Goal: Task Accomplishment & Management: Complete application form

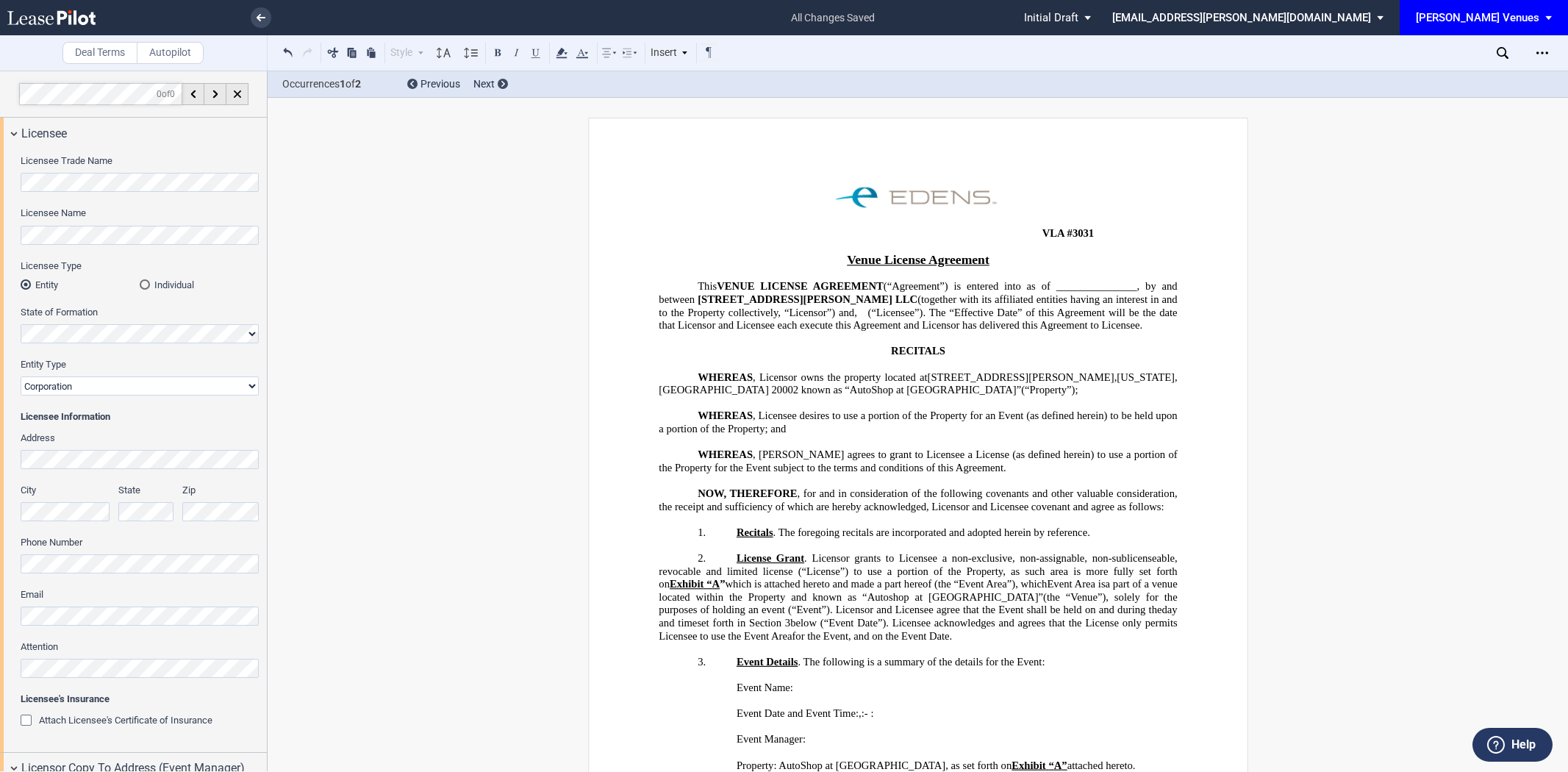
select select "7"
select select "pm"
select select "10"
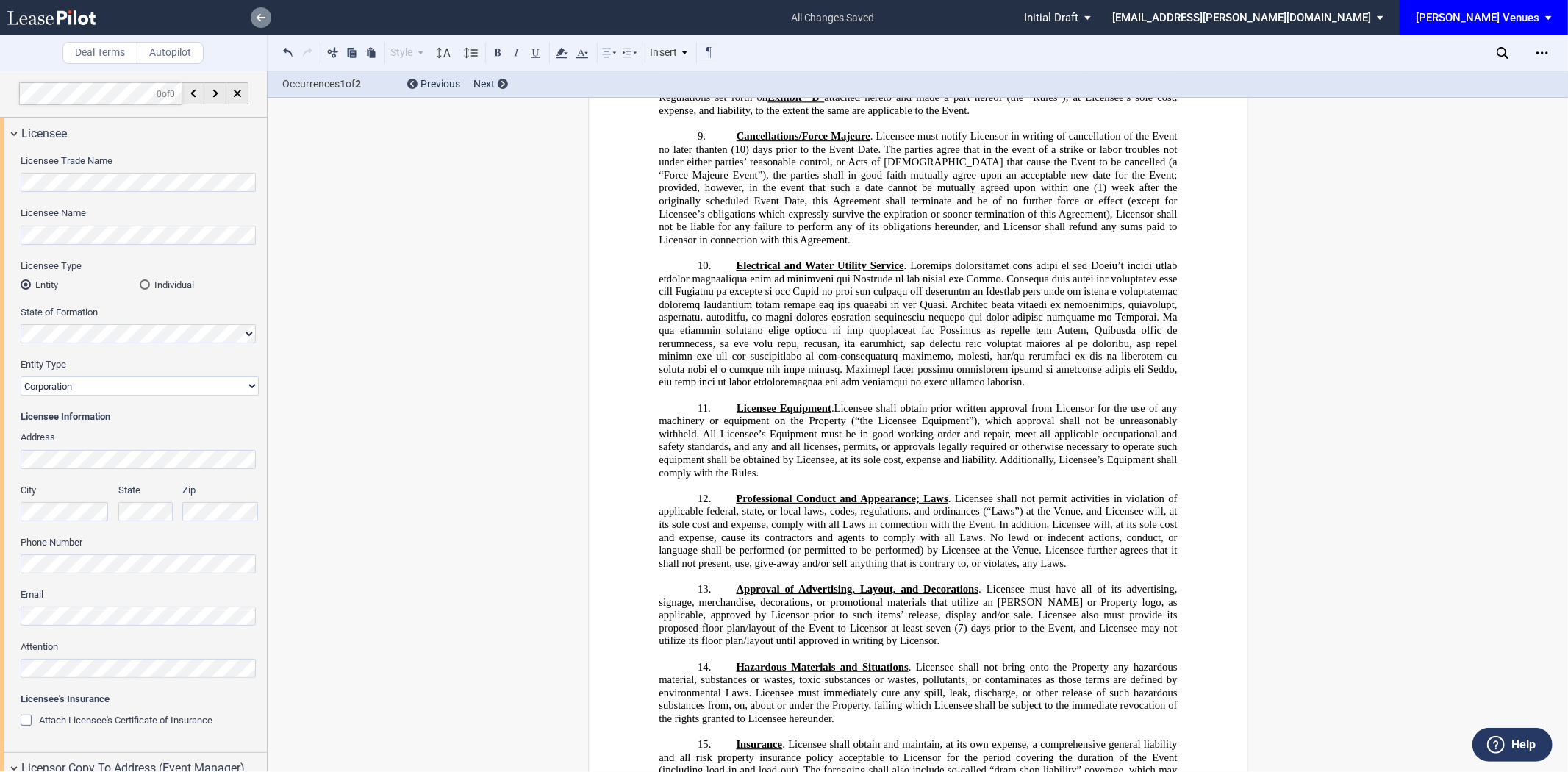
click at [262, 16] on use at bounding box center [260, 17] width 9 height 8
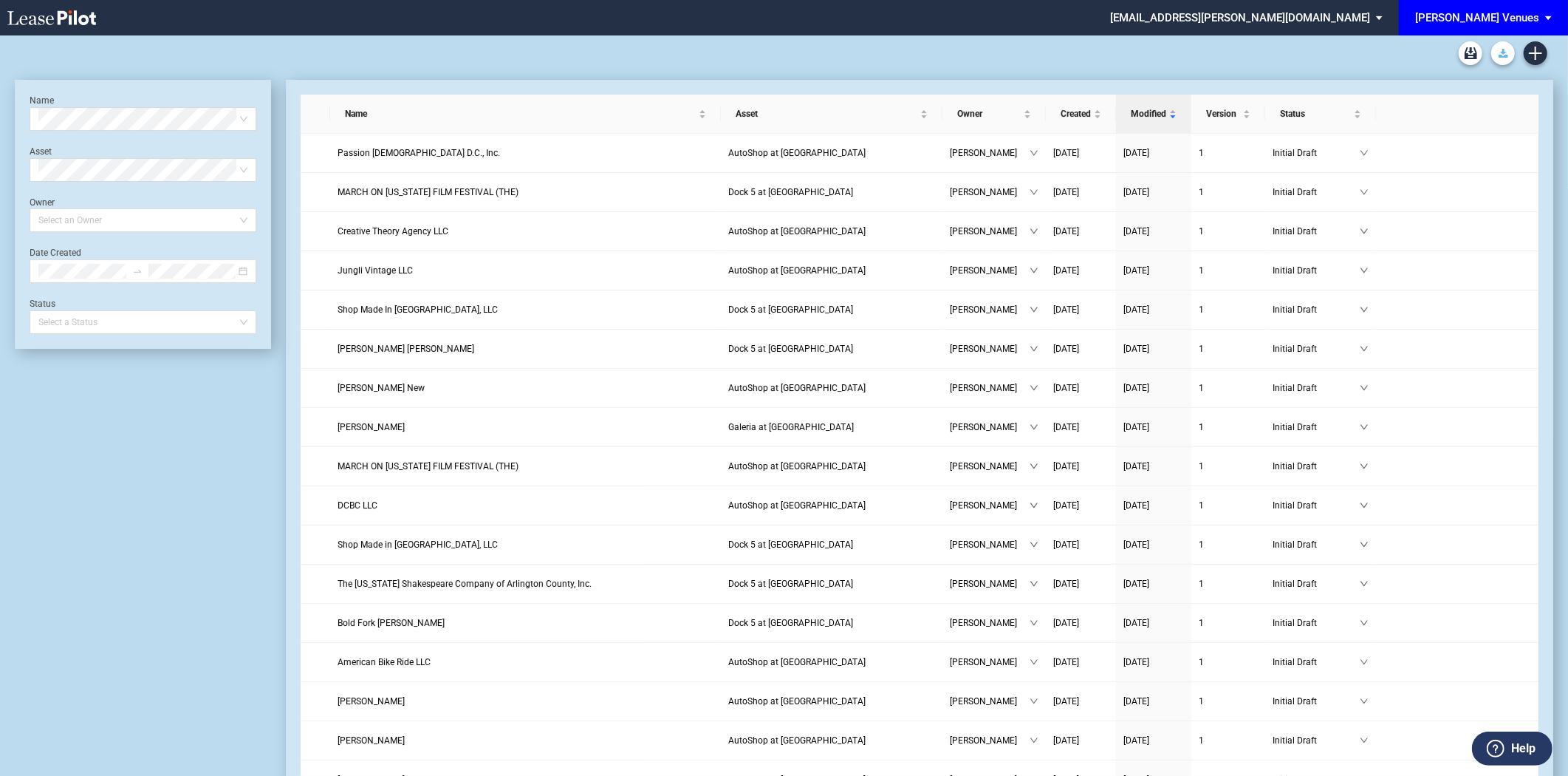
click at [1509, 57] on link "Download Blank Form" at bounding box center [1503, 53] width 23 height 23
drag, startPoint x: 1509, startPoint y: 57, endPoint x: 1511, endPoint y: 8, distance: 49.0
drag, startPoint x: 1511, startPoint y: 8, endPoint x: 1128, endPoint y: 60, distance: 386.5
click at [1128, 60] on div at bounding box center [784, 53] width 1539 height 35
click at [1537, 50] on icon "Create new document" at bounding box center [1536, 53] width 14 height 14
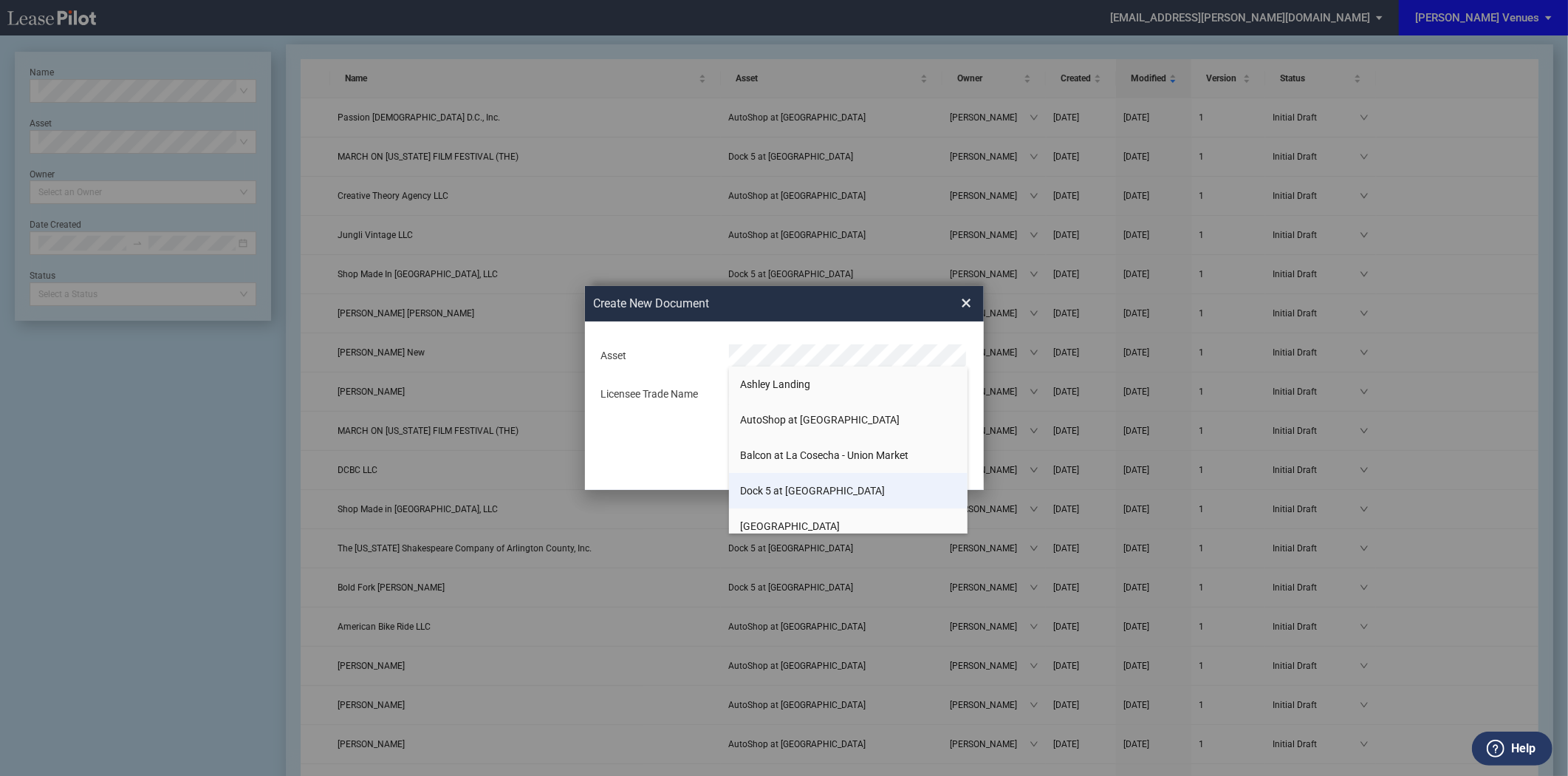
click at [819, 488] on span "Dock 5 at Union Market" at bounding box center [812, 490] width 145 height 12
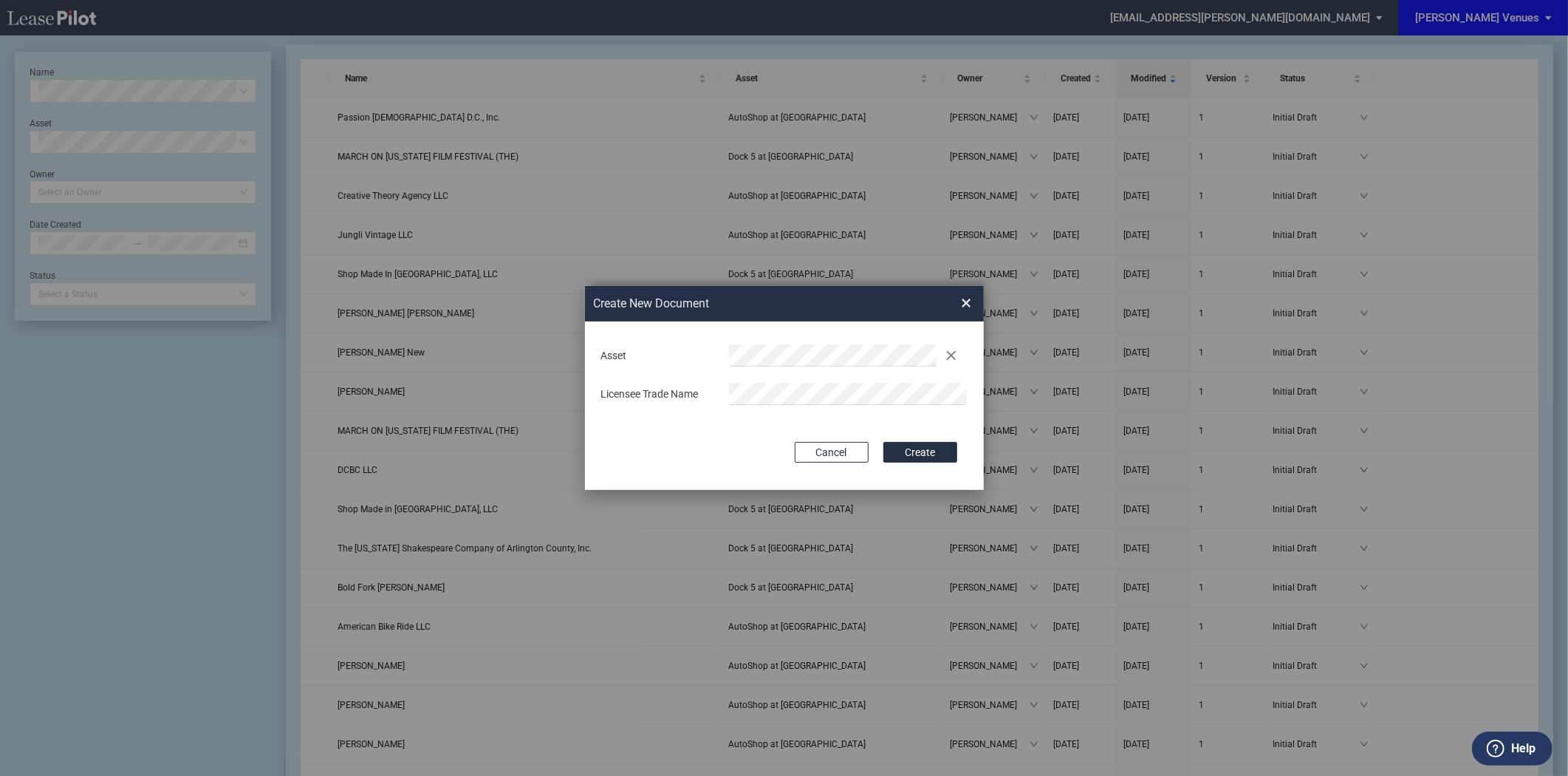
click at [720, 441] on div "Deal Type Retail Deal Type Retail Form Venue License Agreement Venue License Ag…" at bounding box center [784, 406] width 399 height 168
click at [909, 453] on button "Create" at bounding box center [921, 451] width 74 height 20
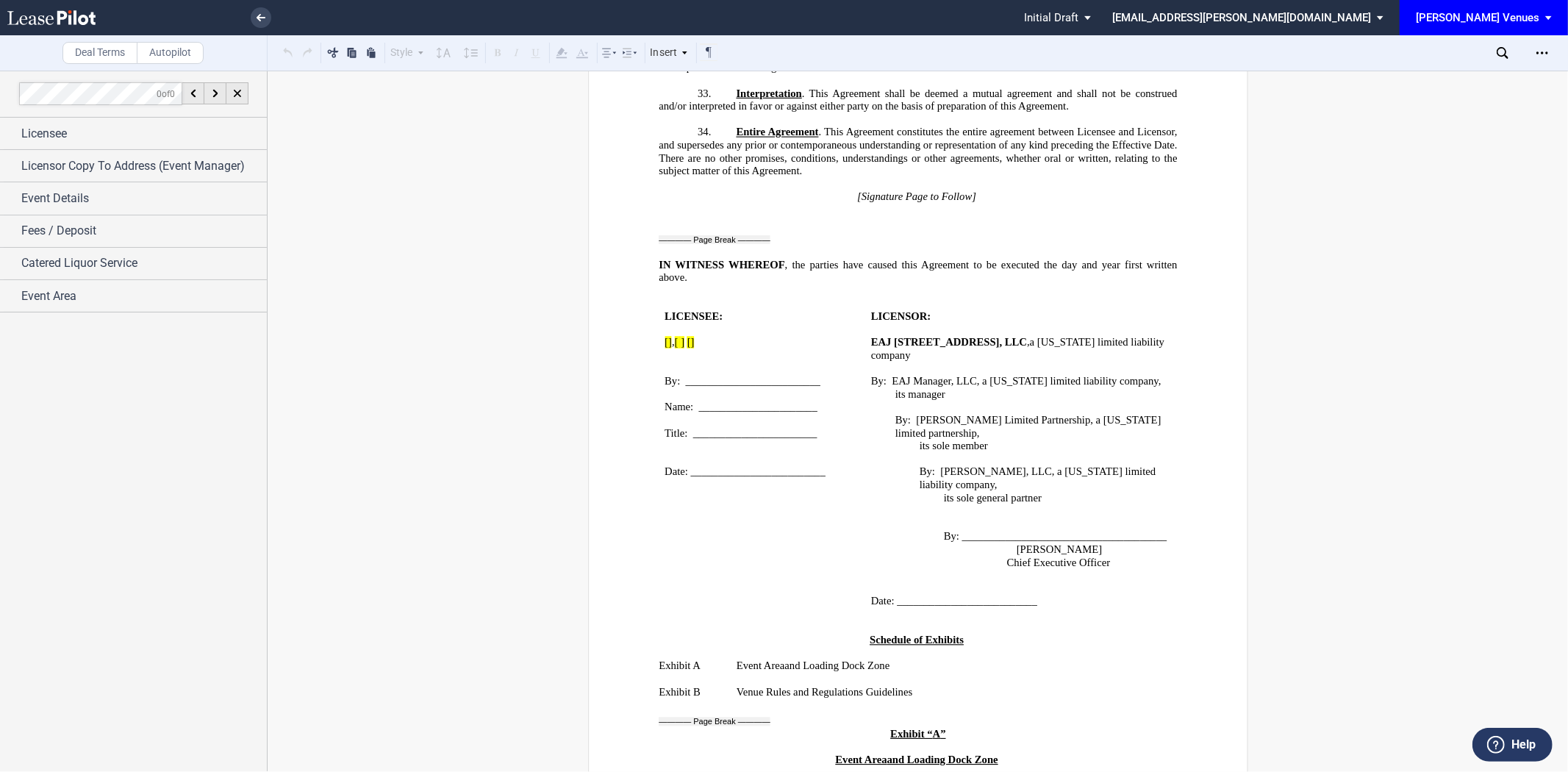
scroll to position [5223, 0]
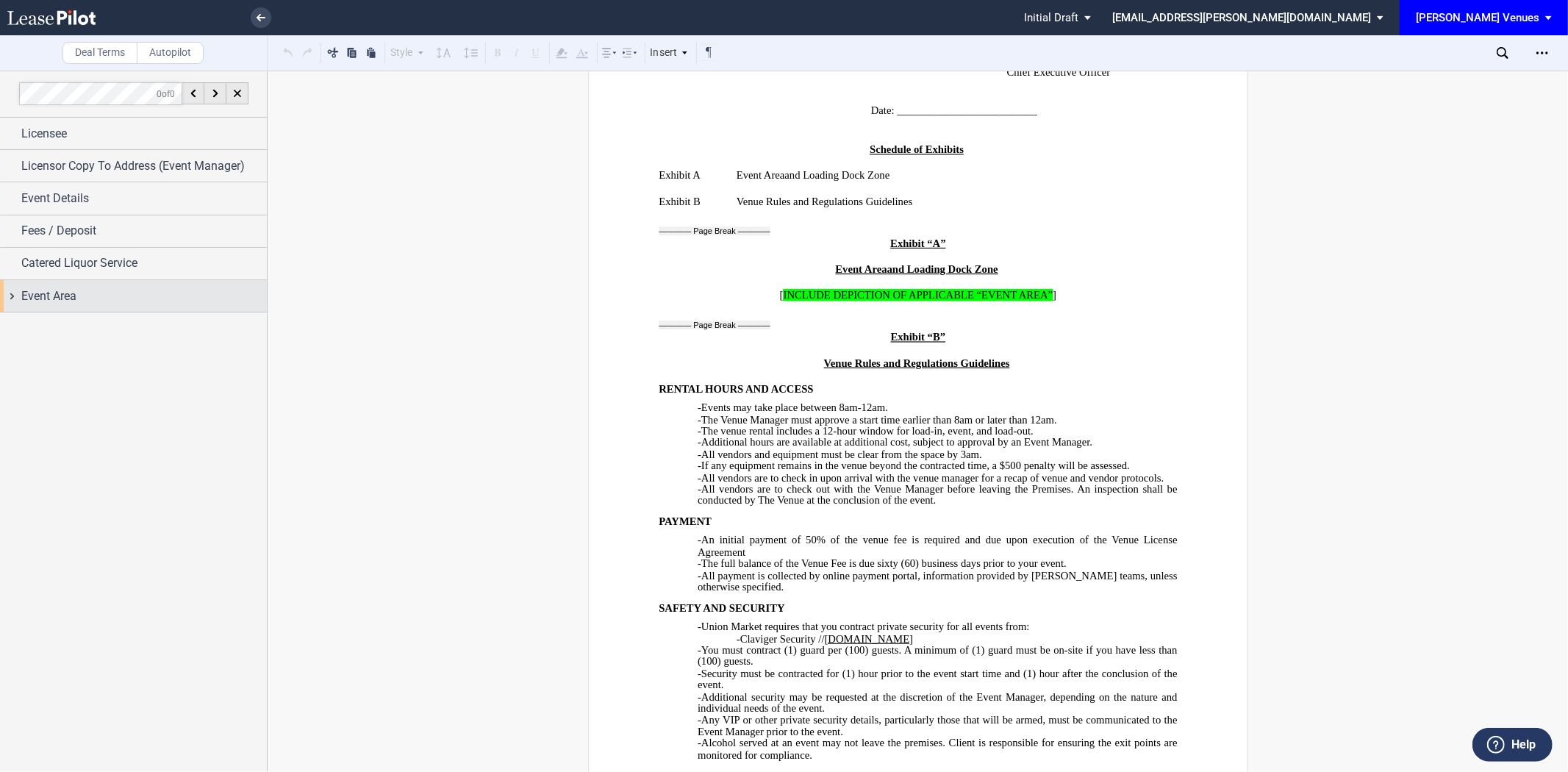
click at [68, 289] on span "Event Area" at bounding box center [48, 296] width 55 height 17
click at [37, 288] on span "Event Area" at bounding box center [48, 296] width 55 height 17
click at [28, 298] on span "Event Area" at bounding box center [48, 296] width 55 height 17
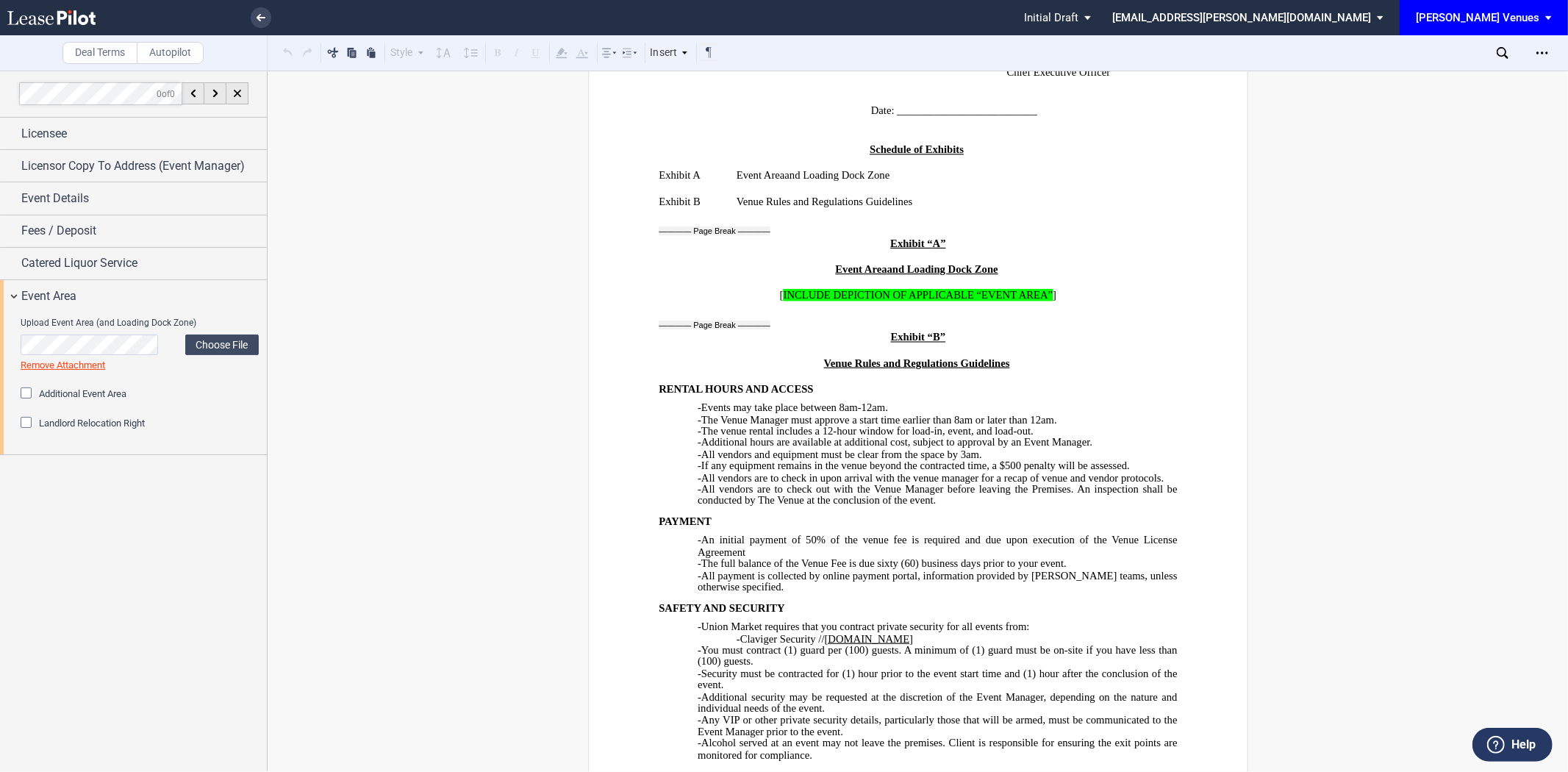
click at [55, 427] on span "Landlord Relocation Right" at bounding box center [91, 423] width 105 height 11
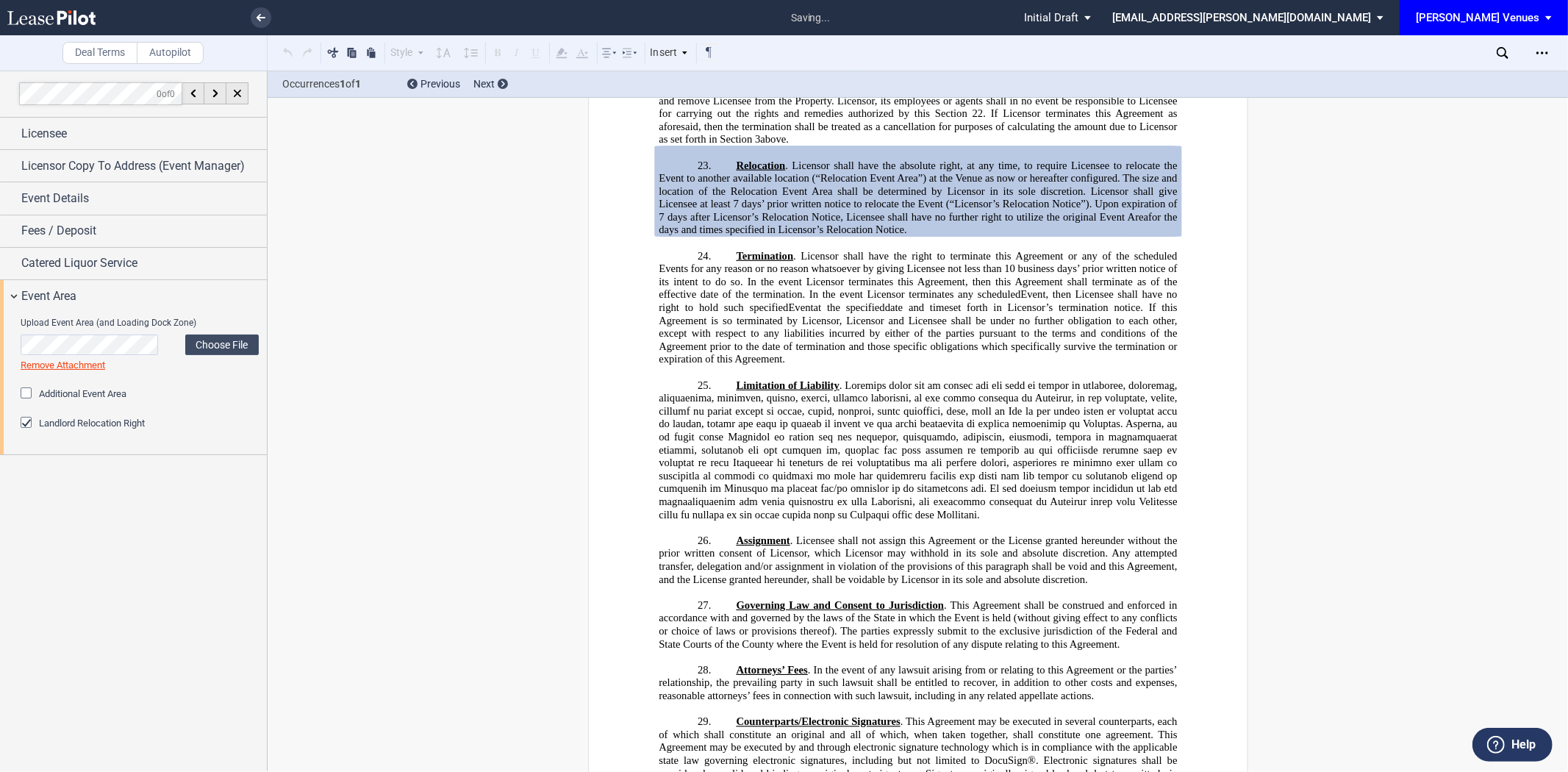
scroll to position [3616, 0]
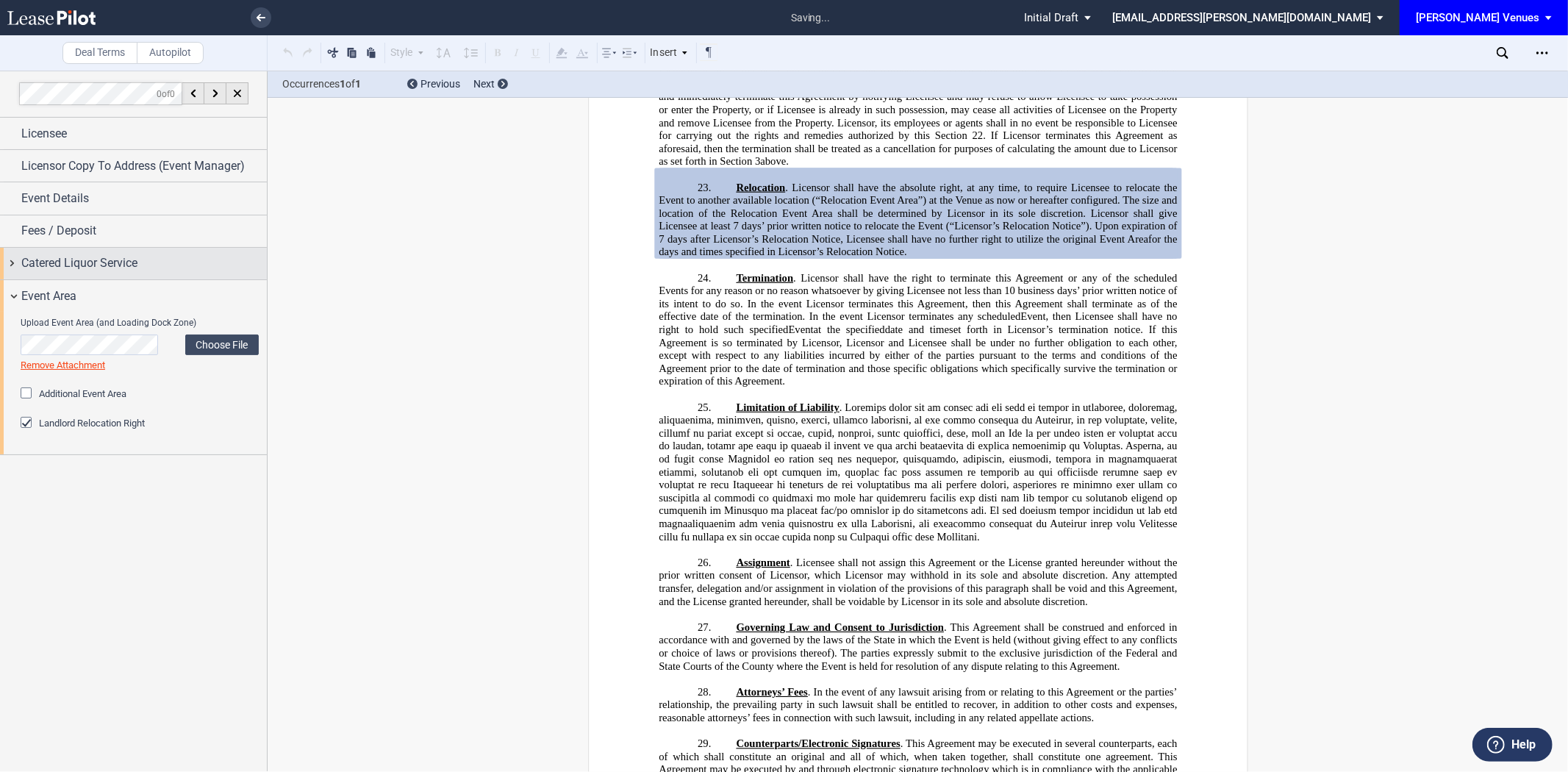
click at [44, 269] on span "Catered Liquor Service" at bounding box center [79, 263] width 116 height 17
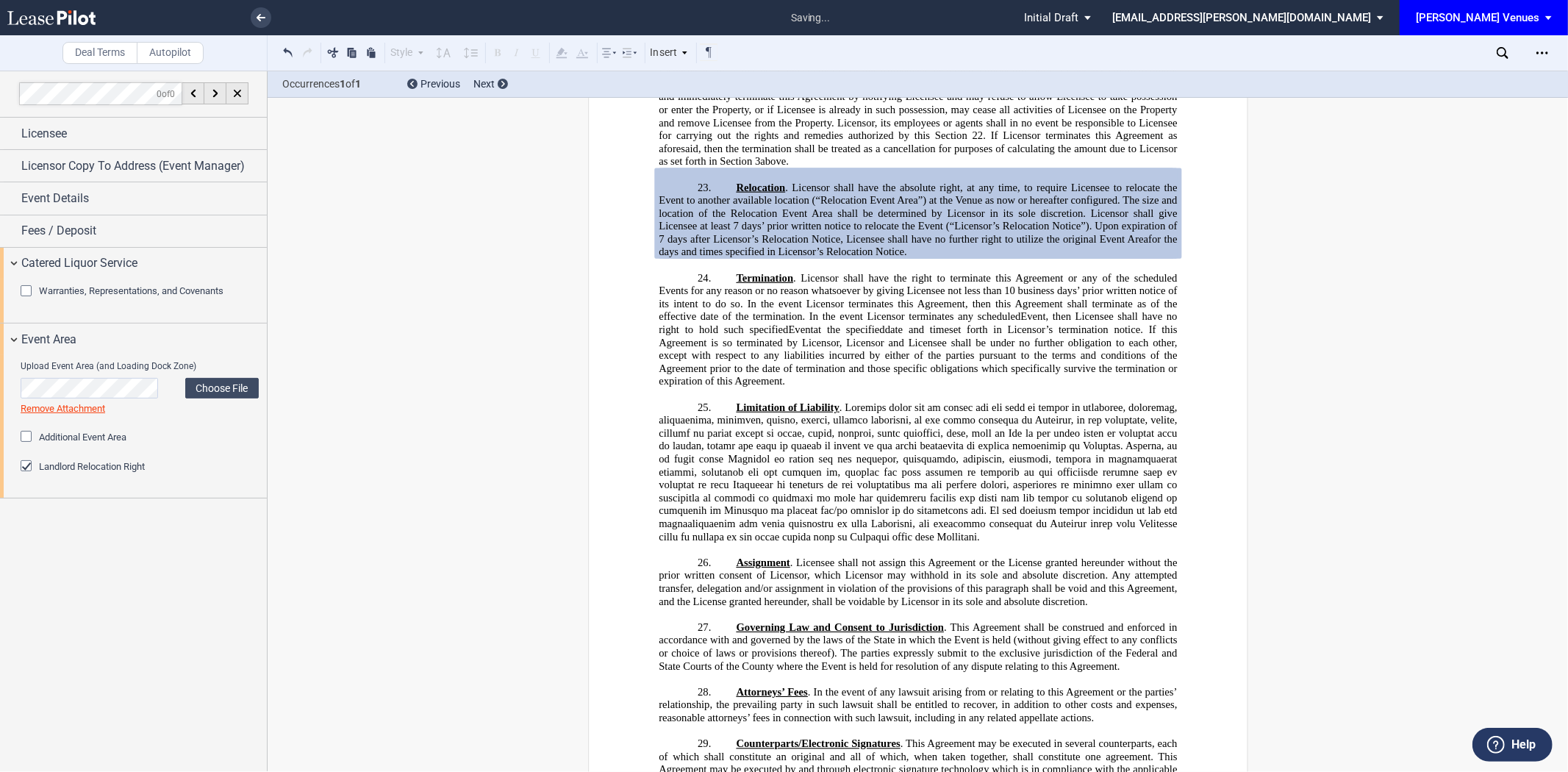
click at [48, 295] on span "Warranties, Representations, and Covenants" at bounding box center [131, 290] width 185 height 11
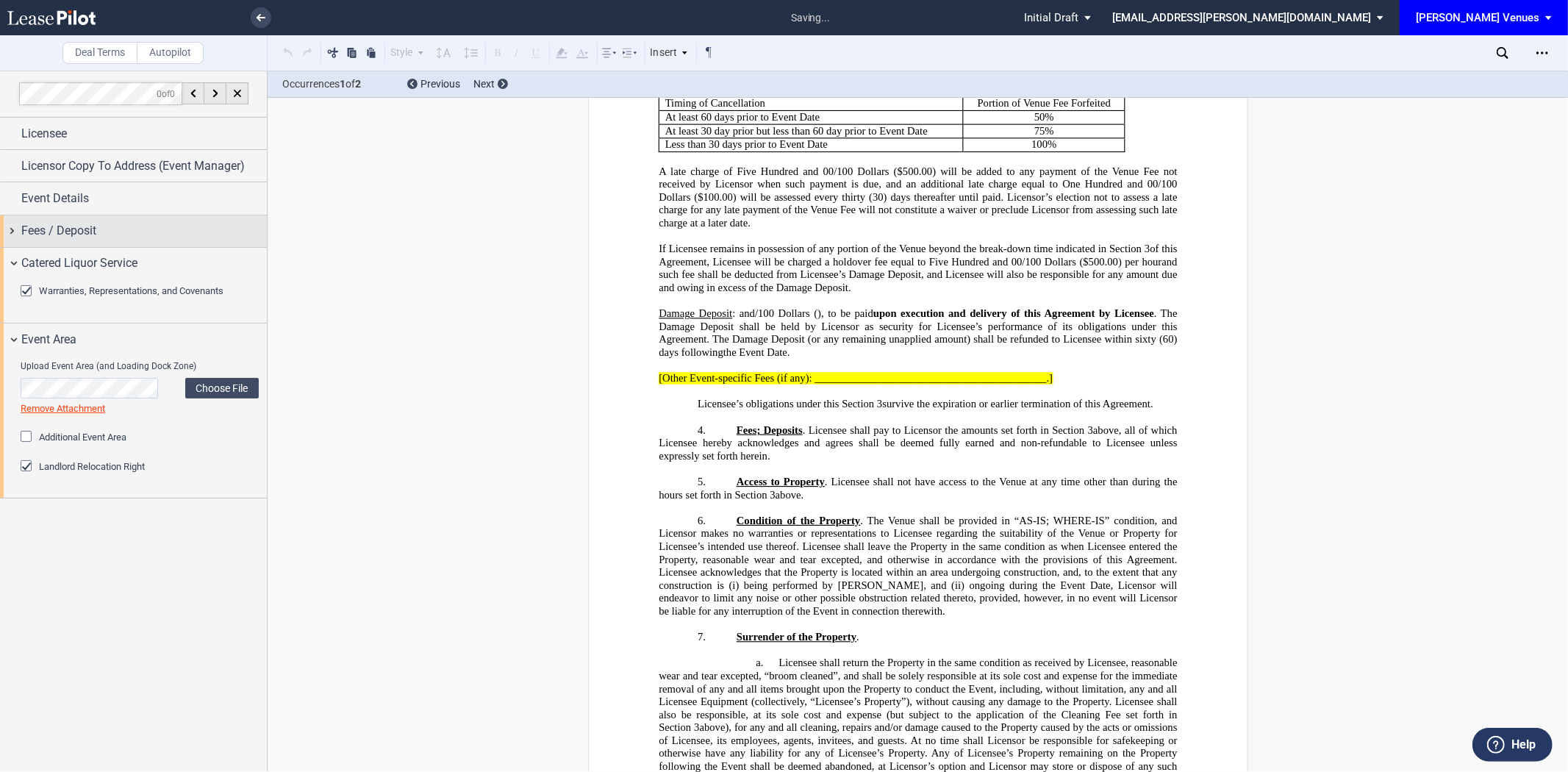
scroll to position [879, 0]
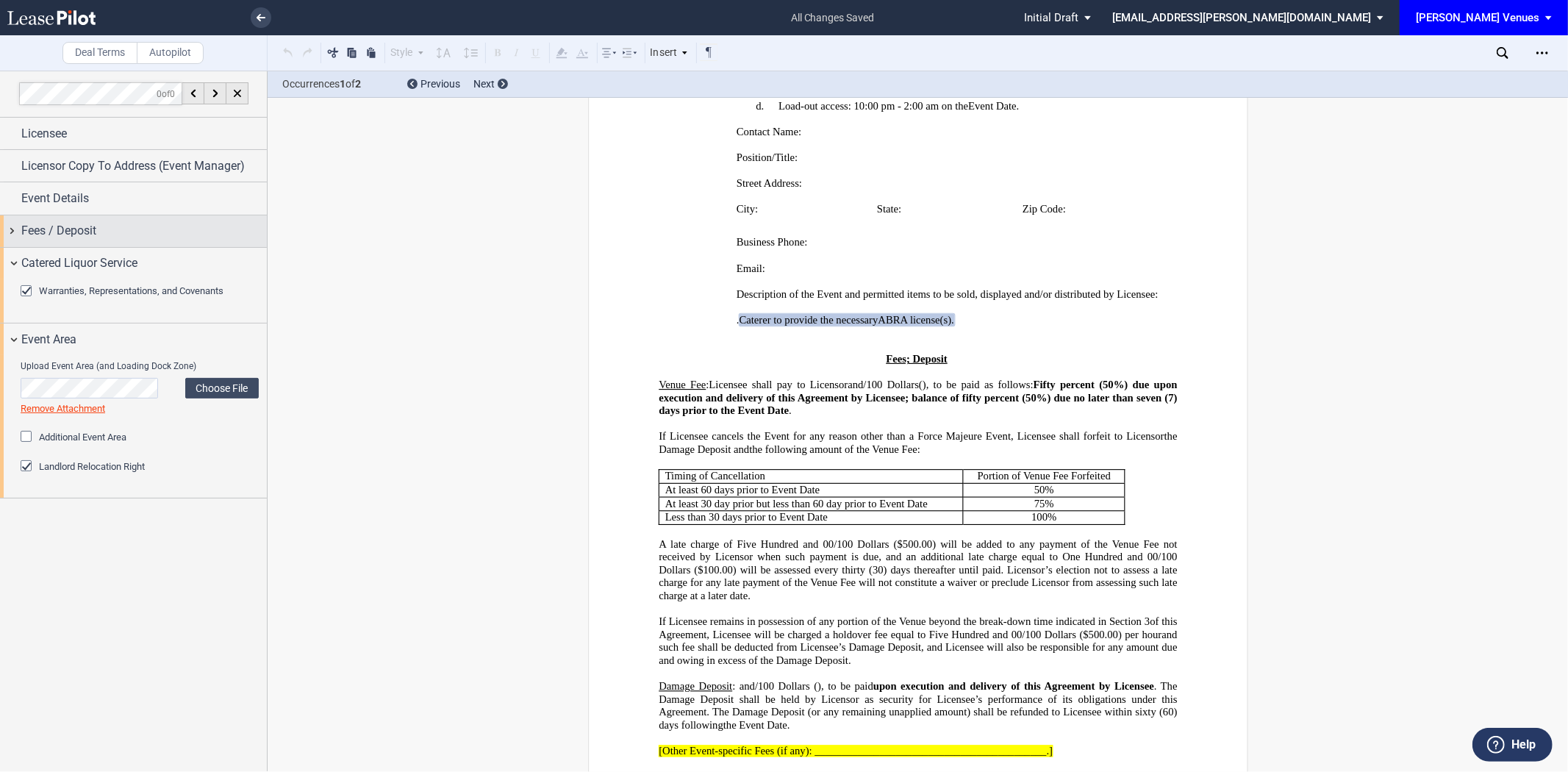
click at [38, 225] on span "Fees / Deposit" at bounding box center [59, 230] width 75 height 17
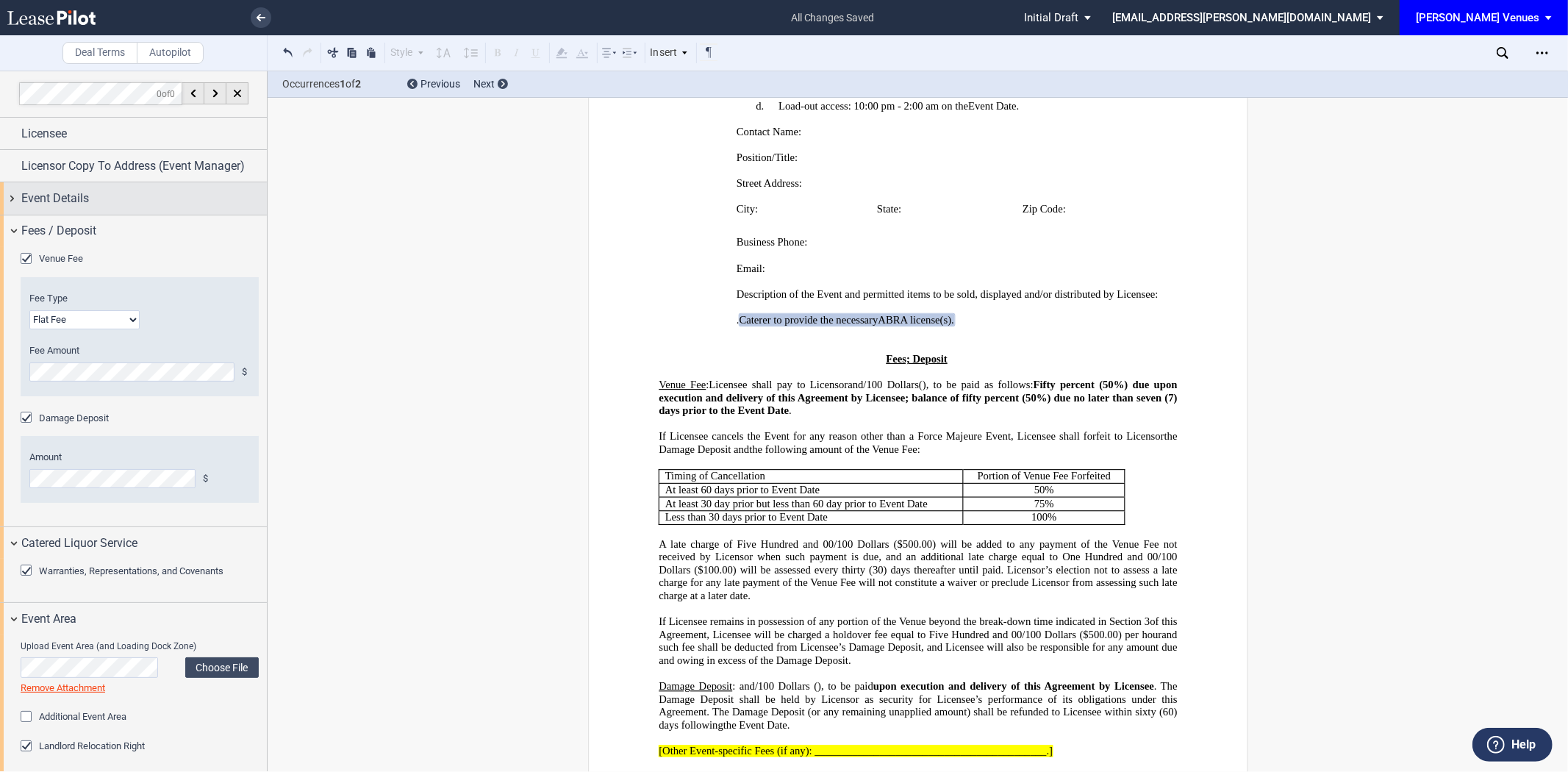
click at [45, 186] on div "Event Details" at bounding box center [133, 197] width 267 height 32
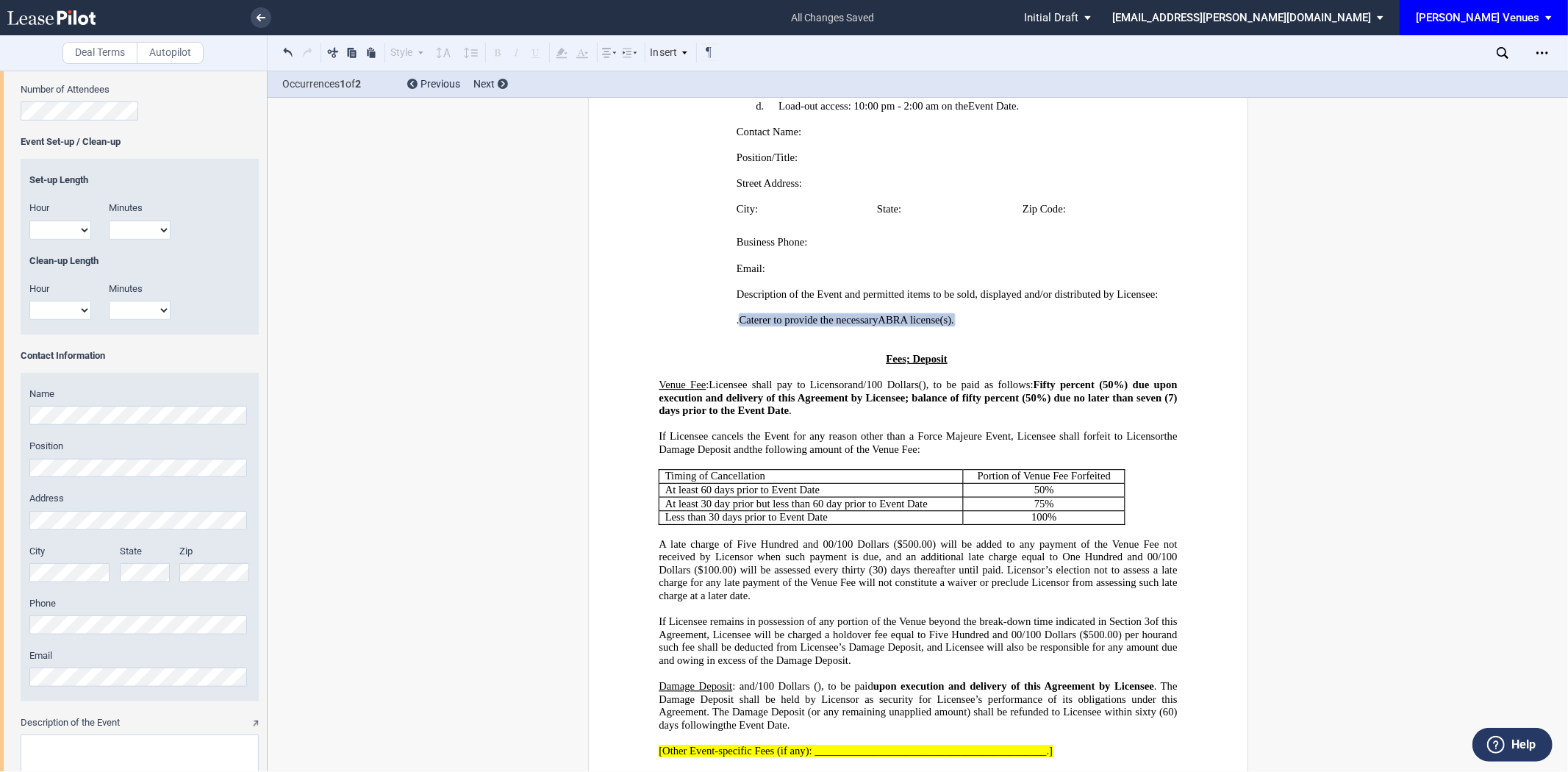
scroll to position [0, 0]
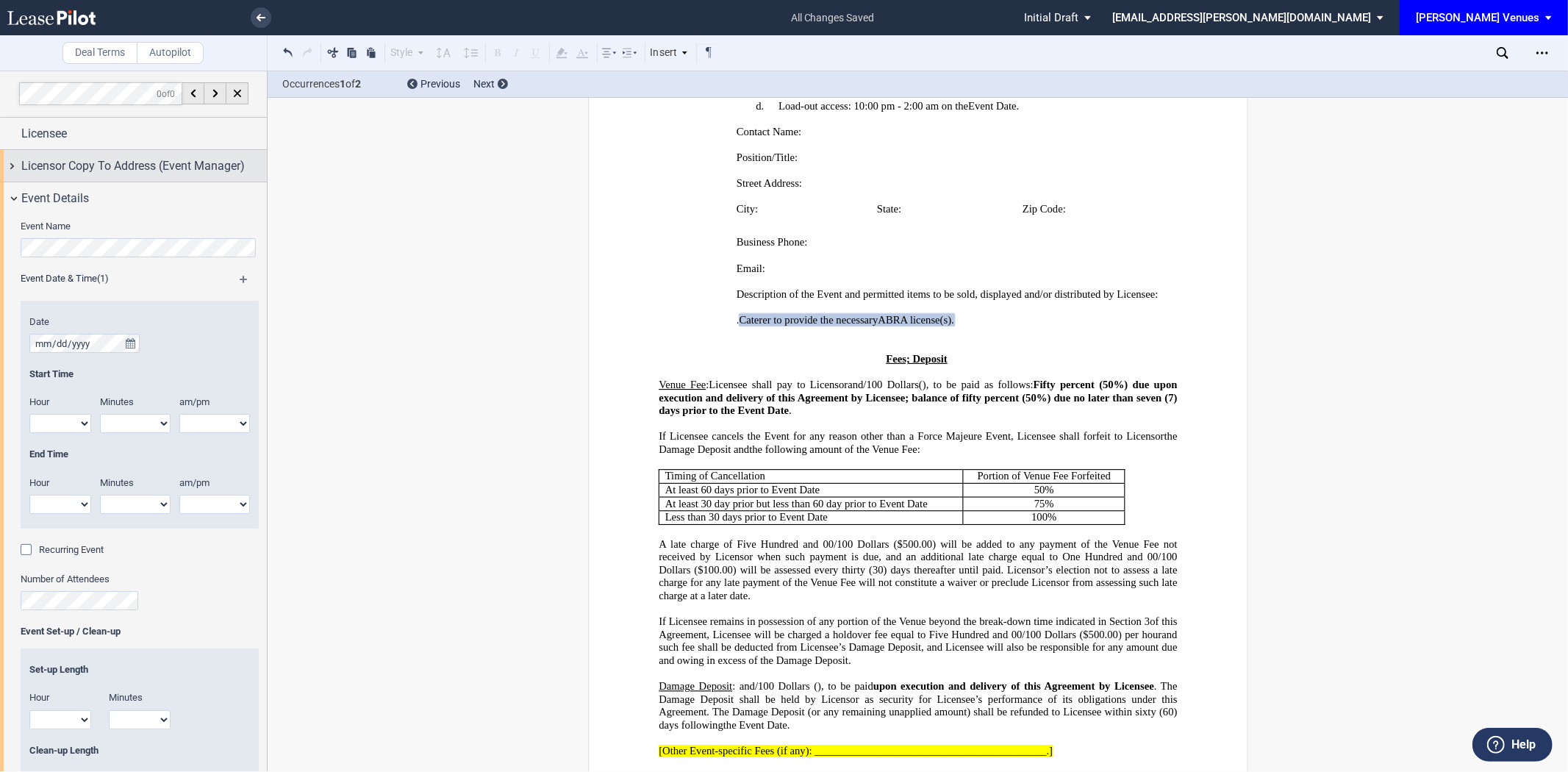
click at [82, 170] on span "Licensor Copy To Address (Event Manager)" at bounding box center [133, 166] width 223 height 17
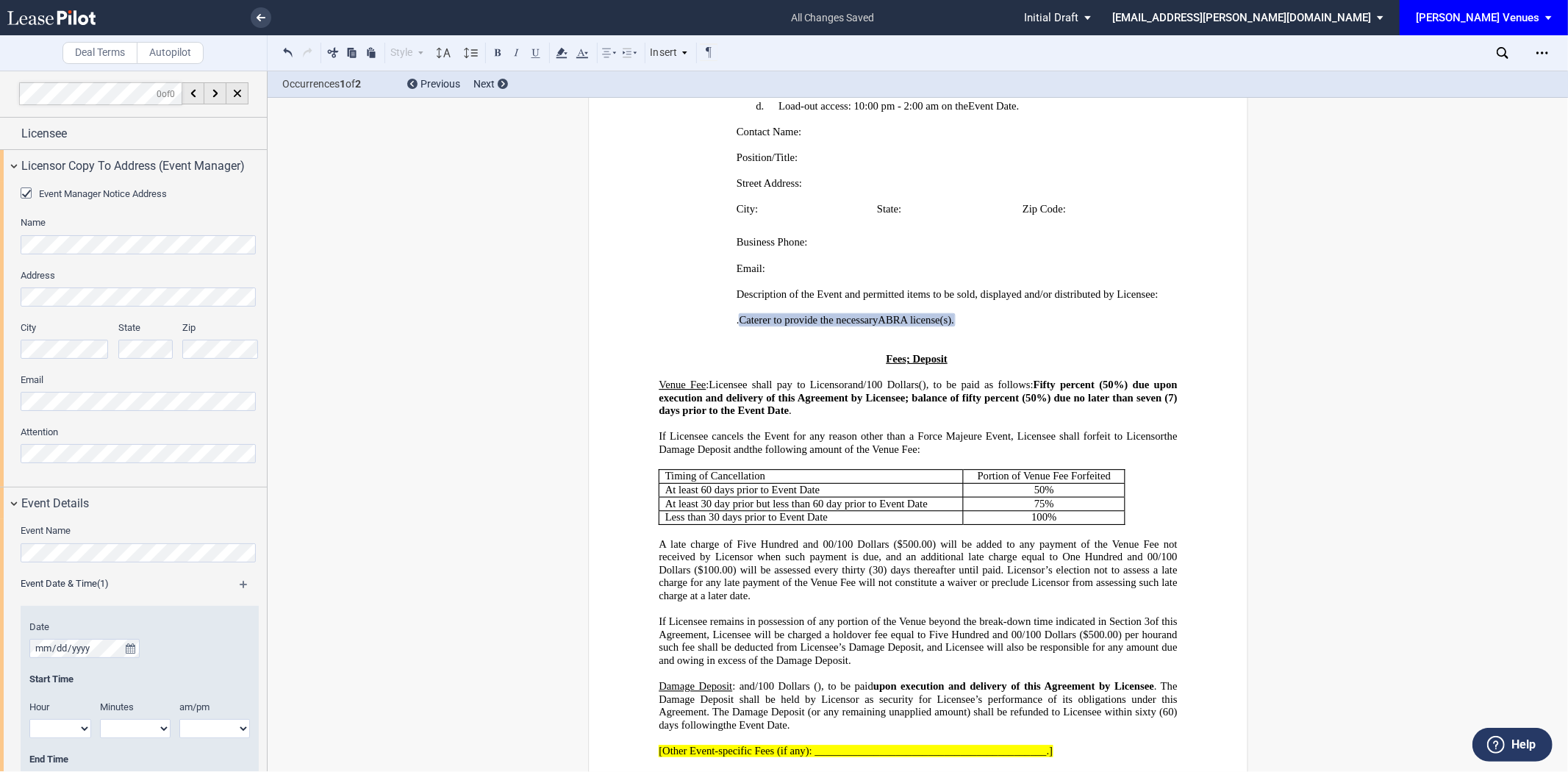
click at [12, 401] on div "Event Manager Notice Address Name Address City State Zip Email Attention" at bounding box center [133, 334] width 267 height 305
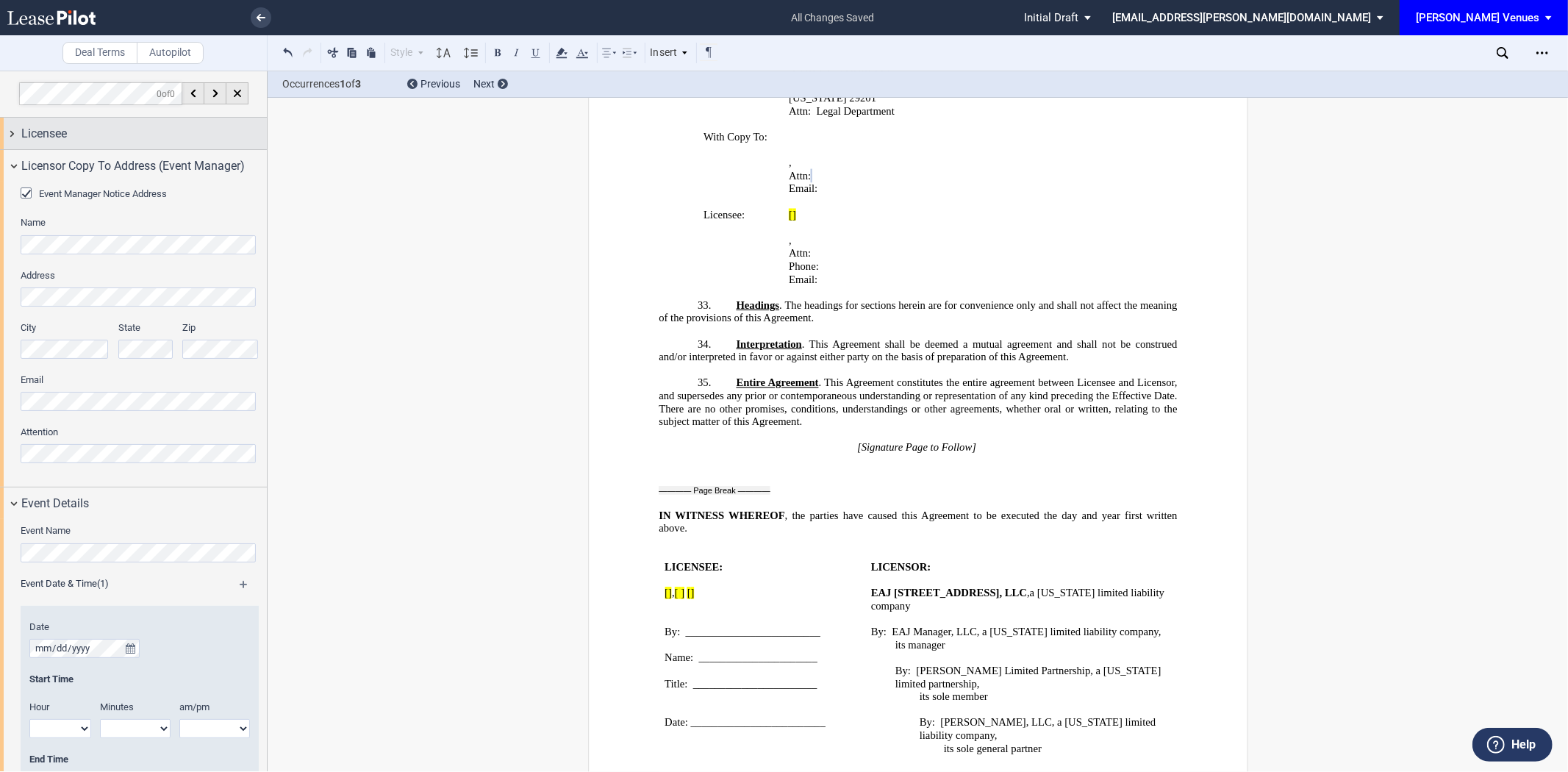
click at [84, 139] on div "Licensee" at bounding box center [144, 134] width 246 height 17
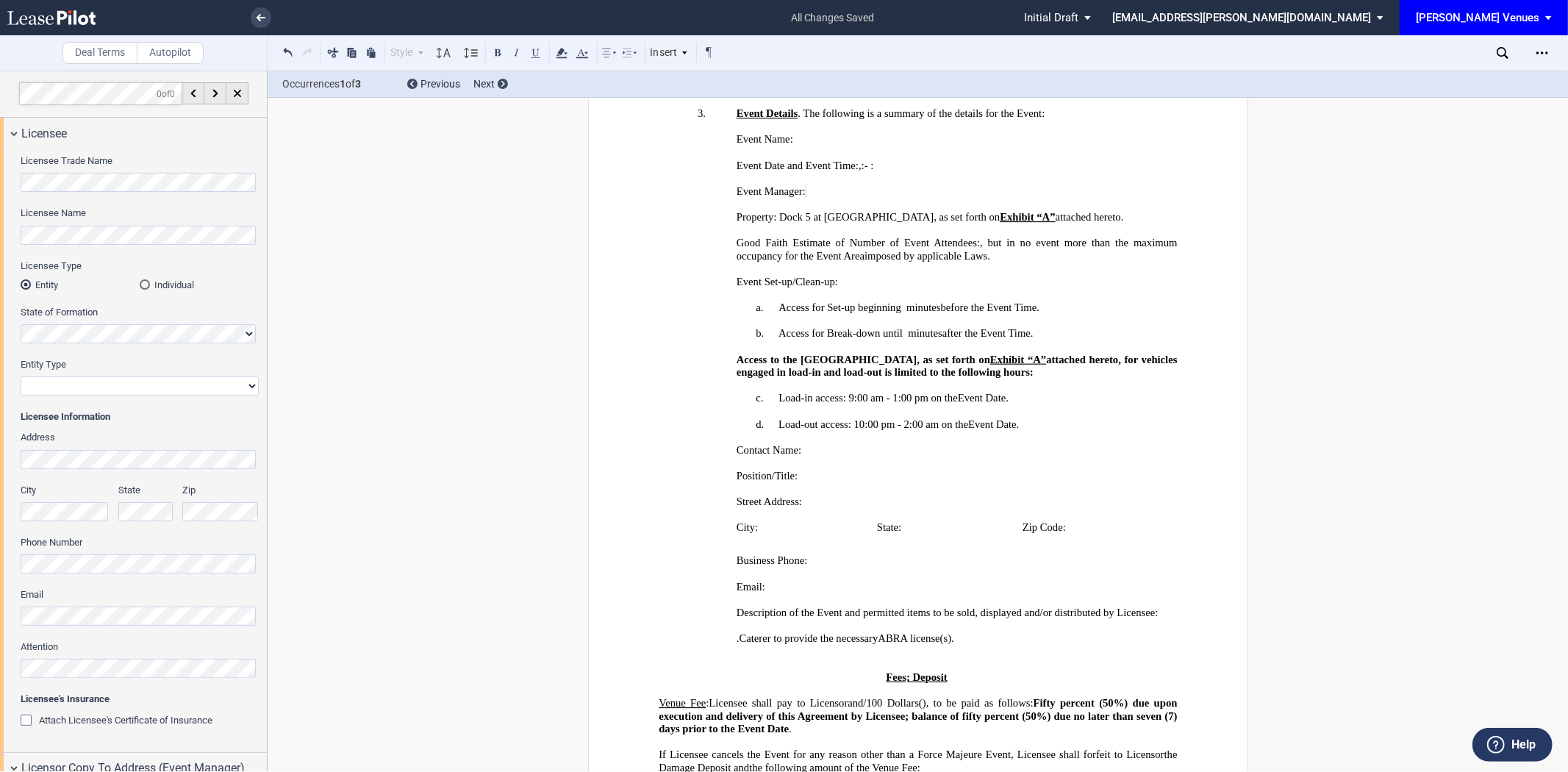
scroll to position [638, 0]
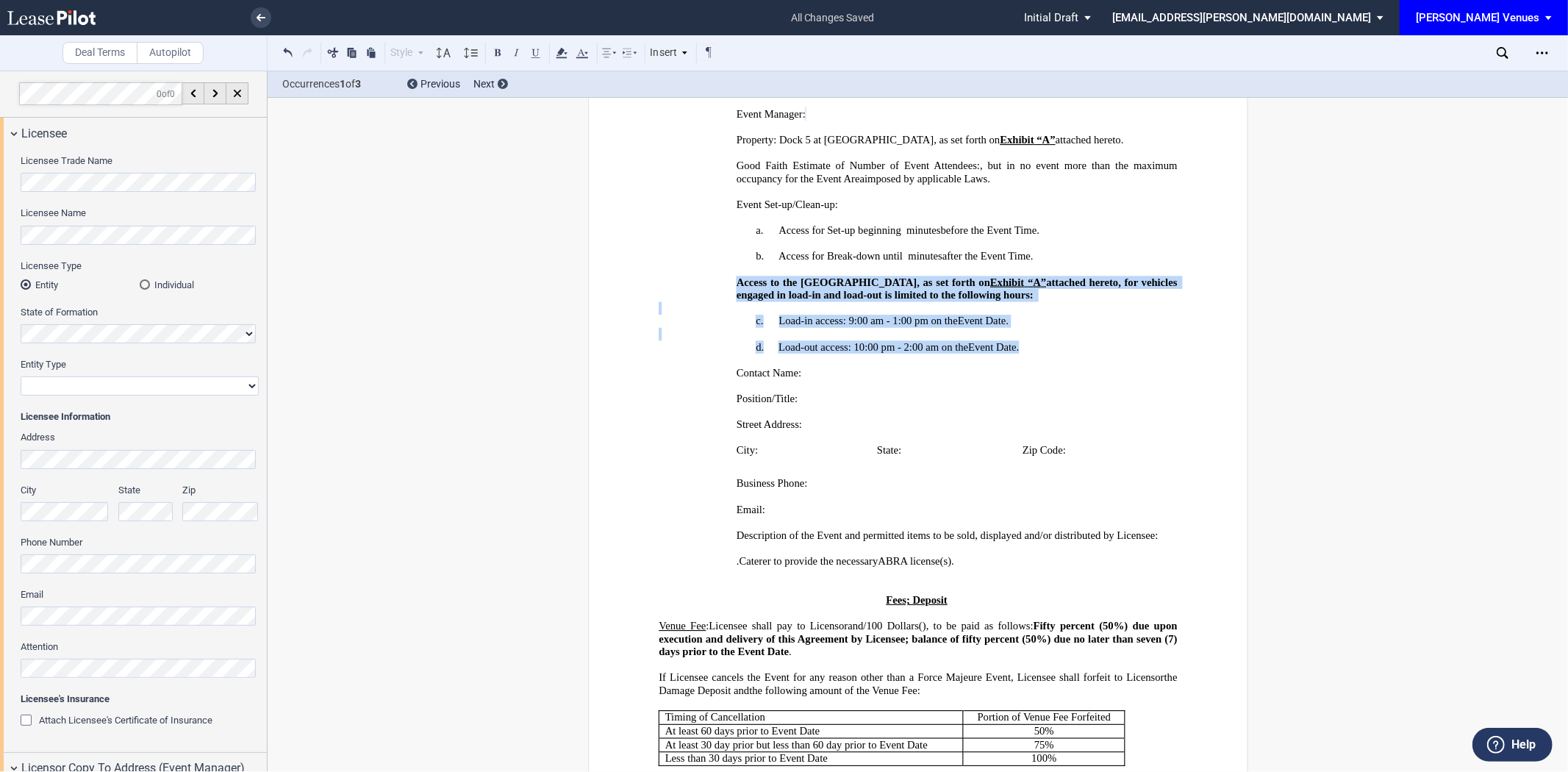
drag, startPoint x: 1021, startPoint y: 392, endPoint x: 730, endPoint y: 327, distance: 298.2
click at [730, 327] on div "﻿ Access to the Loading Dock Zone, as set forth on Exhibit “ ﻿ A ﻿ ” attached h…" at bounding box center [918, 308] width 518 height 90
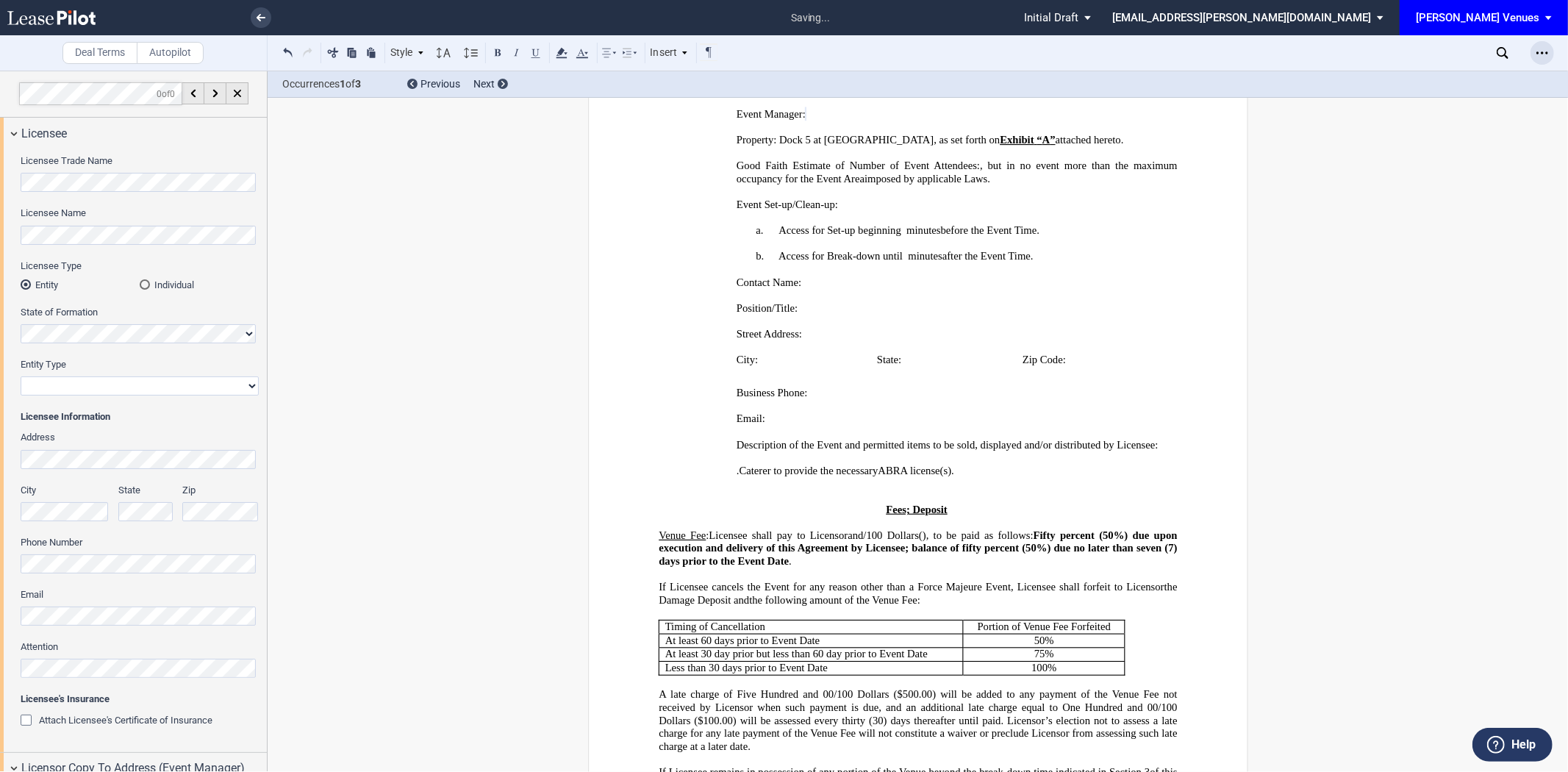
click at [1539, 47] on icon "Open Lease options menu" at bounding box center [1542, 53] width 12 height 12
click at [1399, 74] on div "Download" at bounding box center [1456, 78] width 179 height 13
click at [261, 20] on icon at bounding box center [260, 17] width 9 height 8
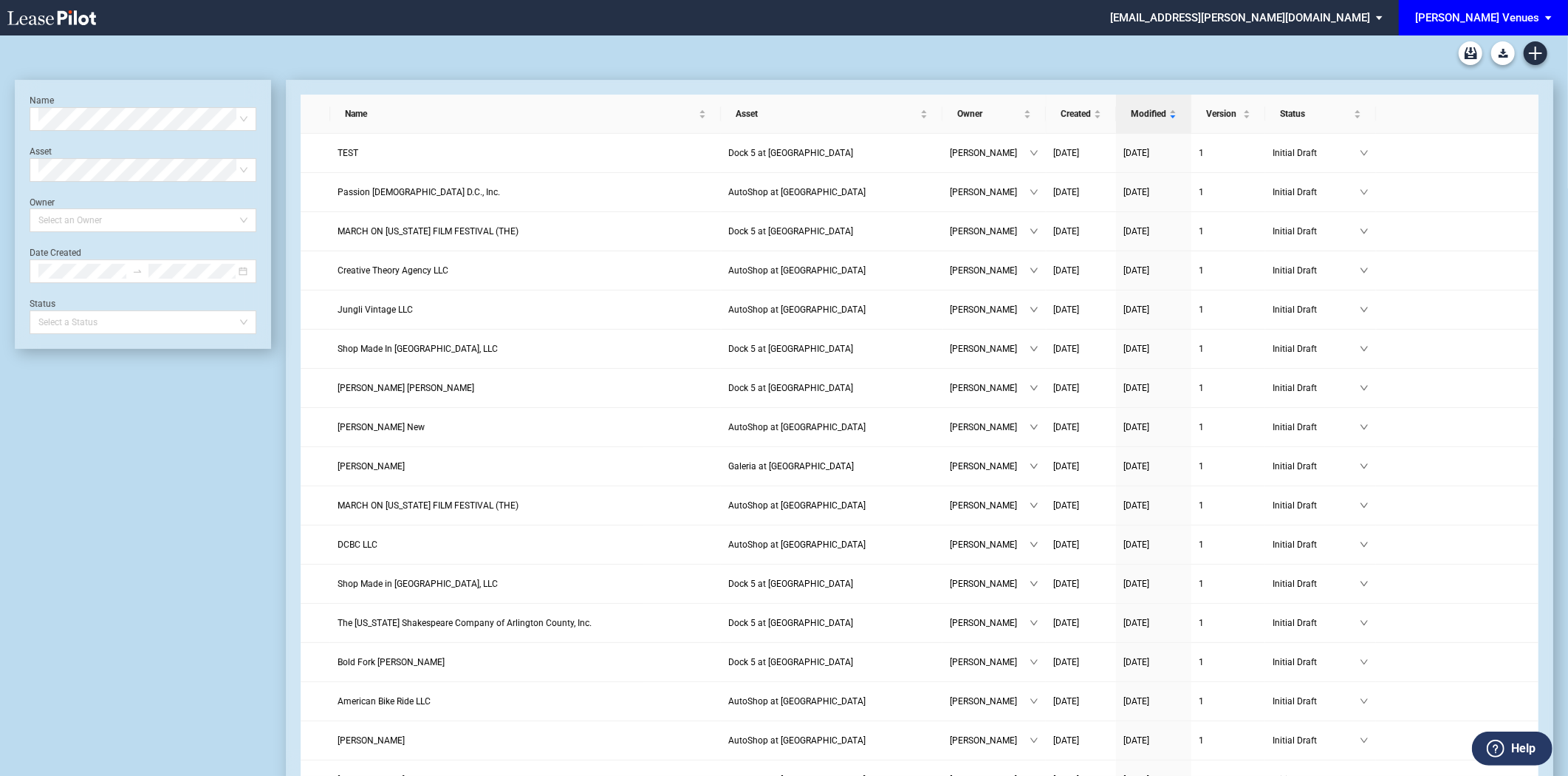
click at [1490, 20] on div "[PERSON_NAME] Venues" at bounding box center [1478, 18] width 124 height 14
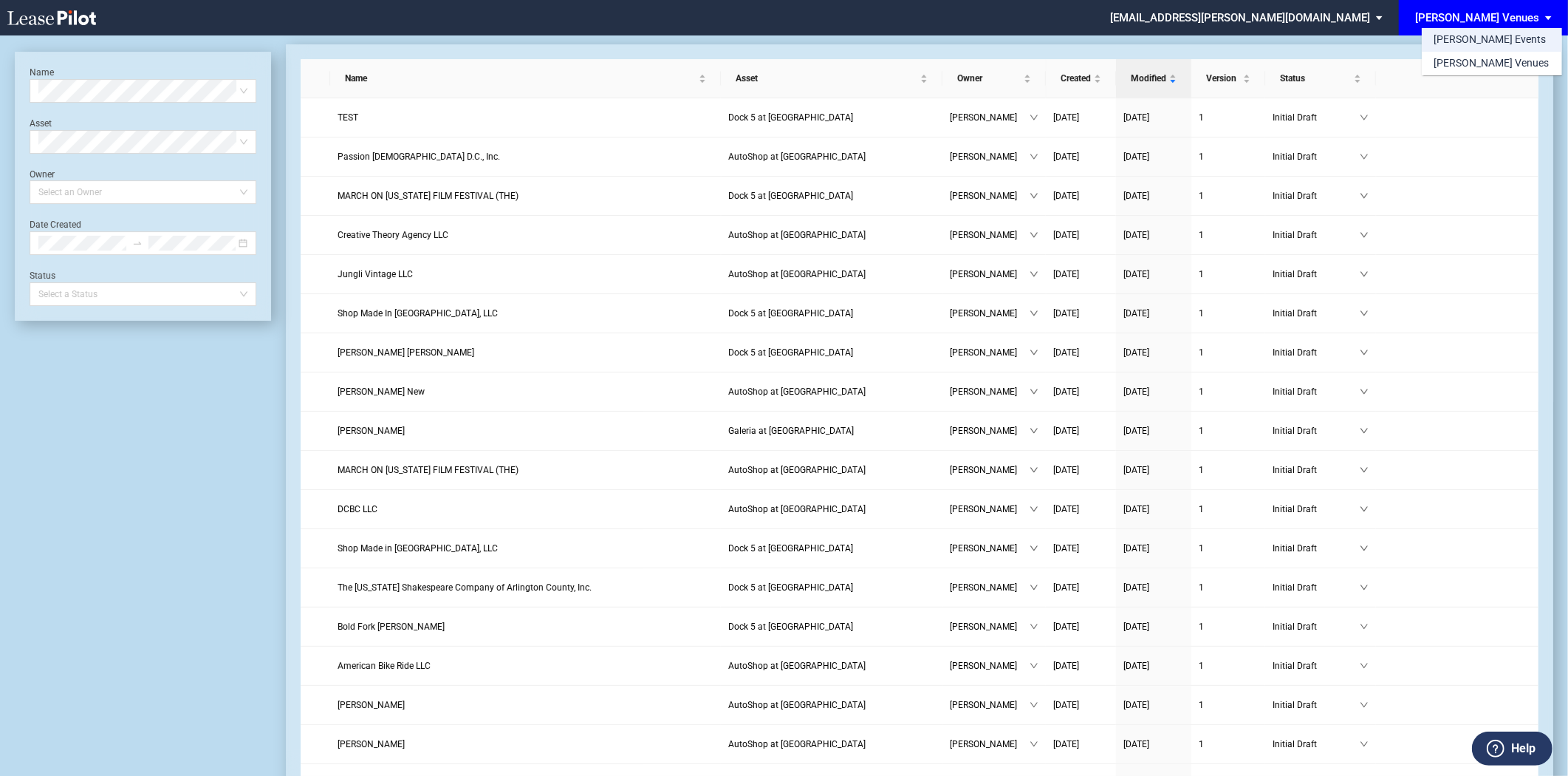
click at [1473, 46] on div "[PERSON_NAME] Events" at bounding box center [1489, 39] width 112 height 15
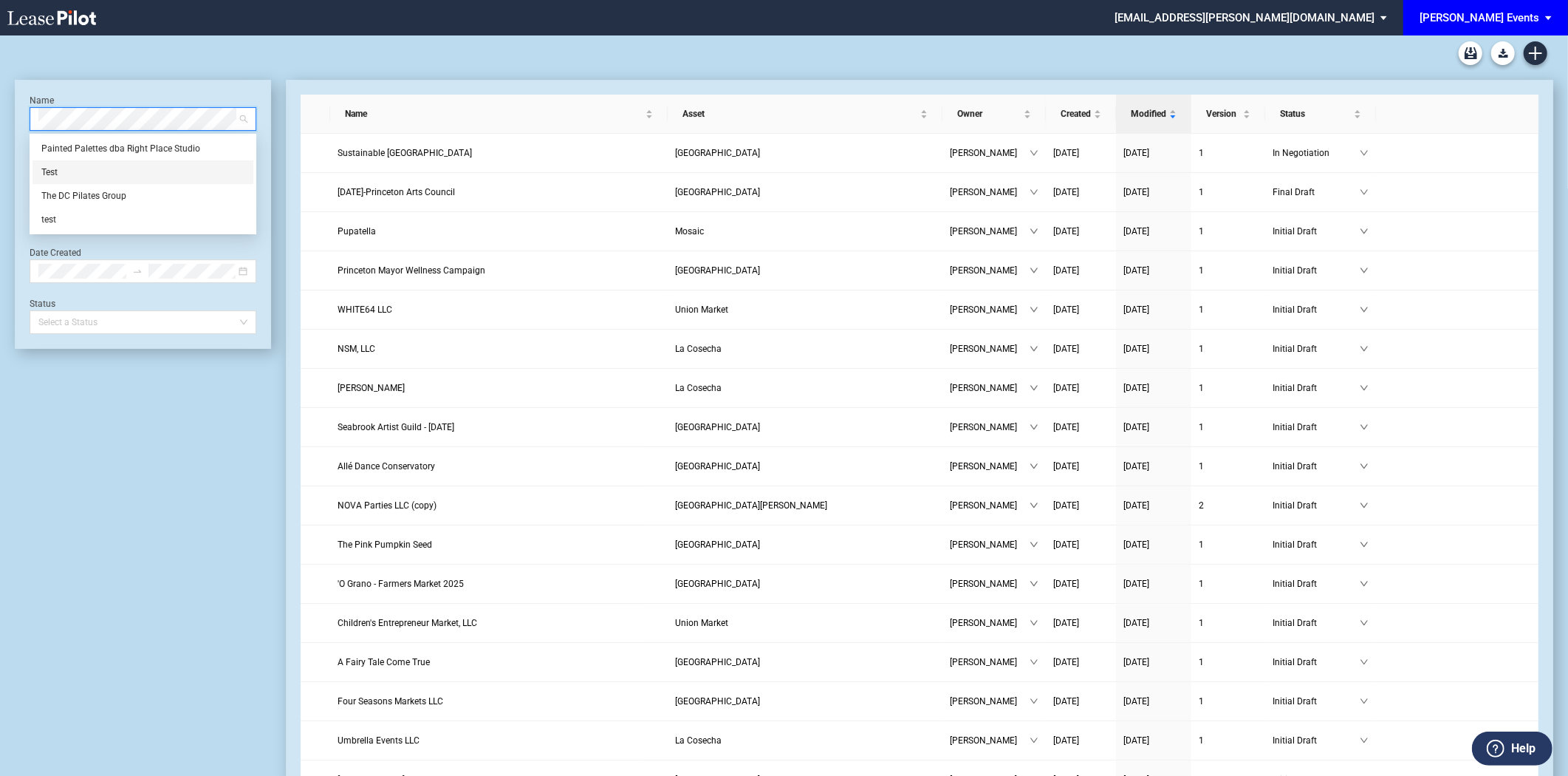
click at [77, 167] on div "Test" at bounding box center [143, 171] width 203 height 15
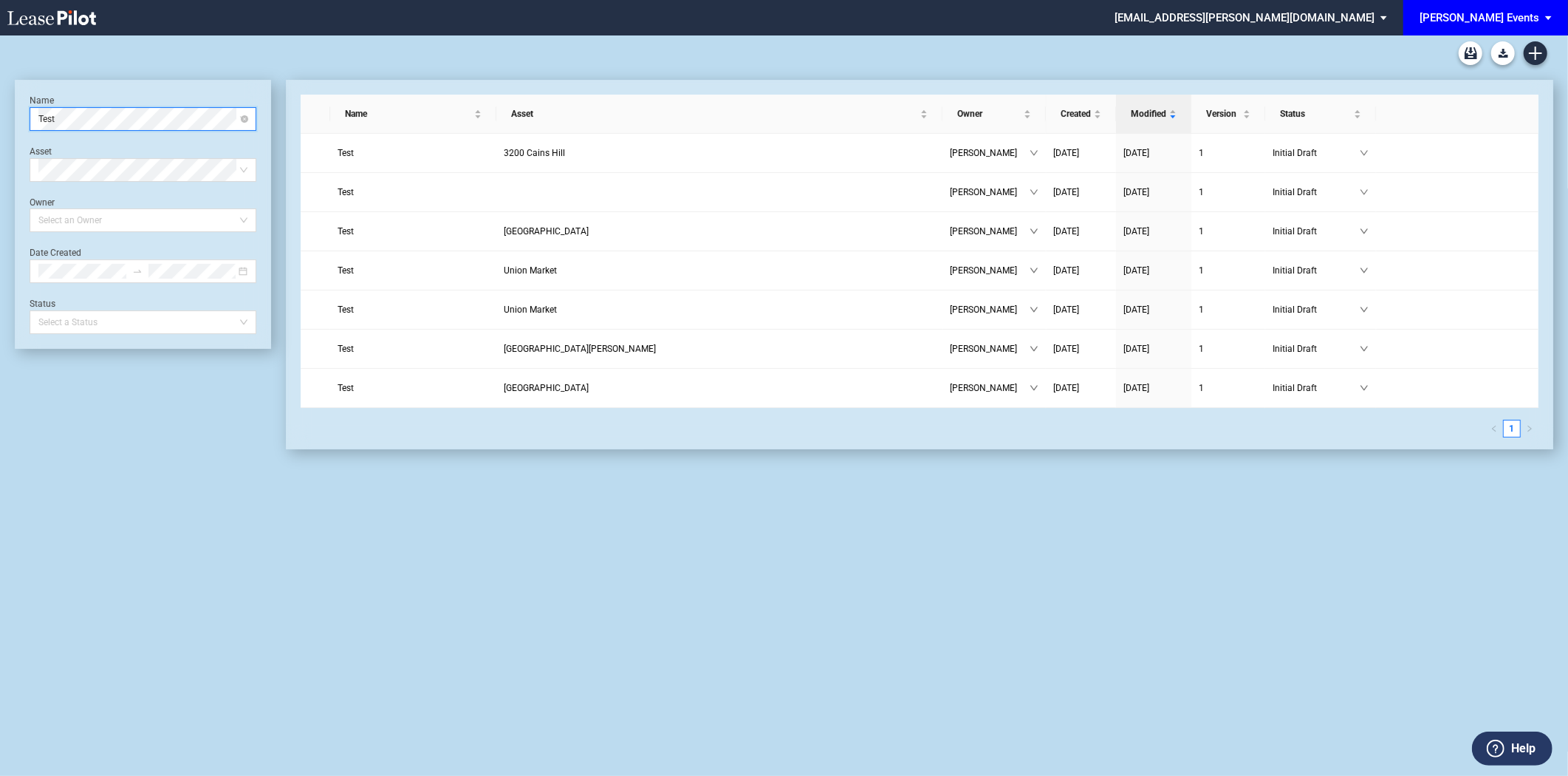
click at [63, 119] on span "Test" at bounding box center [143, 119] width 209 height 22
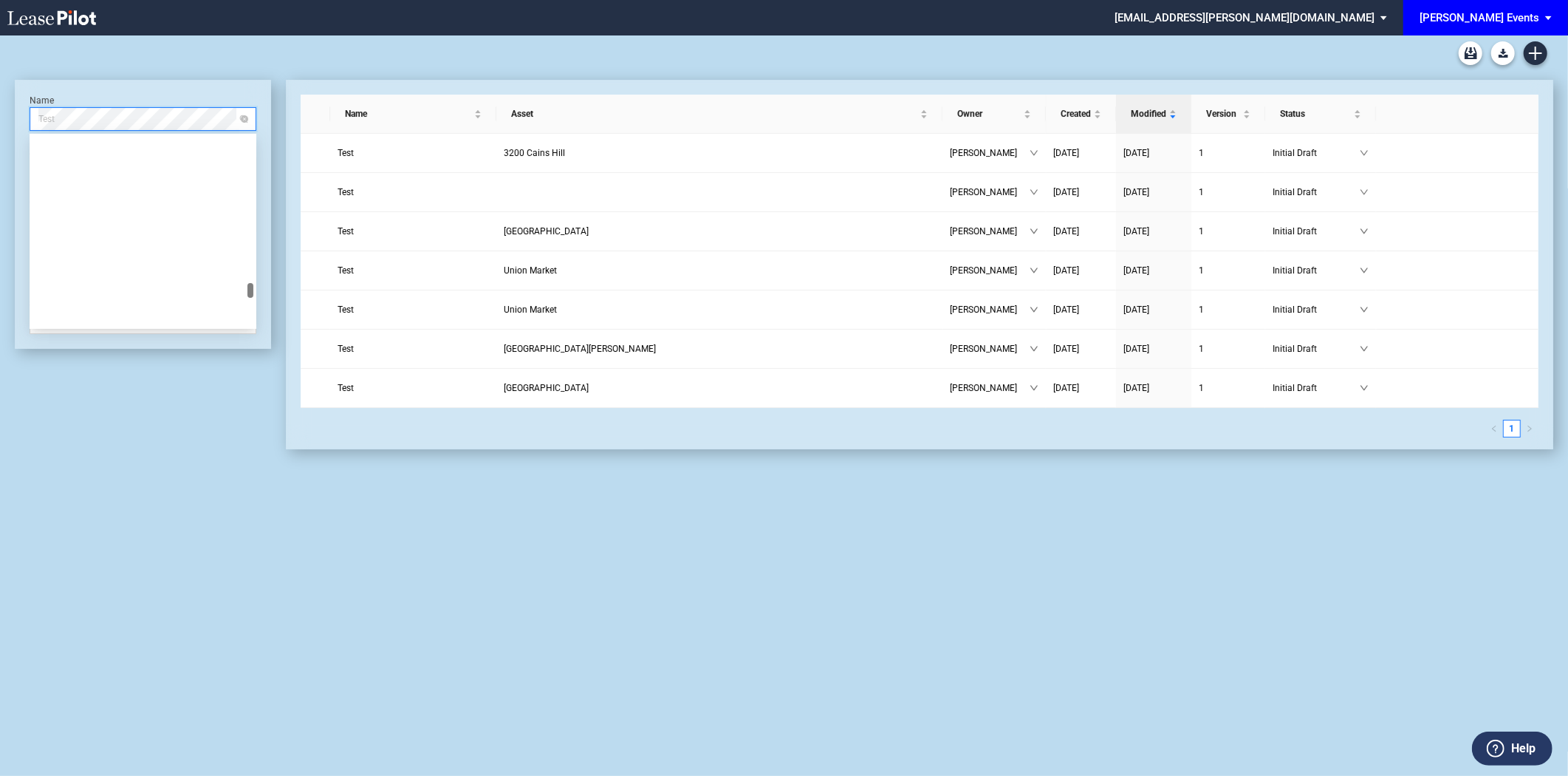
scroll to position [7921, 0]
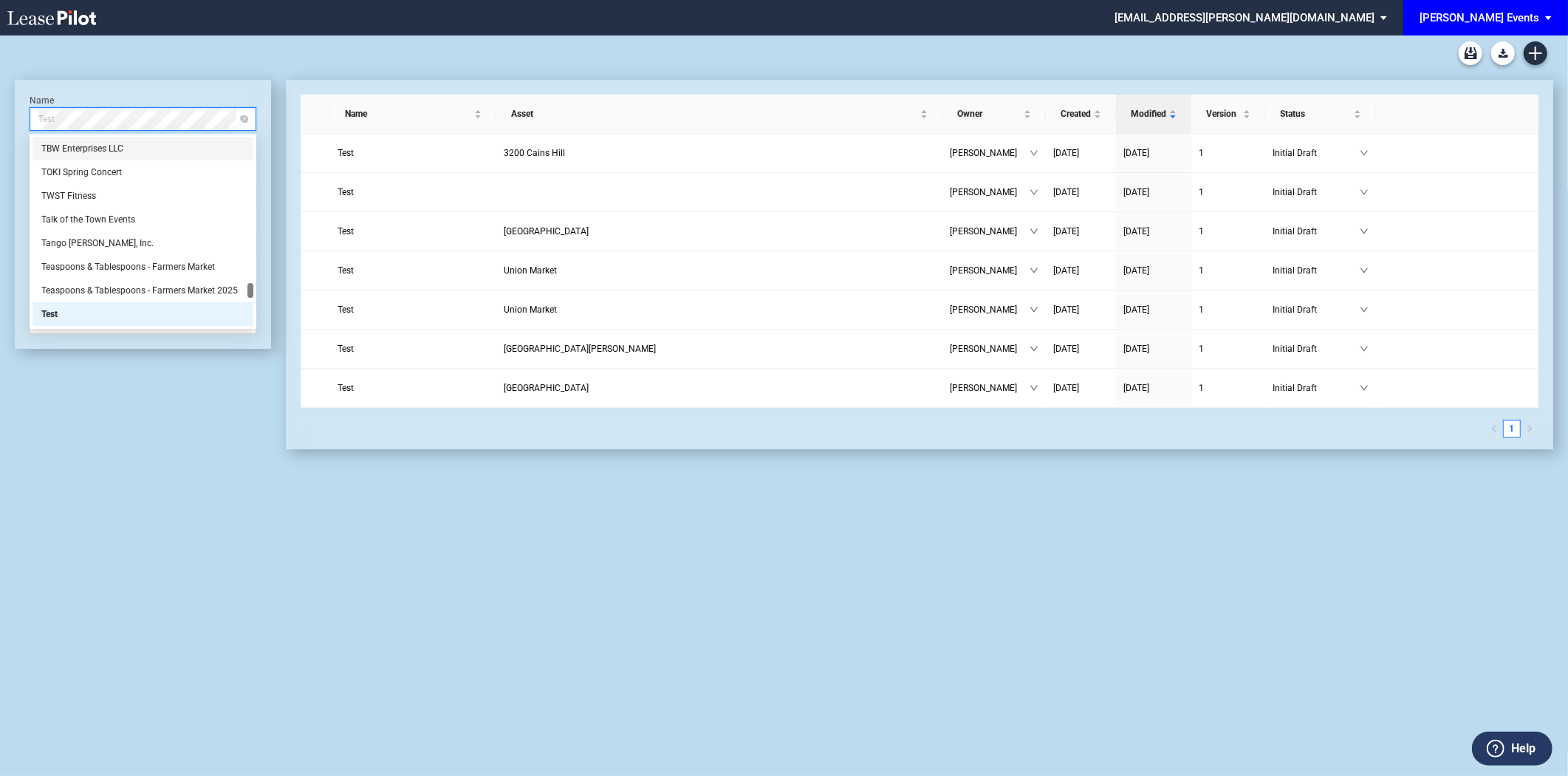
click at [46, 114] on span "Test" at bounding box center [143, 119] width 209 height 22
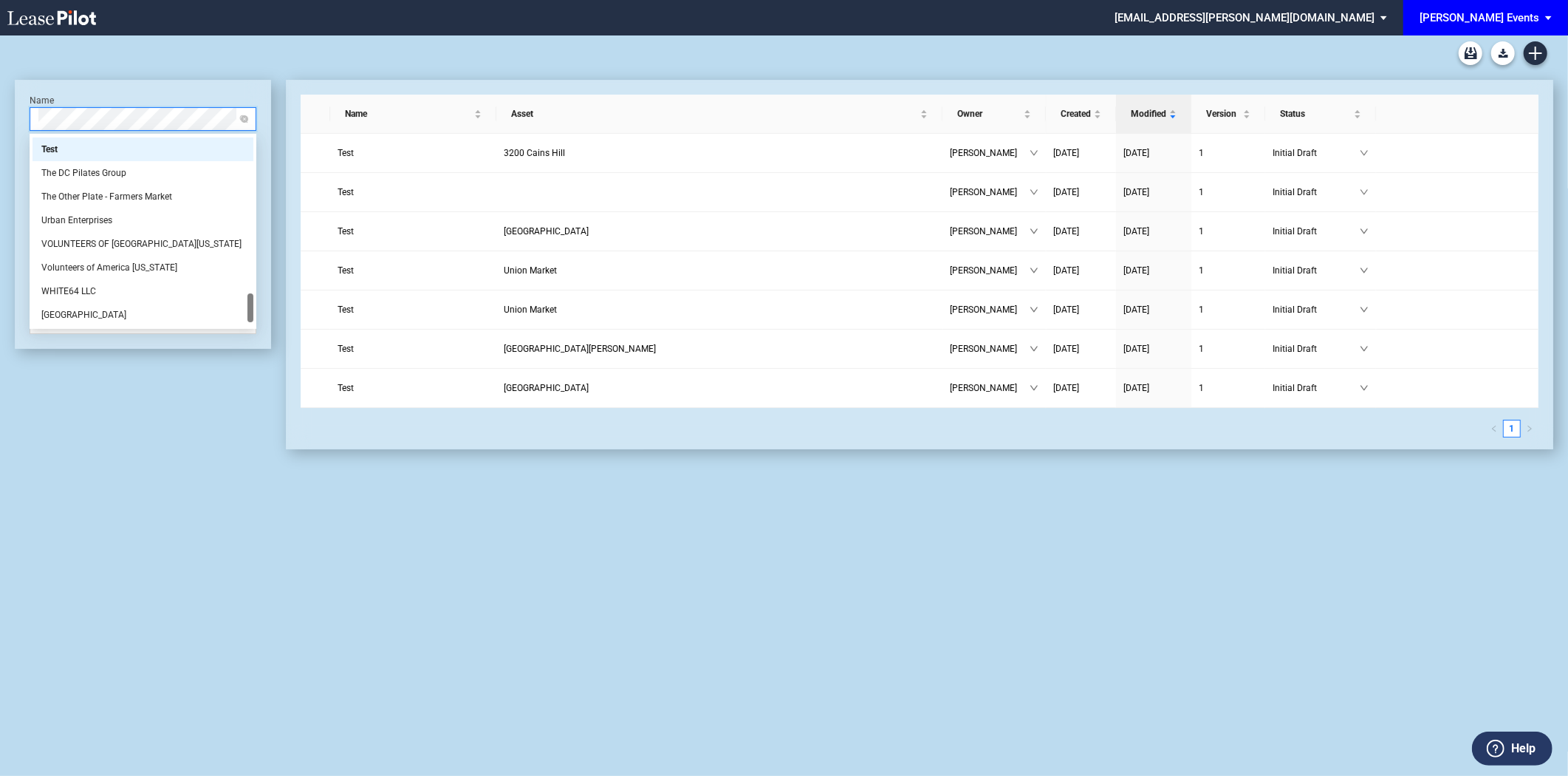
scroll to position [0, 0]
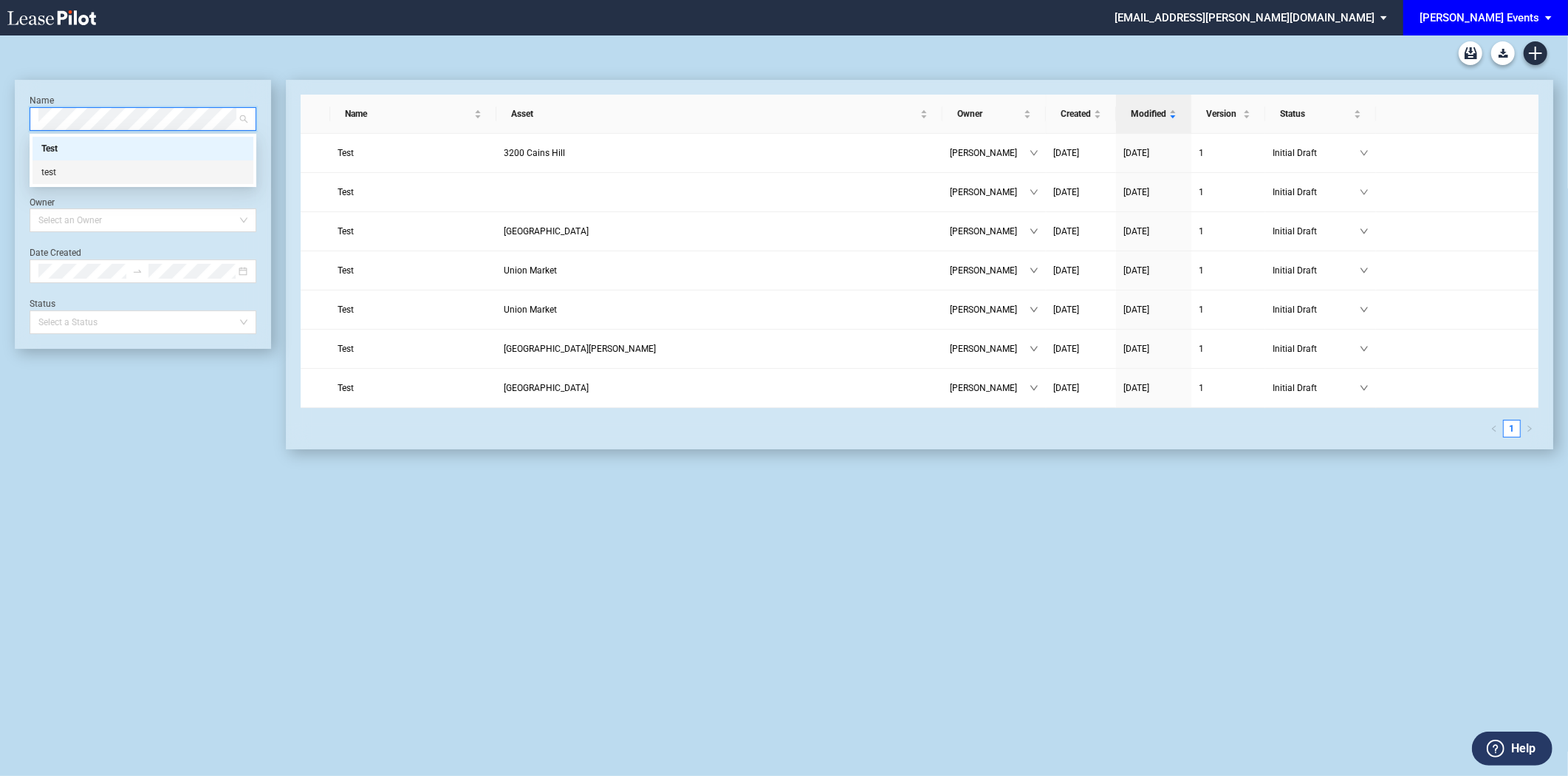
click at [62, 176] on div "test" at bounding box center [143, 171] width 203 height 15
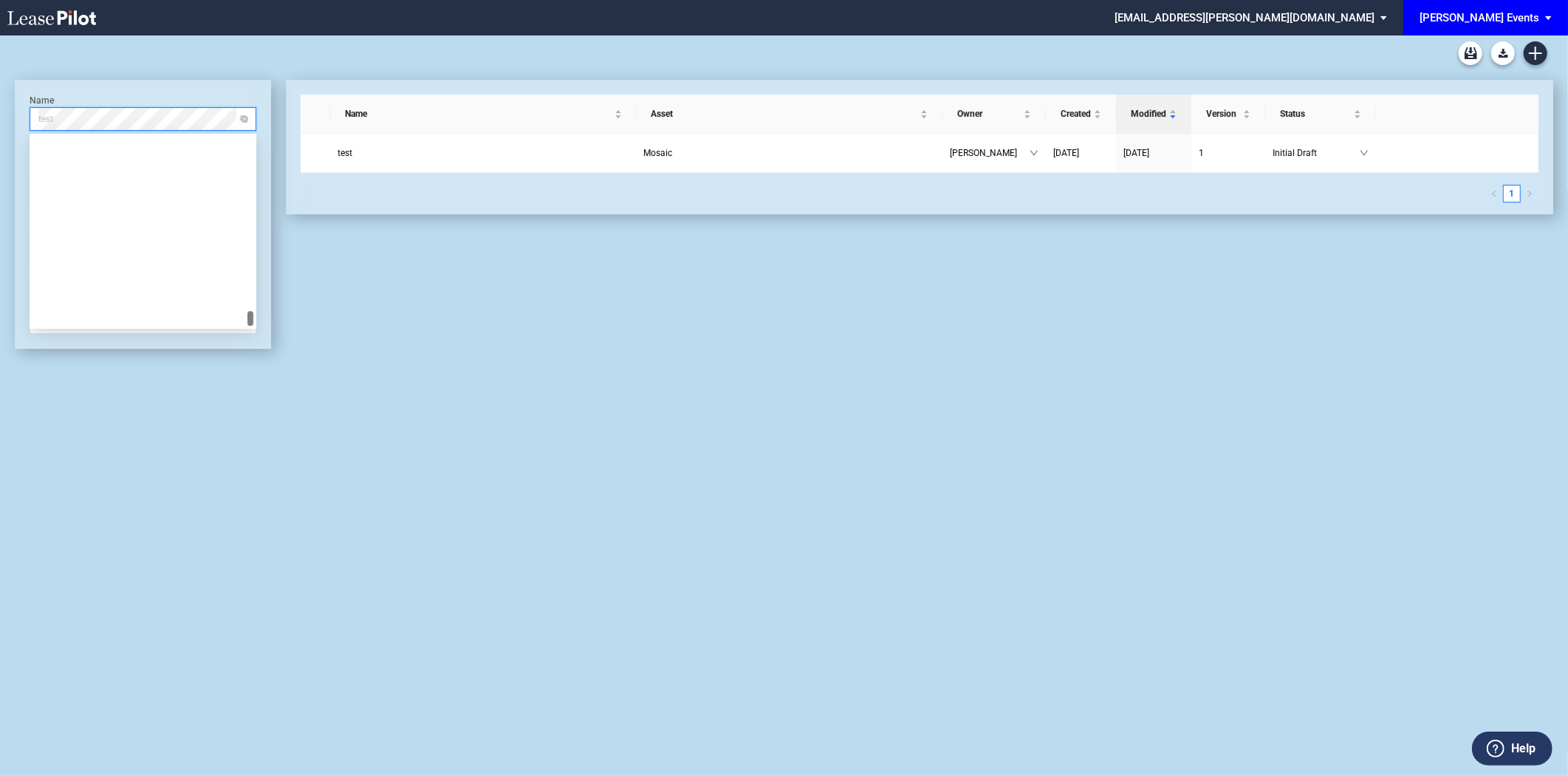
click at [97, 116] on span "test" at bounding box center [143, 119] width 209 height 22
click at [96, 116] on span "test" at bounding box center [143, 119] width 209 height 22
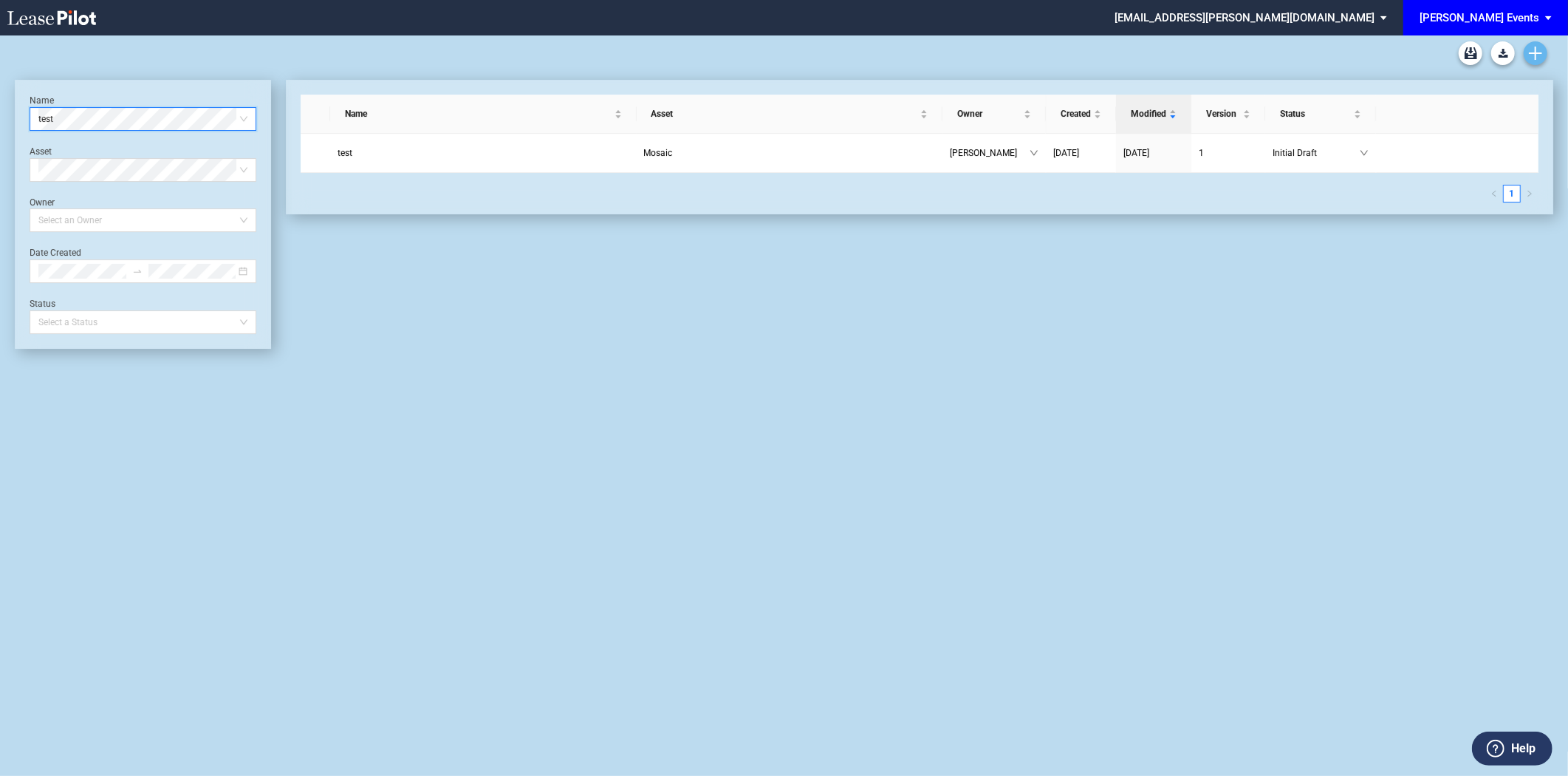
click at [1539, 49] on icon "Create new document" at bounding box center [1536, 53] width 14 height 14
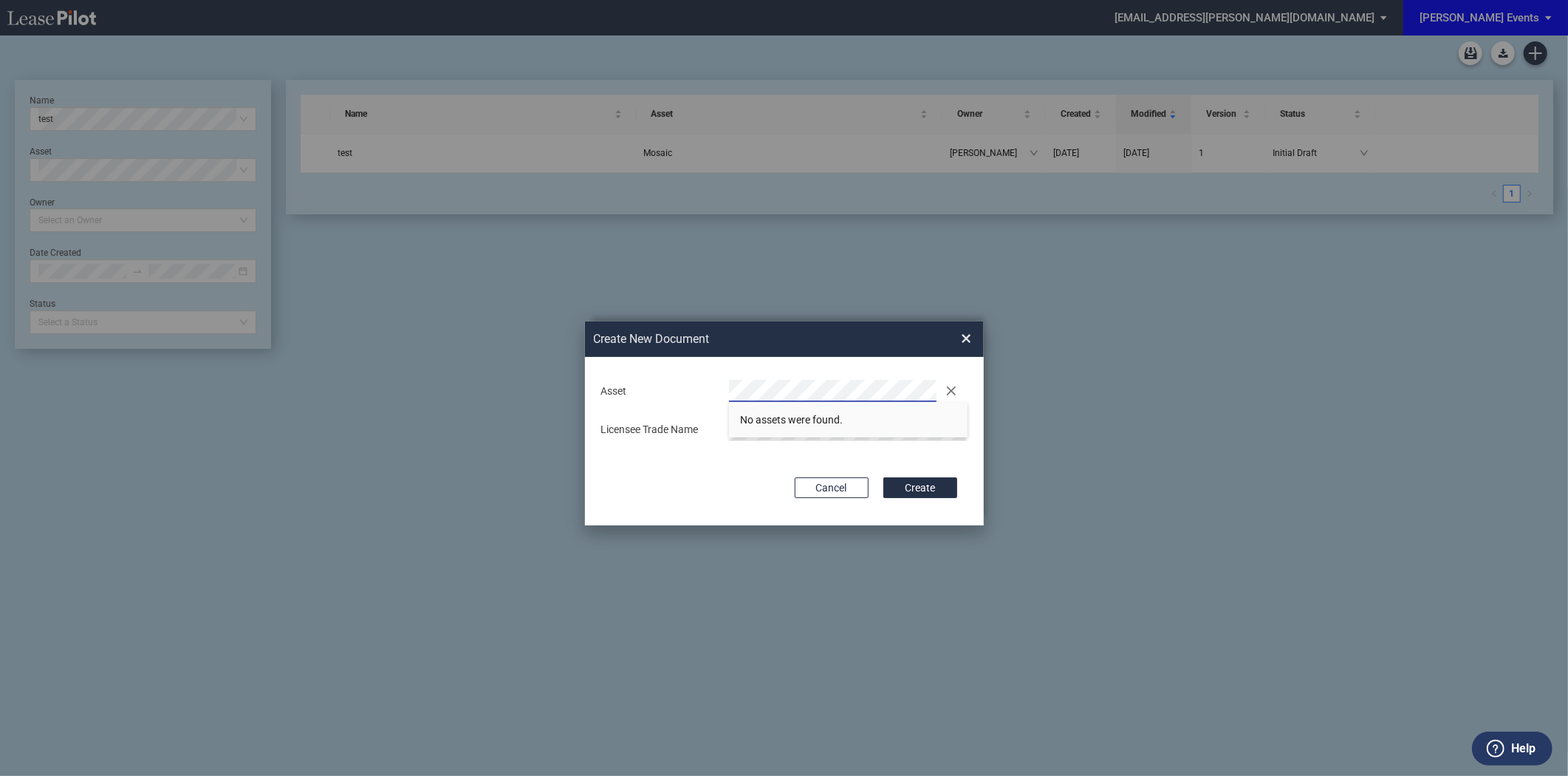
click at [689, 482] on div "Cancel Create" at bounding box center [784, 487] width 346 height 20
click at [693, 393] on div "Asset Clear" at bounding box center [784, 391] width 384 height 22
click at [801, 423] on li "La C osecha" at bounding box center [848, 419] width 238 height 35
drag, startPoint x: 761, startPoint y: 478, endPoint x: 821, endPoint y: 488, distance: 60.8
click at [764, 478] on div "Cancel Create" at bounding box center [784, 487] width 346 height 20
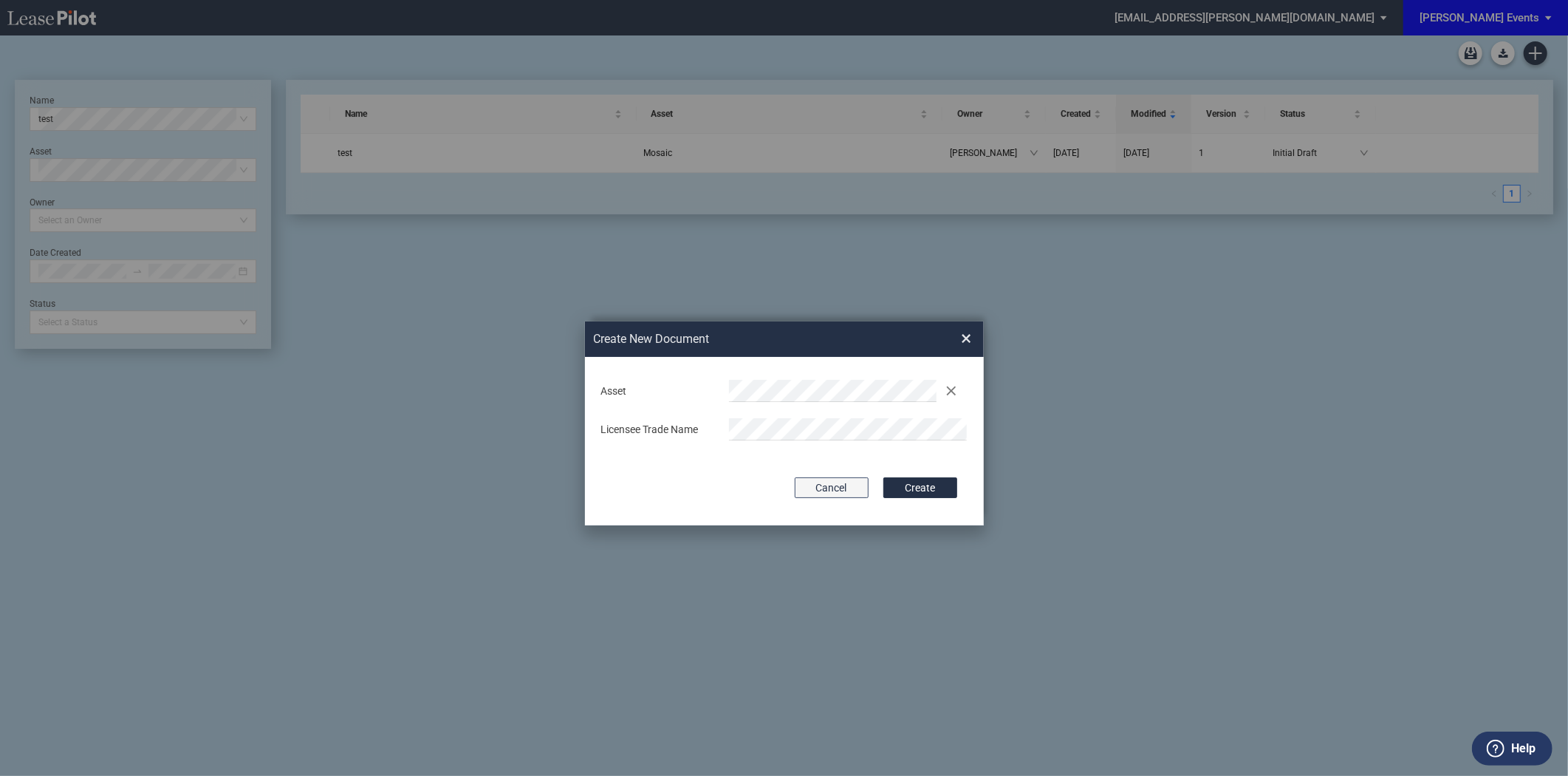
click at [821, 488] on button "Cancel" at bounding box center [832, 487] width 74 height 20
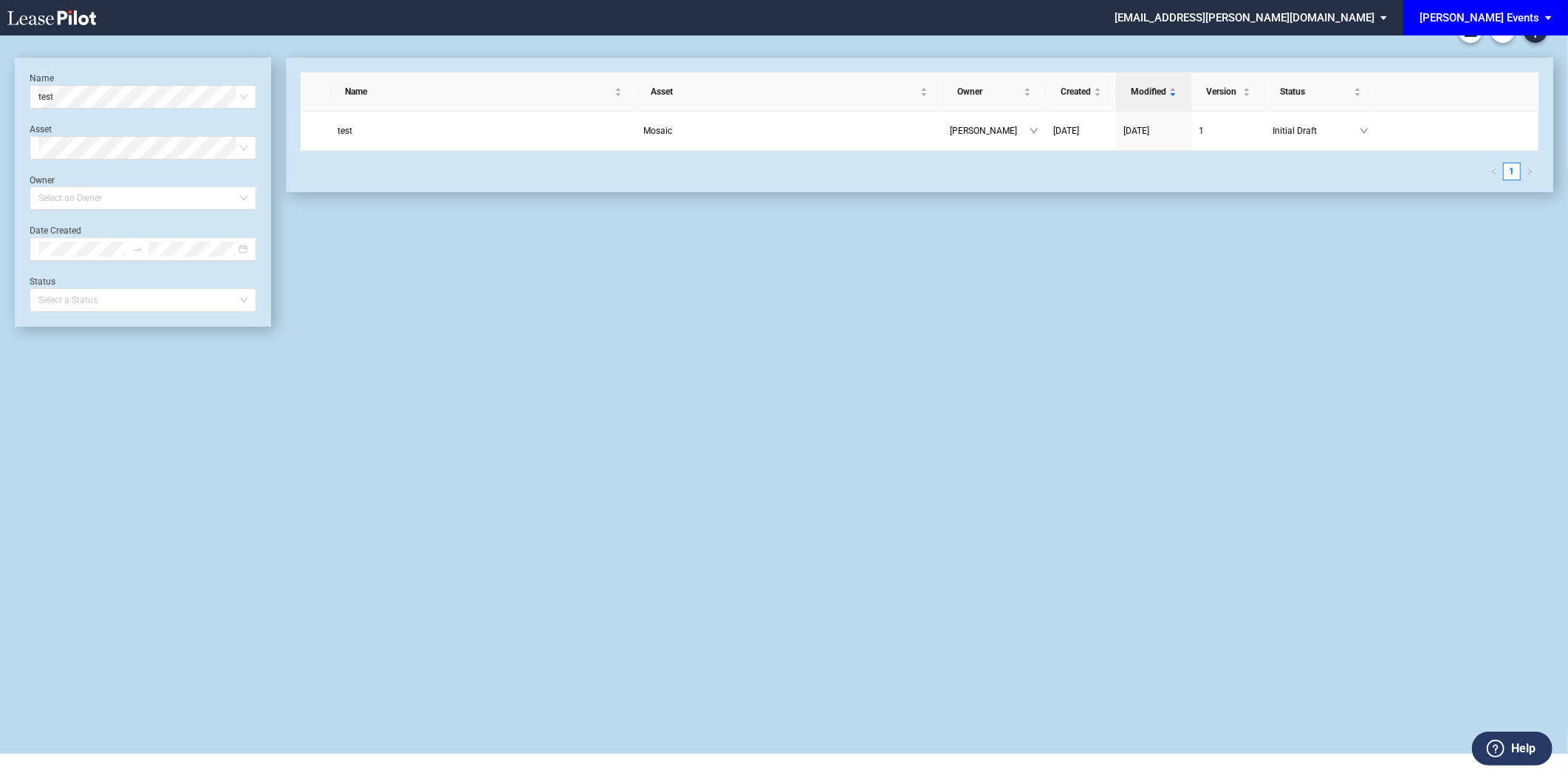
scroll to position [0, 0]
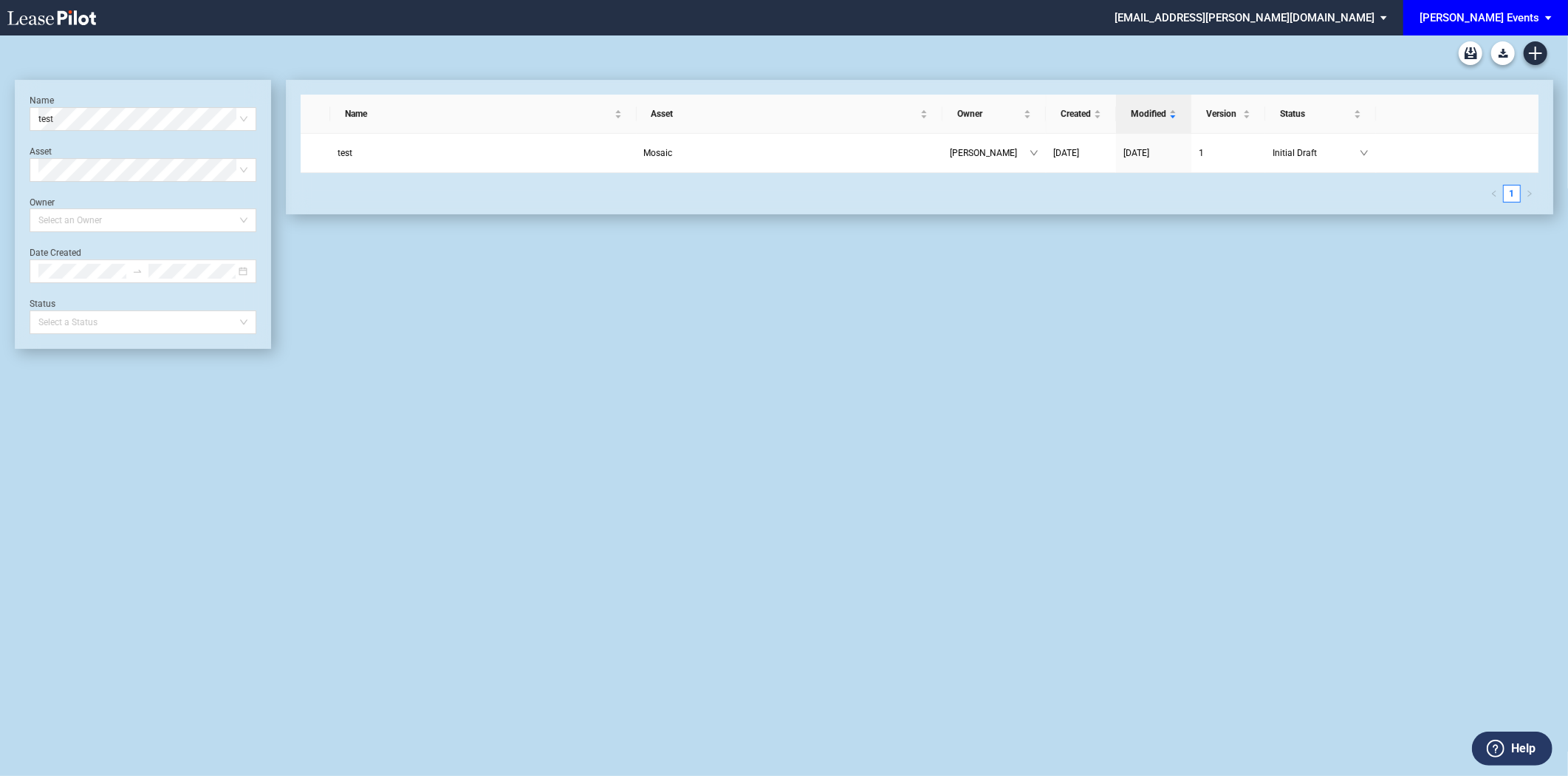
click at [1524, 57] on div at bounding box center [784, 53] width 1539 height 35
click at [1529, 57] on icon "Create new document" at bounding box center [1536, 53] width 14 height 14
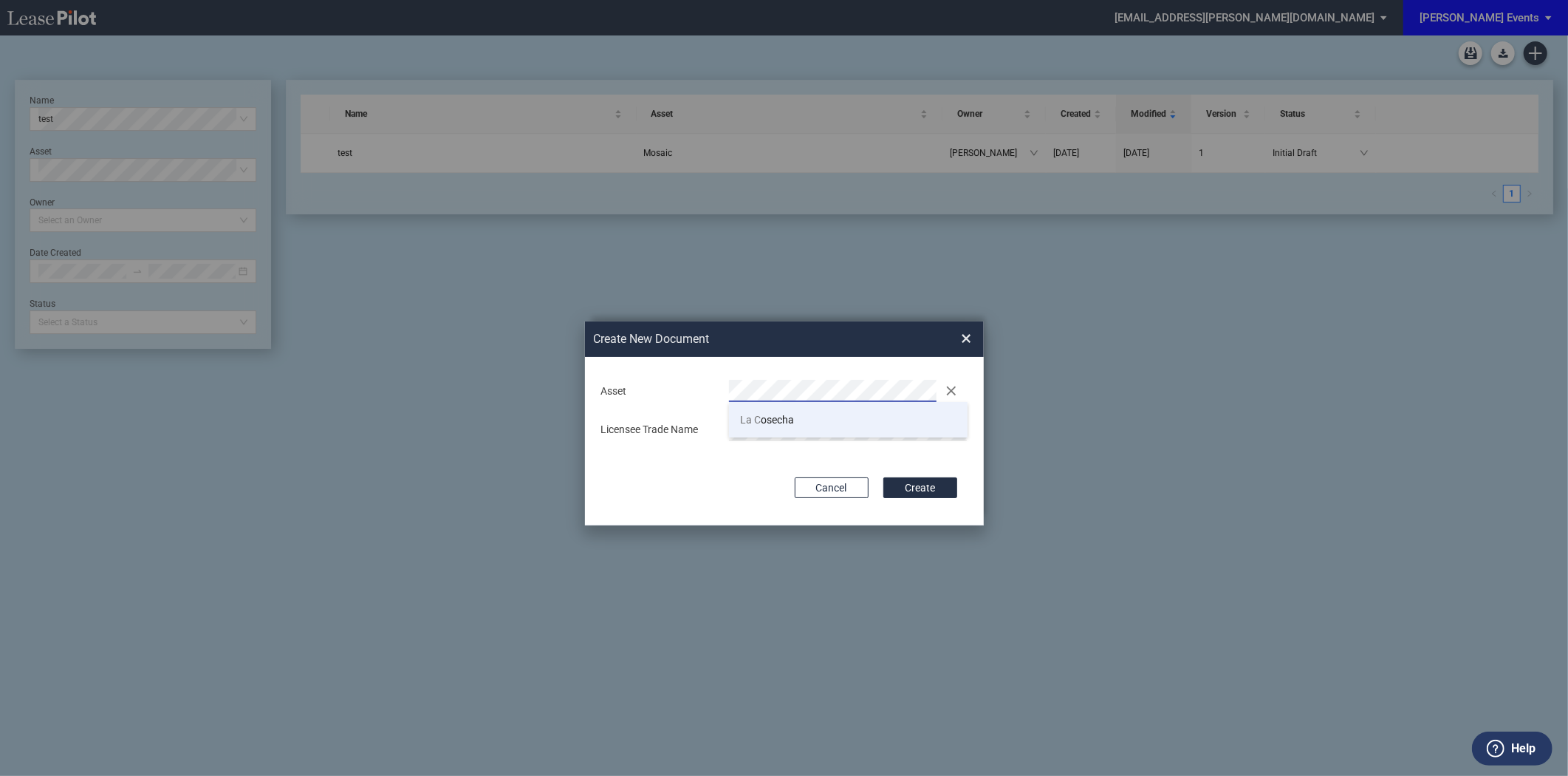
click at [755, 414] on span "La C" at bounding box center [749, 420] width 20 height 12
drag, startPoint x: 718, startPoint y: 489, endPoint x: 777, endPoint y: 497, distance: 59.5
click at [718, 489] on div "Cancel Create" at bounding box center [784, 487] width 346 height 20
click at [948, 490] on button "Create" at bounding box center [921, 487] width 74 height 20
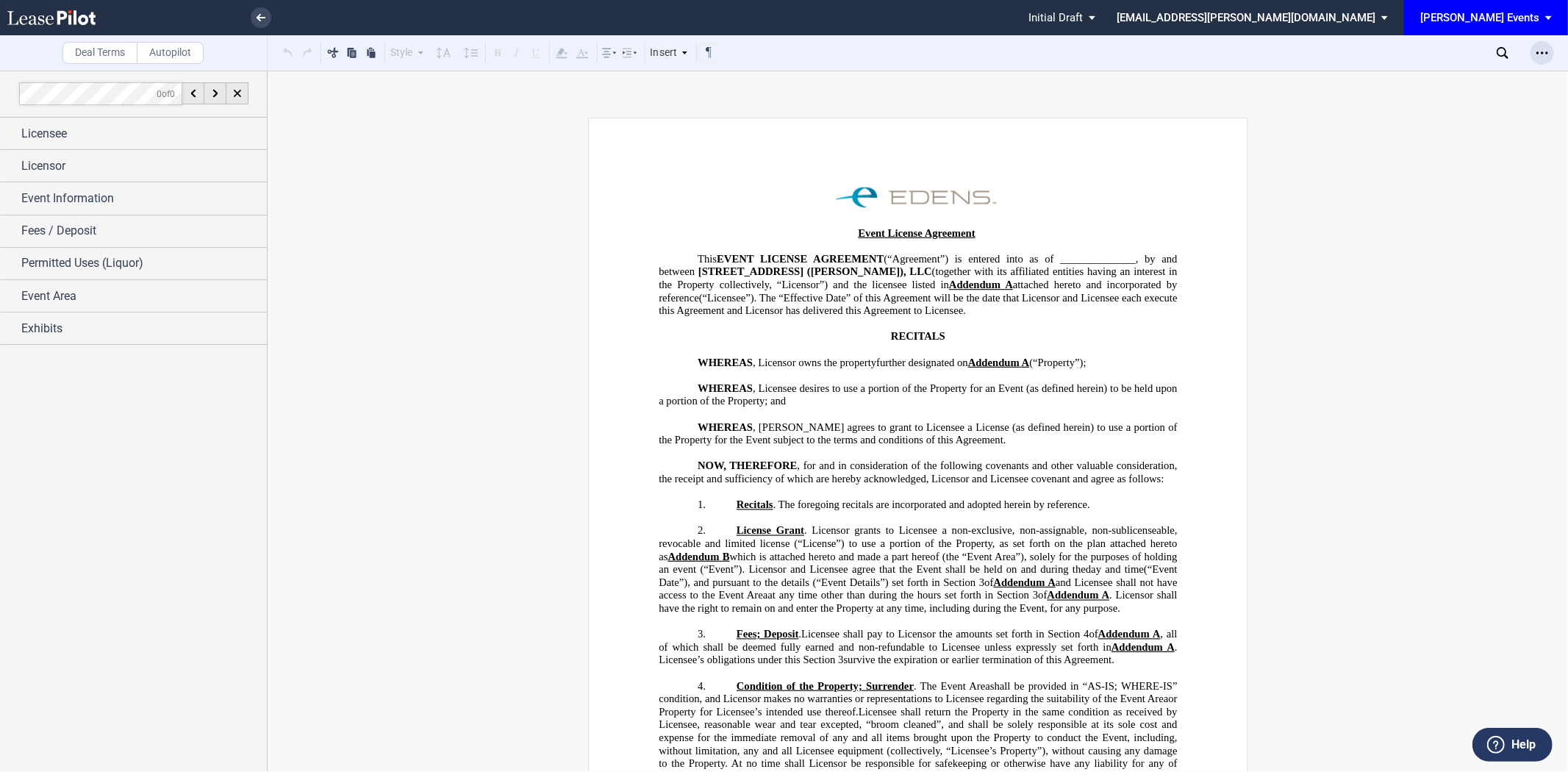
click at [1548, 50] on div "Open Lease options menu" at bounding box center [1542, 53] width 23 height 23
click at [33, 324] on span "Exhibits" at bounding box center [42, 329] width 42 height 17
click at [81, 388] on span "Event Rules and Regulations Guidelines Exhibit" at bounding box center [135, 385] width 193 height 11
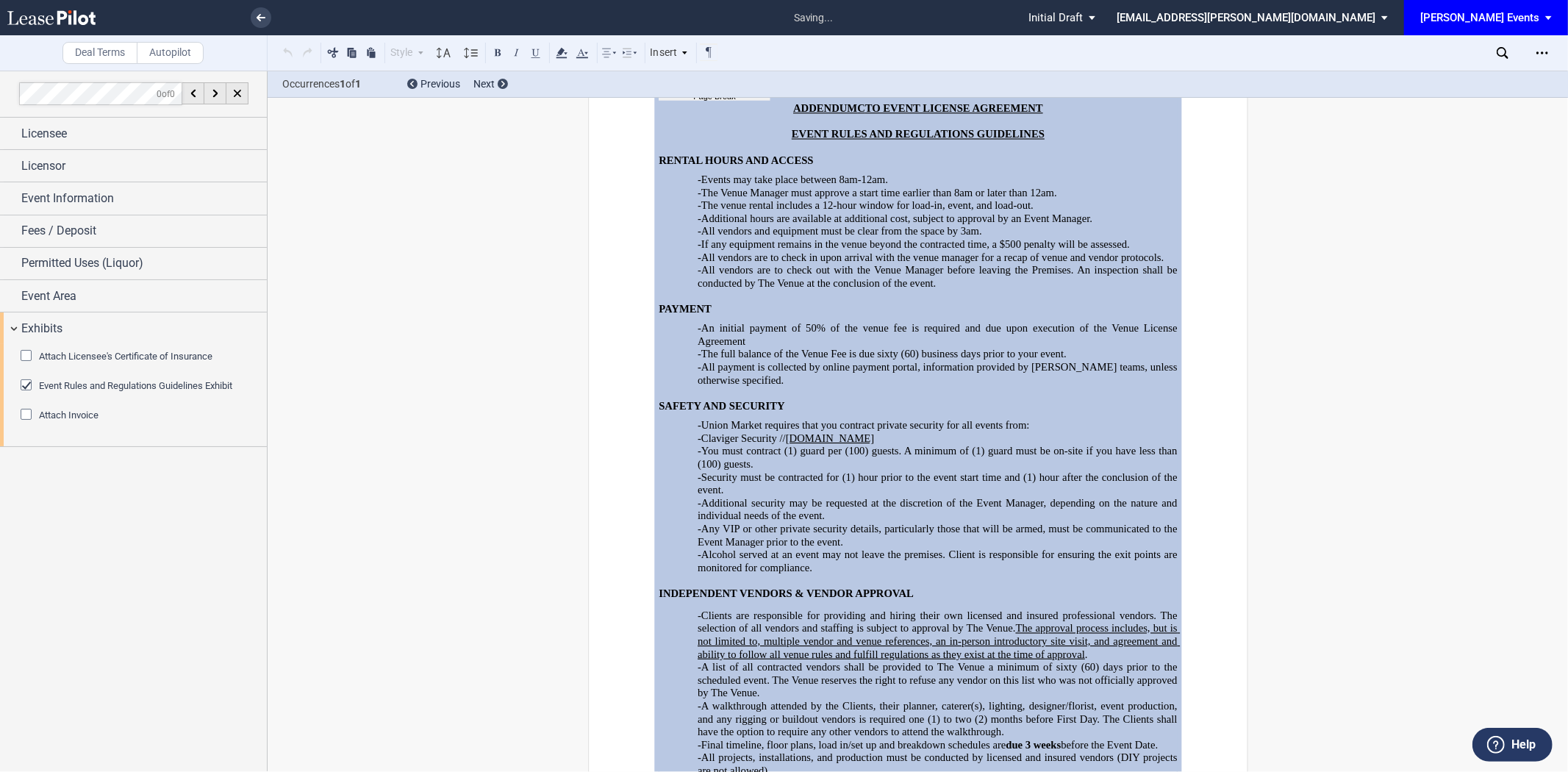
scroll to position [3681, 0]
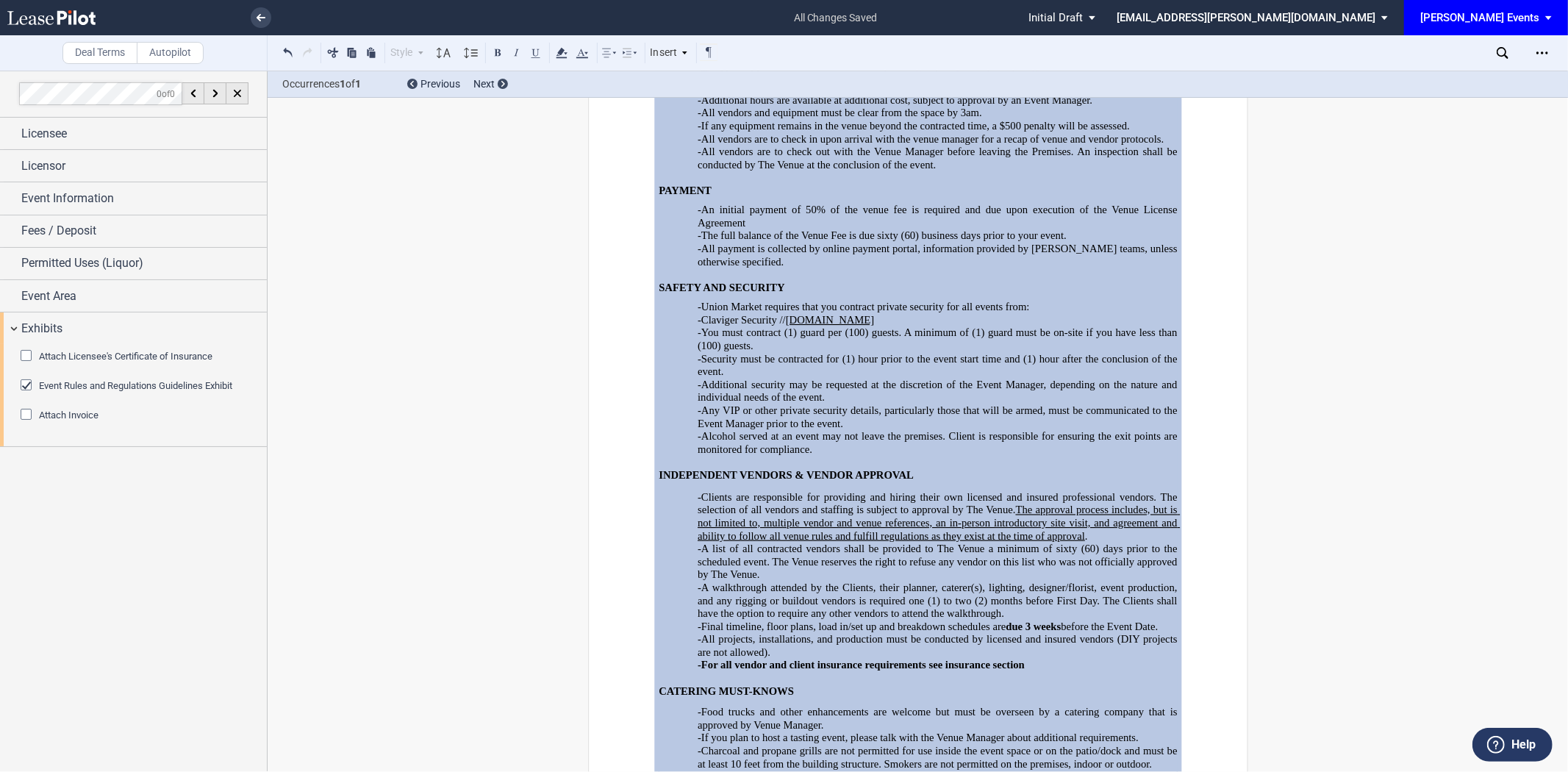
click at [35, 383] on div "Event Rules and Regulations Guidelines Exhibit" at bounding box center [27, 386] width 15 height 15
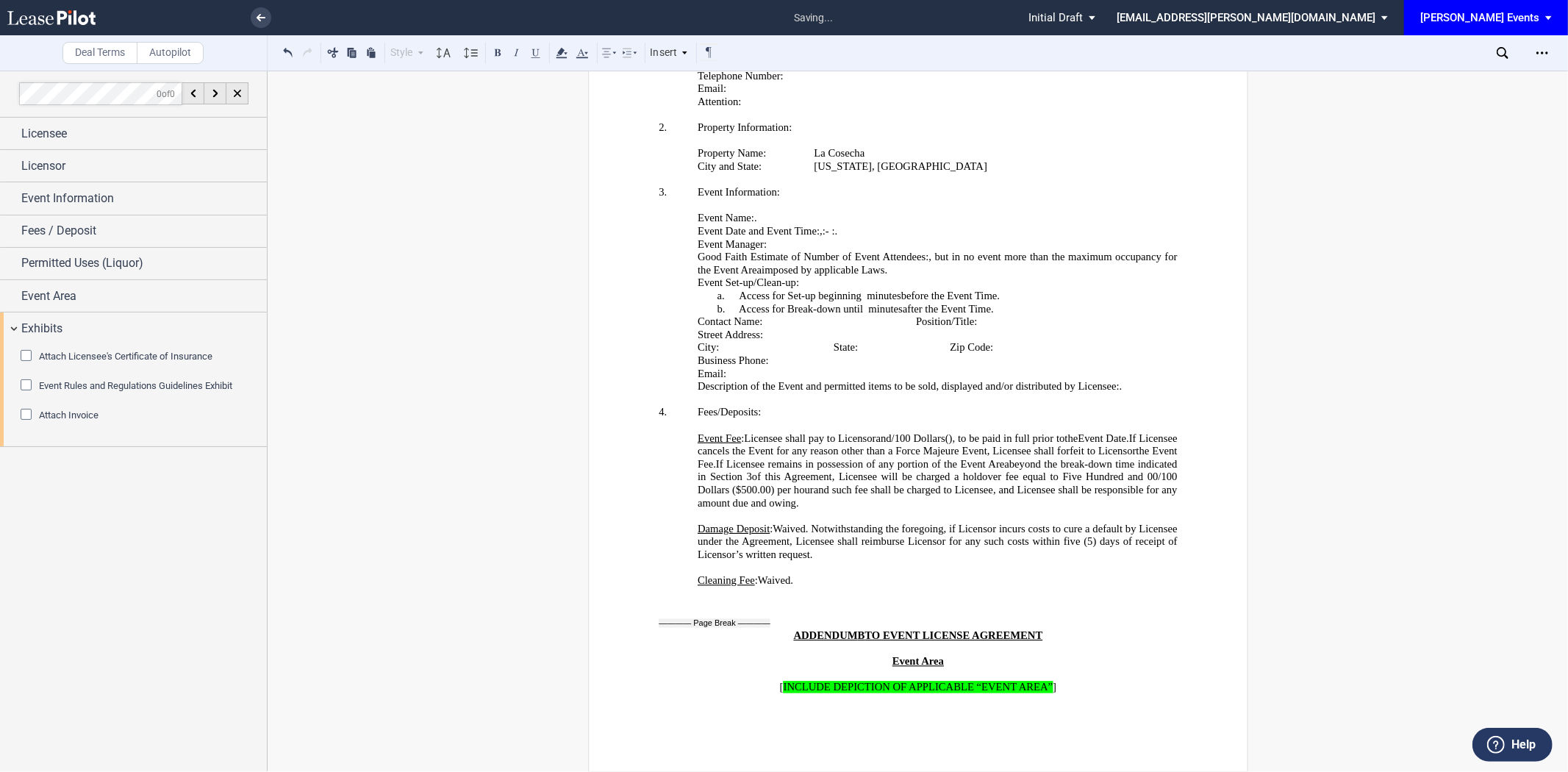
click at [35, 383] on div "Event Rules and Regulations Guidelines Exhibit" at bounding box center [27, 386] width 15 height 15
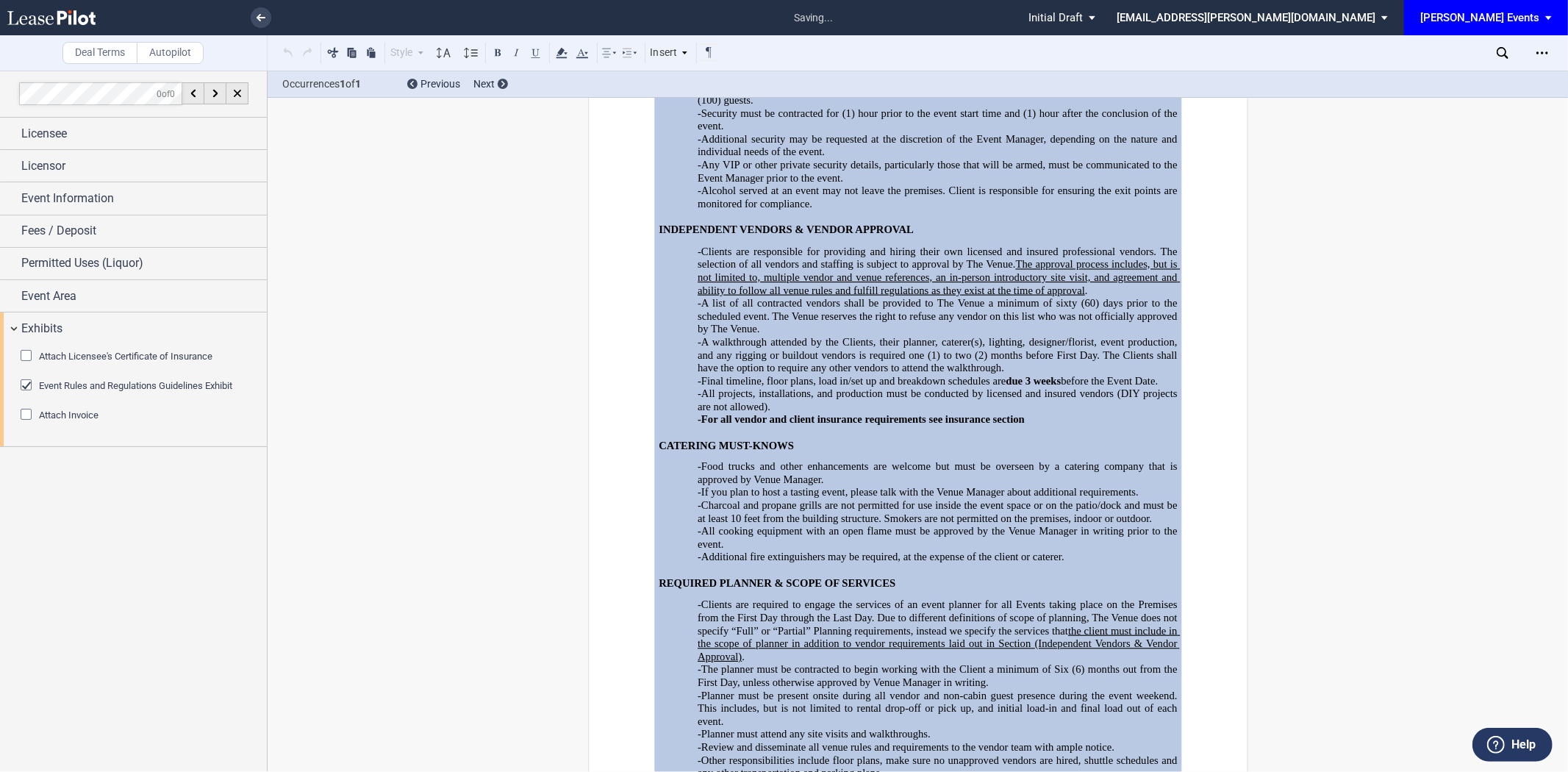
scroll to position [3519, 0]
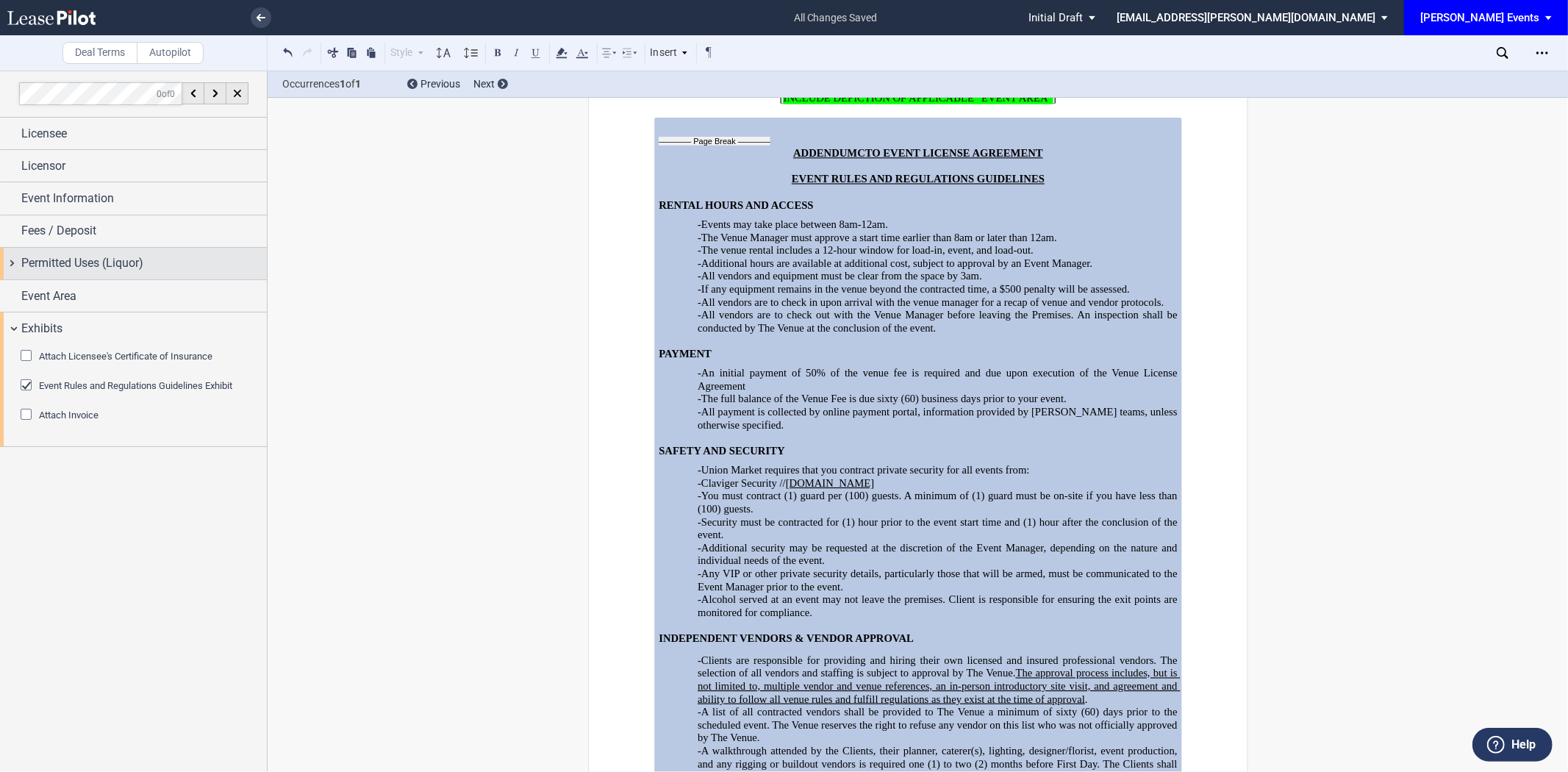
click at [157, 266] on div "Permitted Uses (Liquor)" at bounding box center [144, 263] width 246 height 17
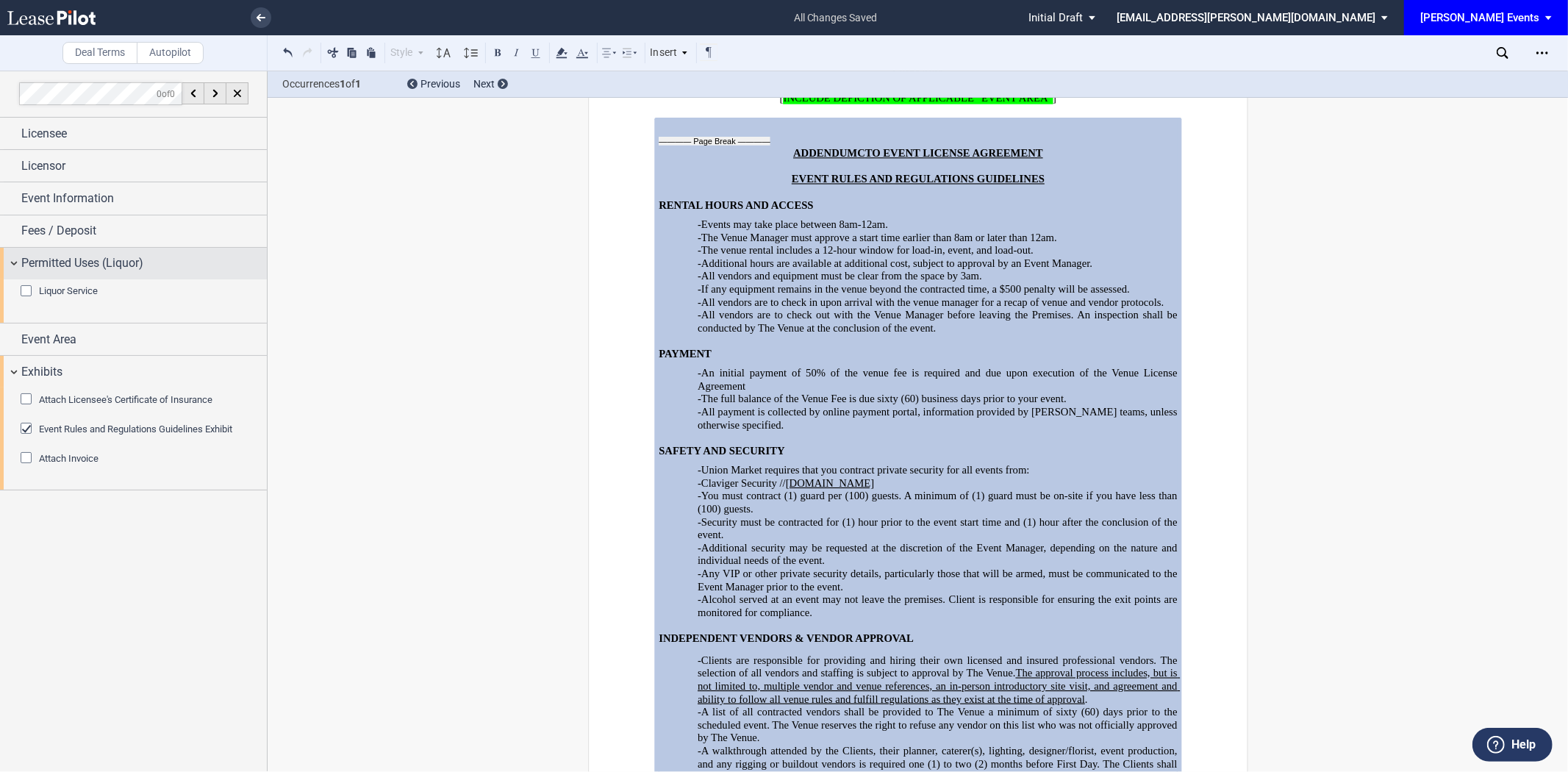
click at [129, 262] on span "Permitted Uses (Liquor)" at bounding box center [82, 263] width 122 height 17
click at [52, 432] on span "Event Rules and Regulations Guidelines Exhibit" at bounding box center [135, 429] width 193 height 11
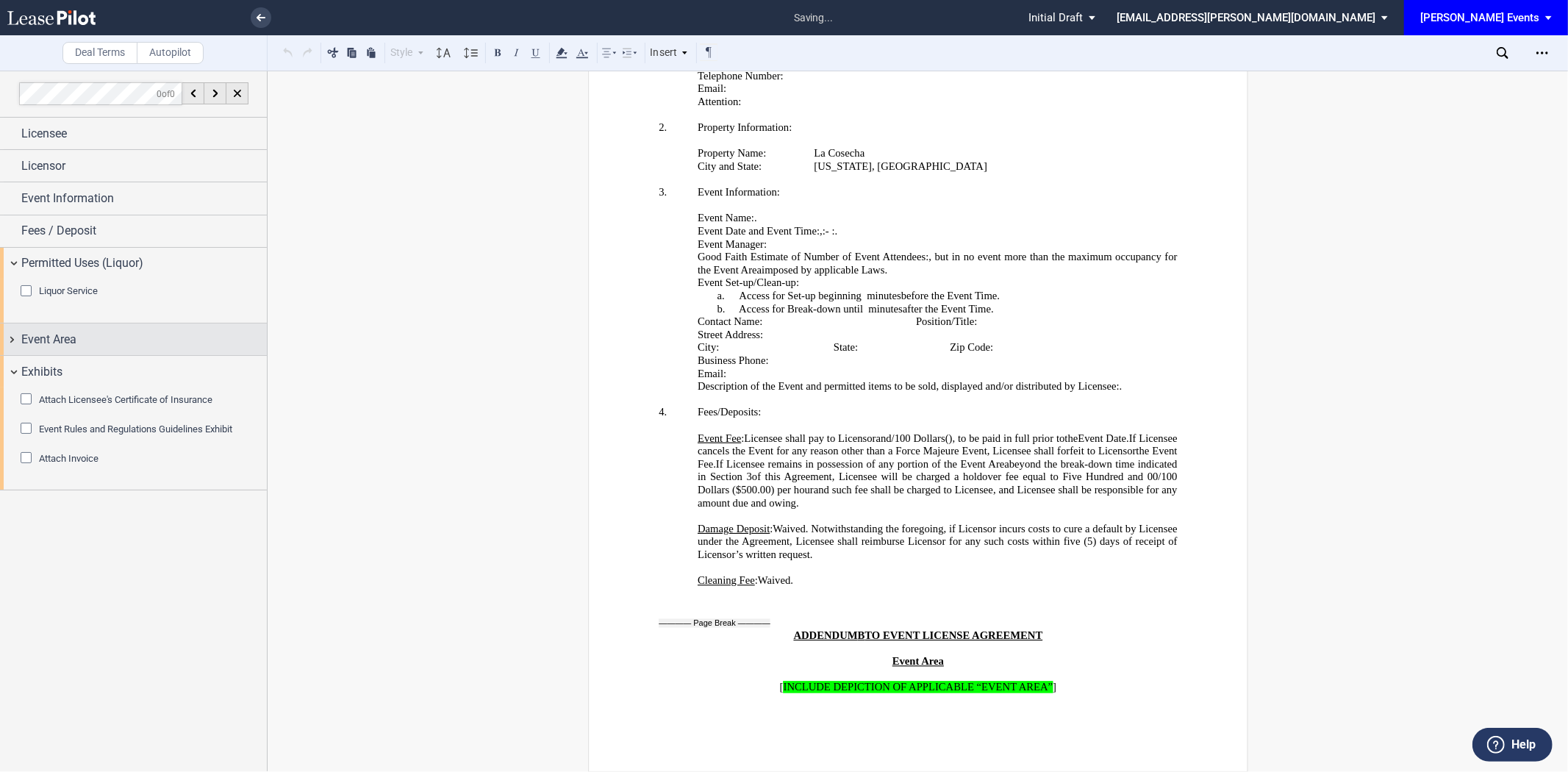
click at [41, 335] on span "Event Area" at bounding box center [48, 340] width 55 height 17
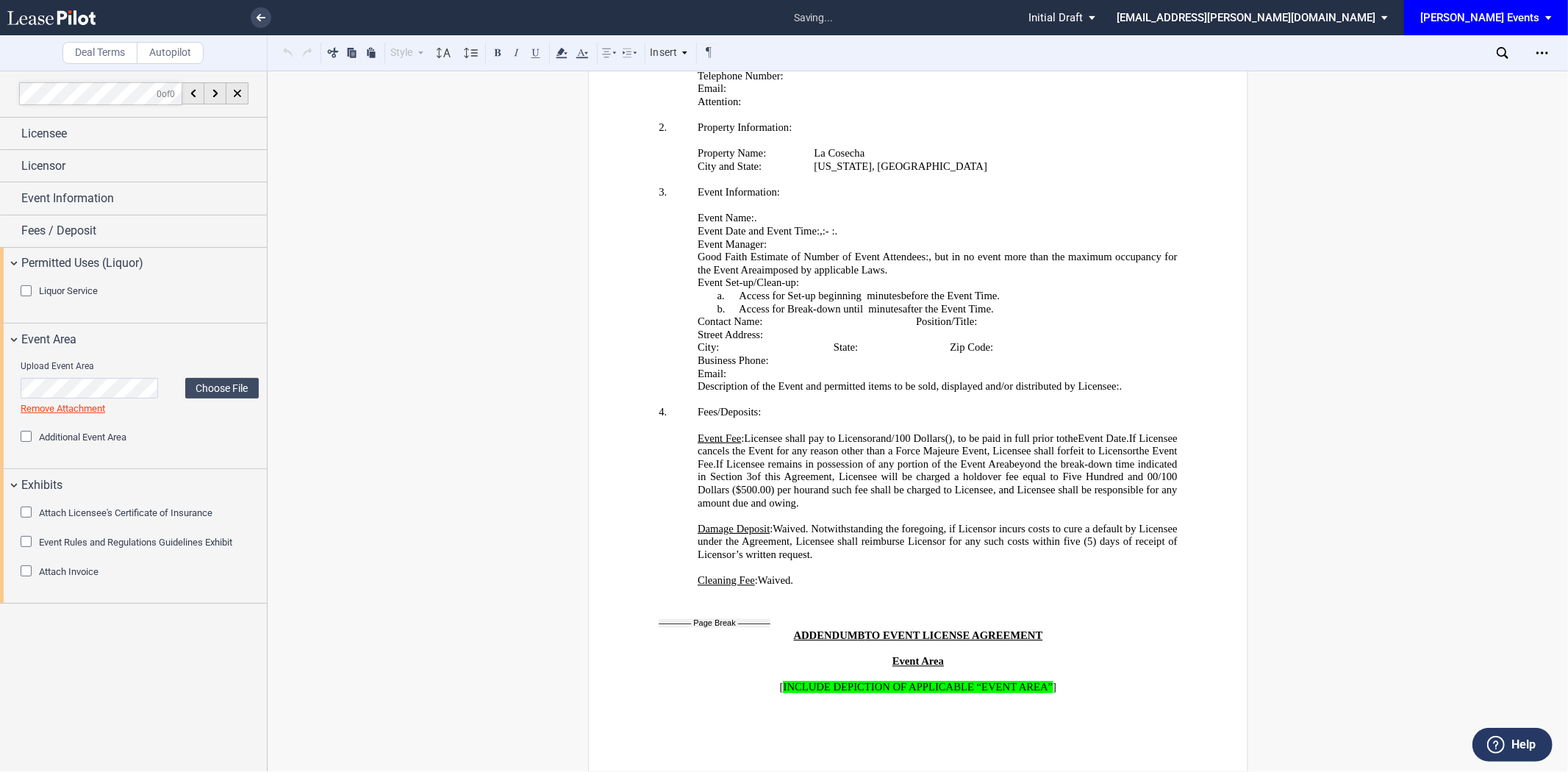
click at [39, 292] on span "Liquor Service" at bounding box center [68, 290] width 59 height 11
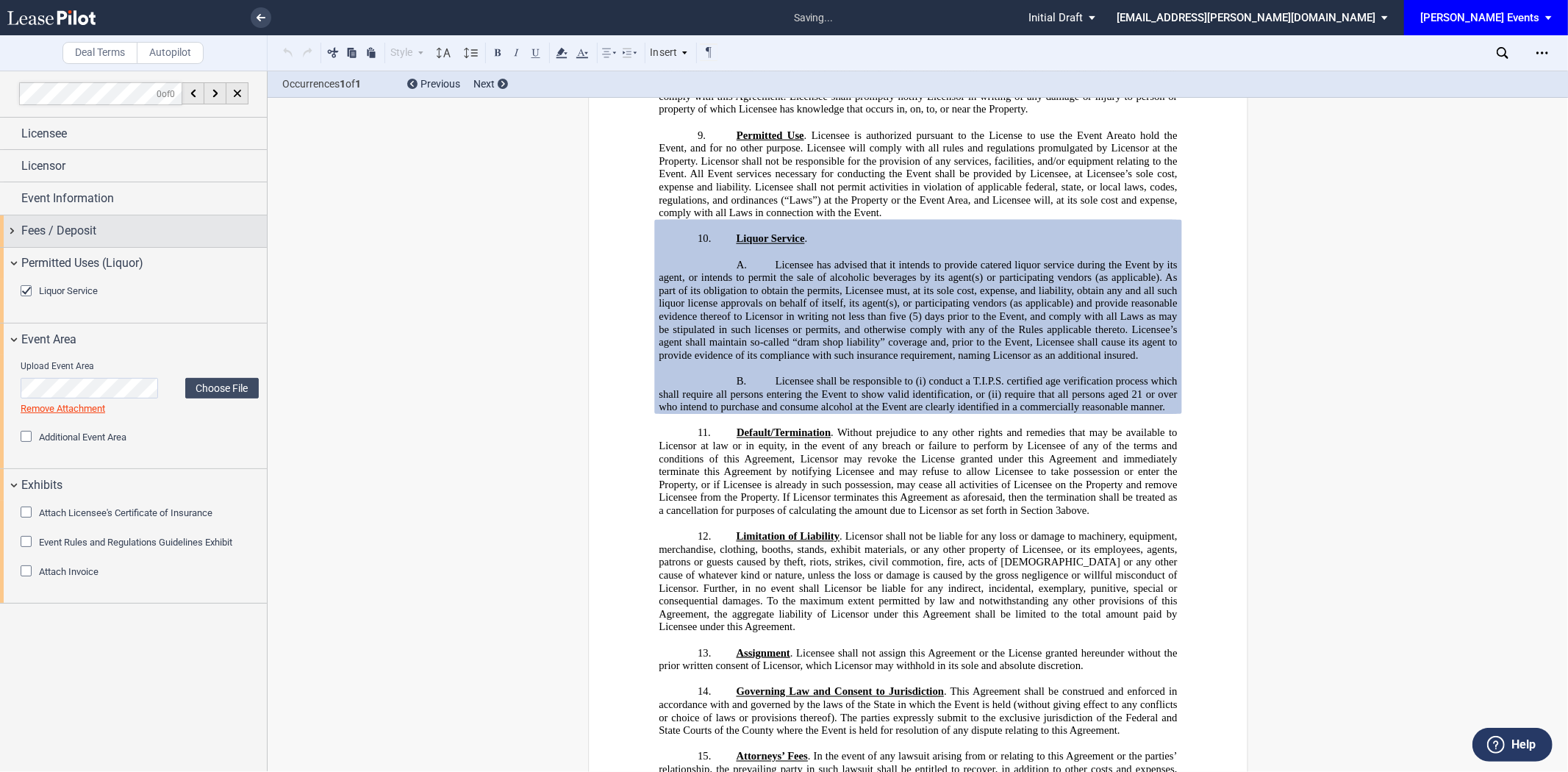
scroll to position [1078, 0]
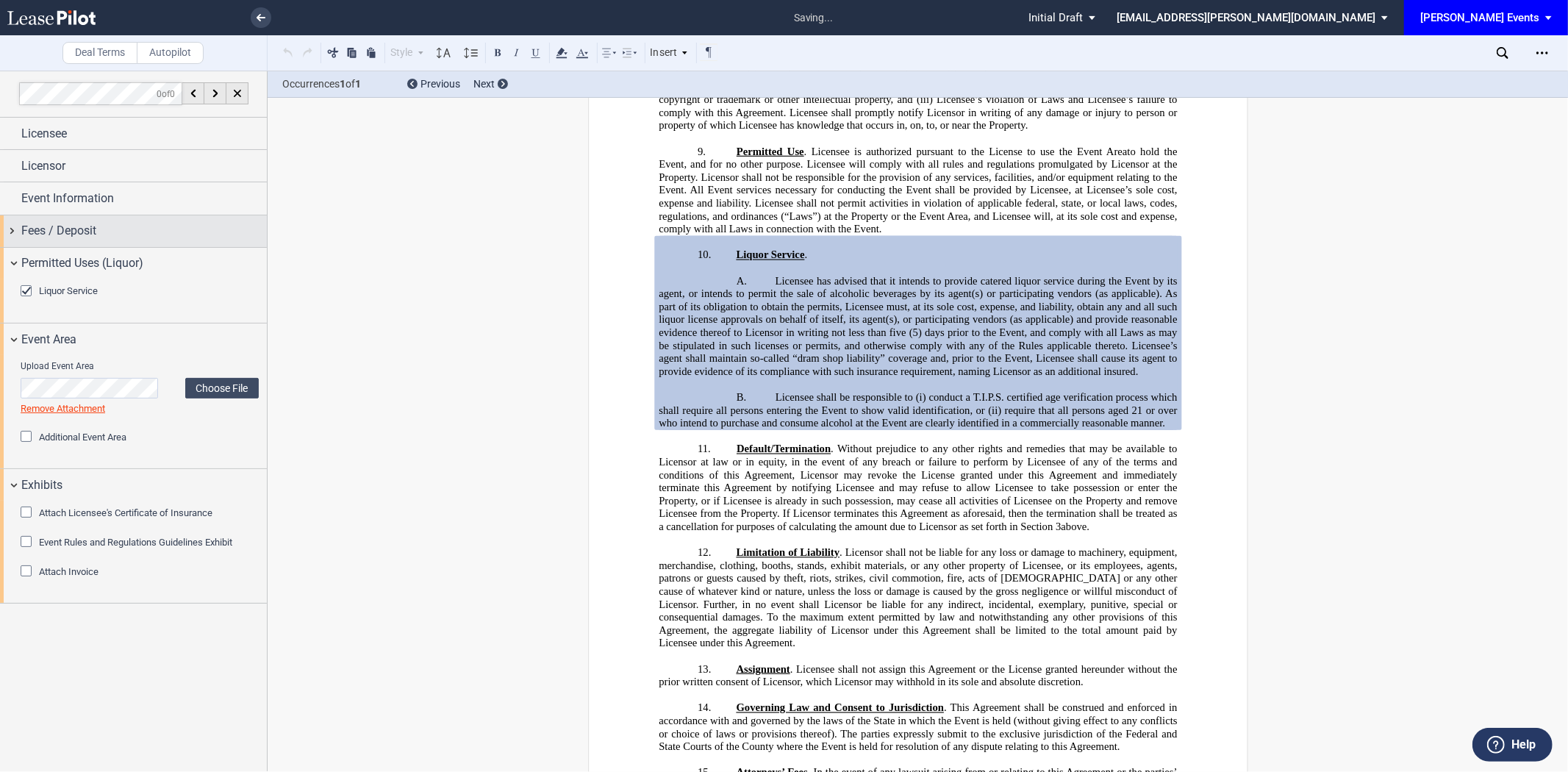
click at [32, 230] on span "Fees / Deposit" at bounding box center [59, 230] width 75 height 17
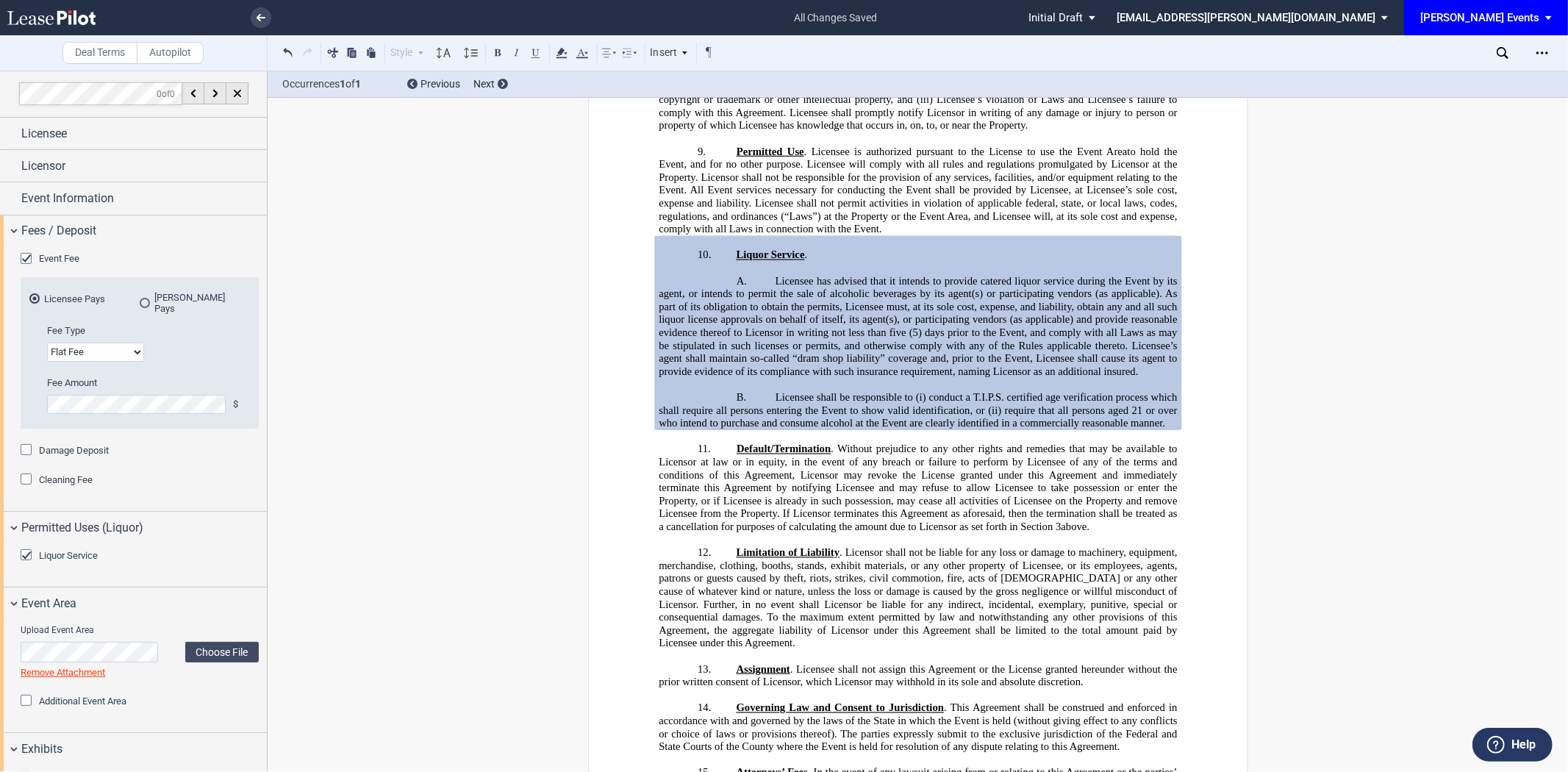
click at [81, 445] on span "Damage Deposit" at bounding box center [74, 450] width 70 height 11
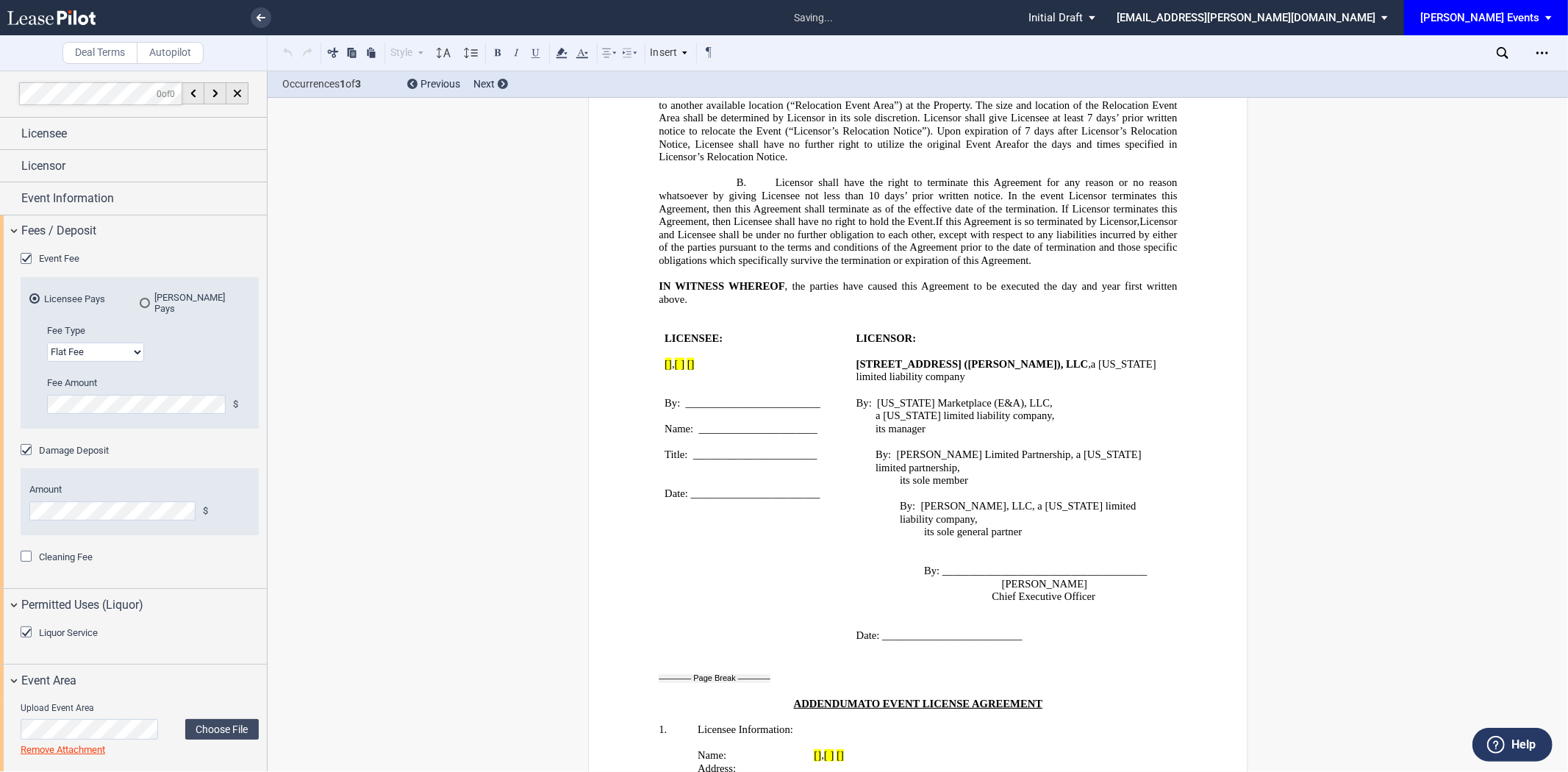
scroll to position [3276, 0]
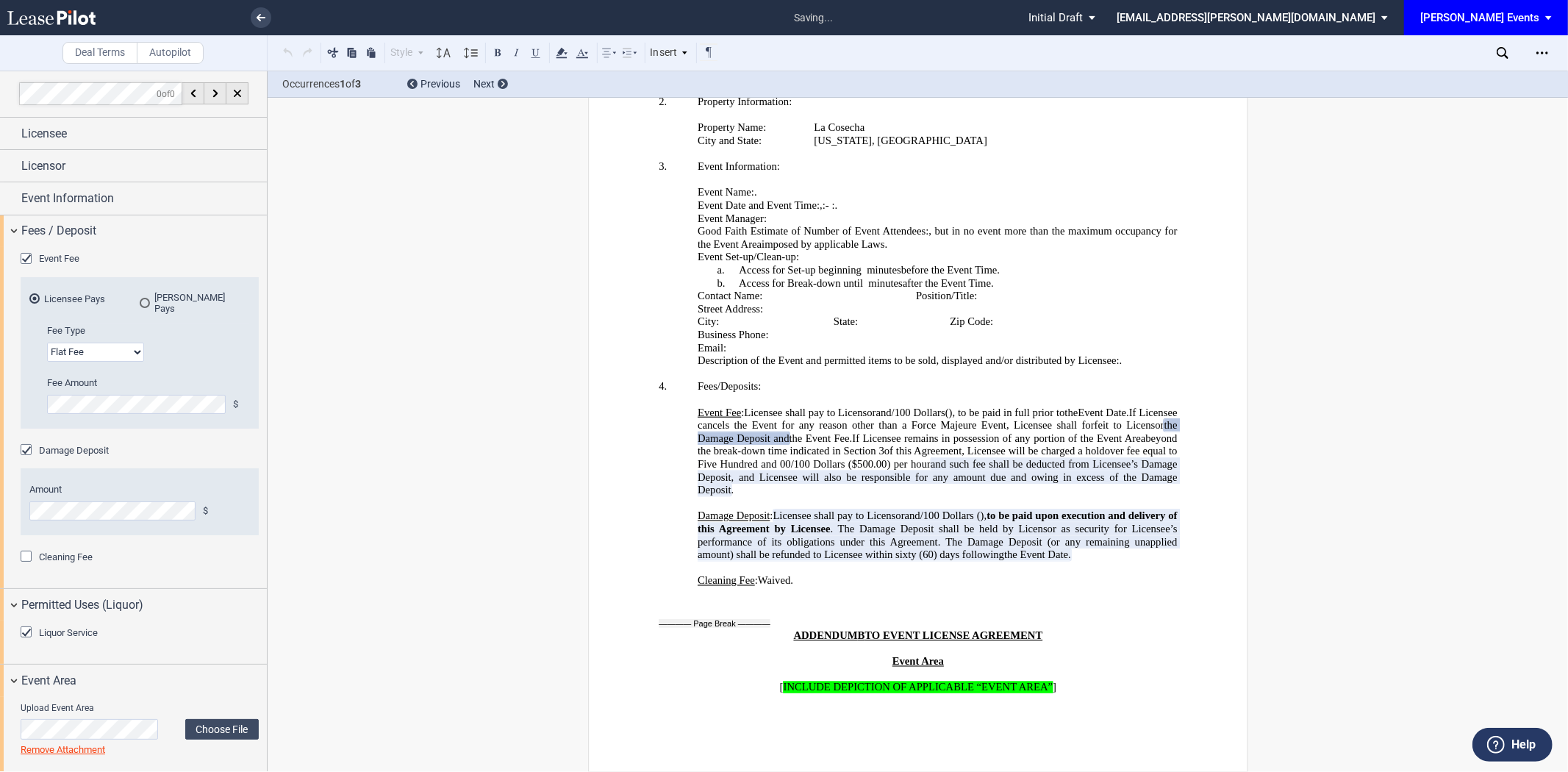
click at [81, 551] on span "Cleaning Fee" at bounding box center [65, 556] width 53 height 11
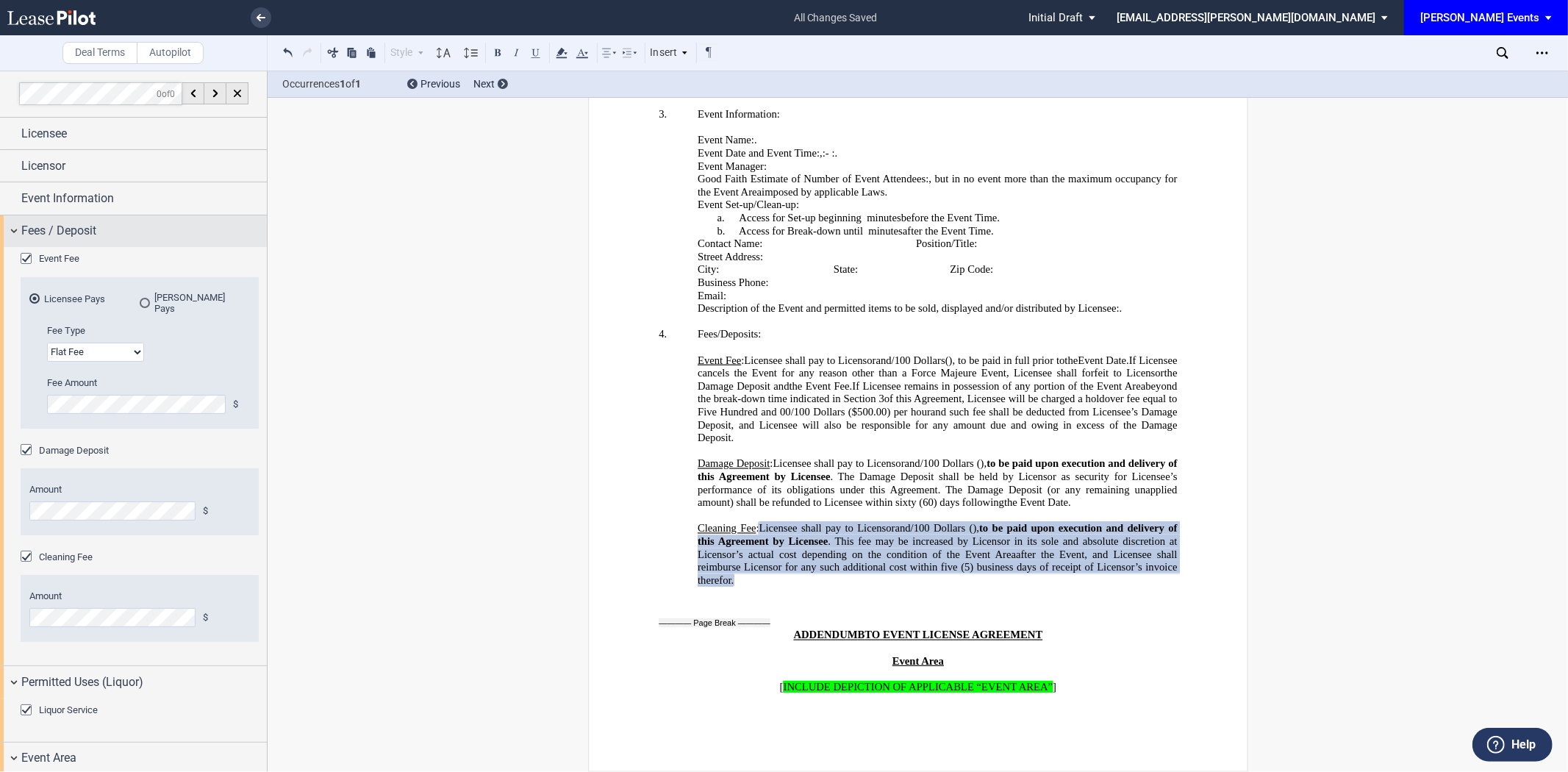
click at [41, 235] on span "Fees / Deposit" at bounding box center [59, 230] width 75 height 17
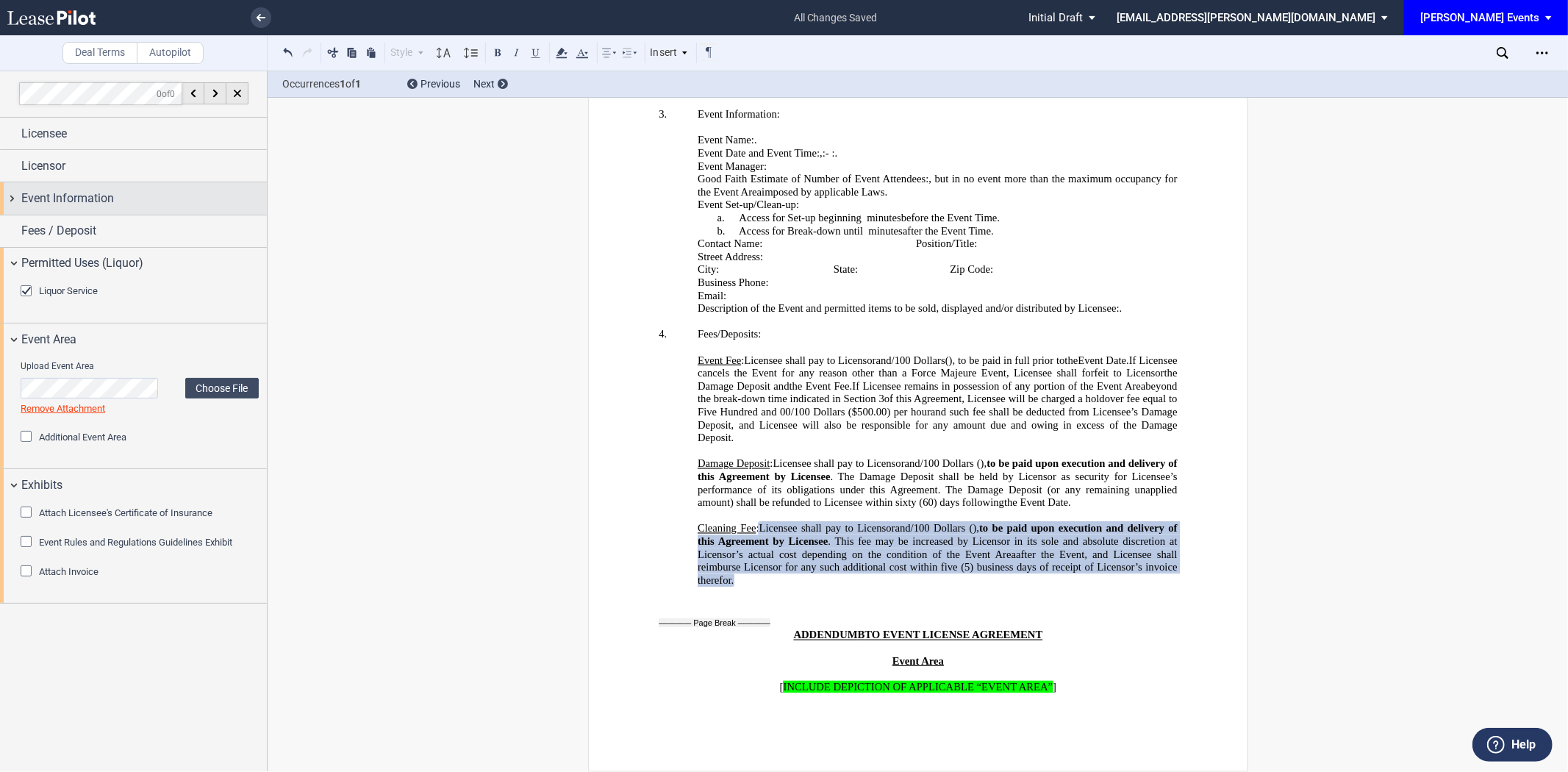
click at [68, 197] on span "Event Information" at bounding box center [68, 198] width 93 height 17
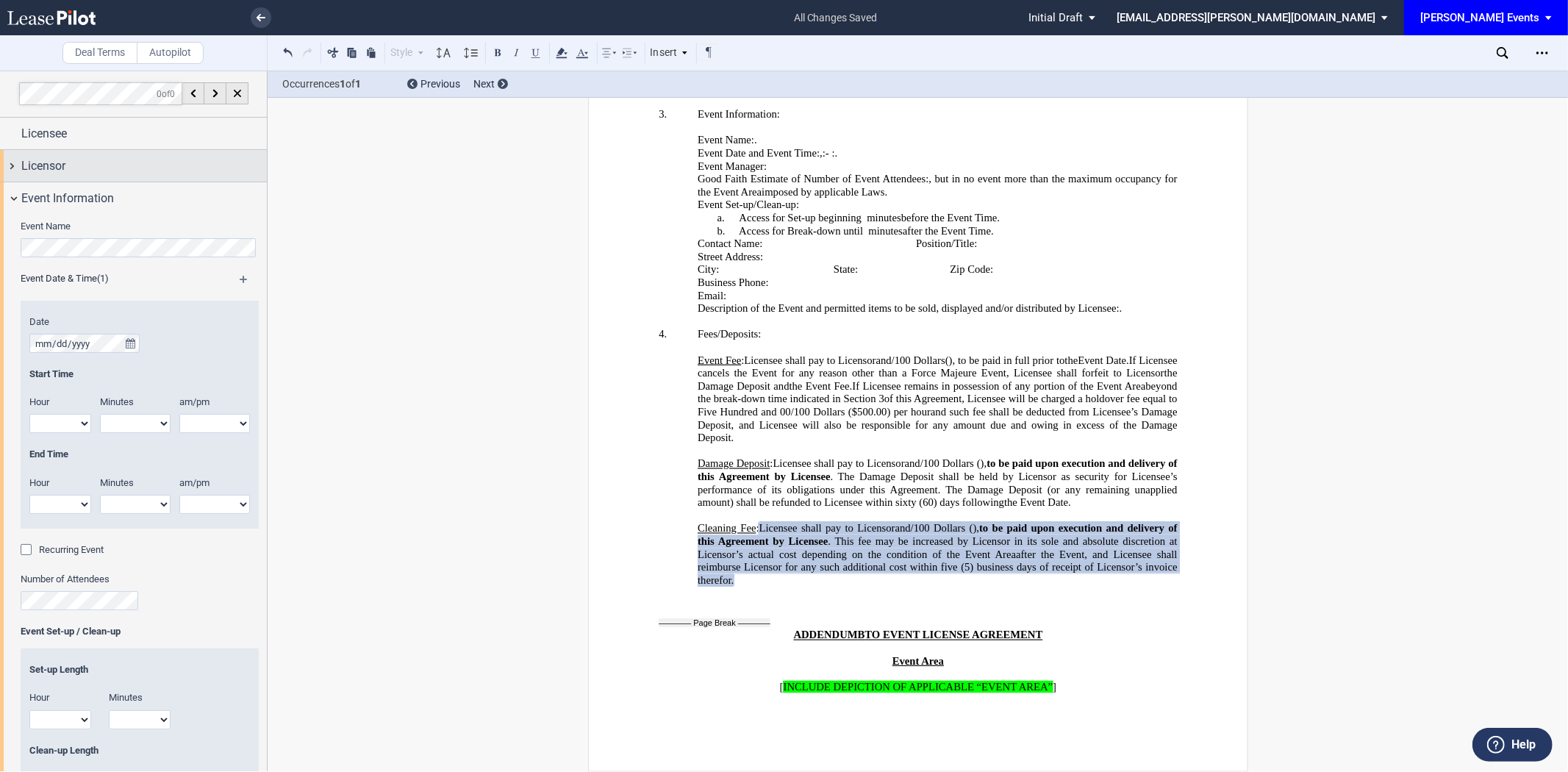
click at [72, 173] on div "Licensor" at bounding box center [144, 166] width 246 height 17
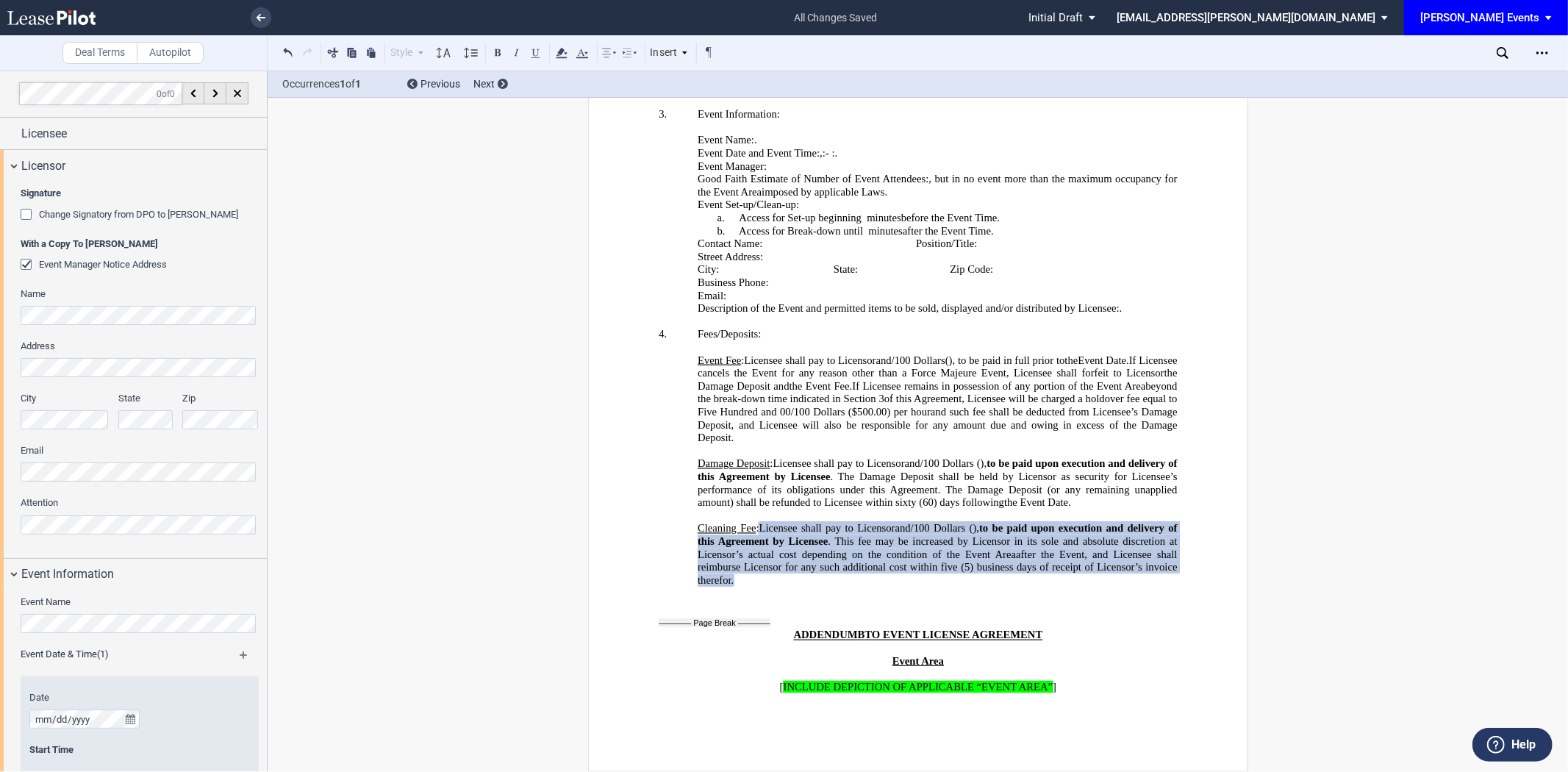
click at [0, 472] on html ".bocls-1{fill:#26354a;fill-rule:evenodd} Loading... × all changes saved Pending…" at bounding box center [784, 386] width 1568 height 772
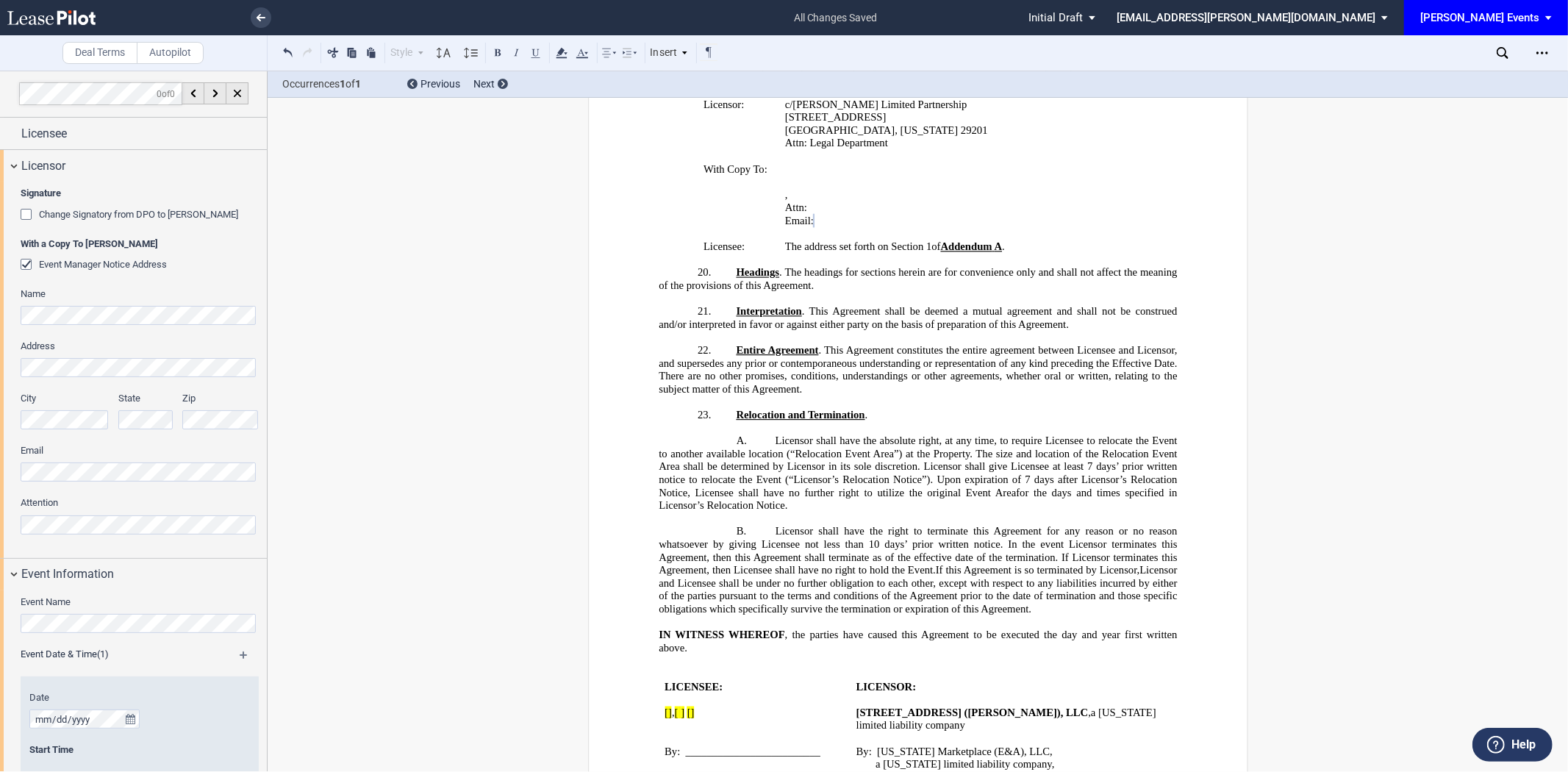
scroll to position [1975, 0]
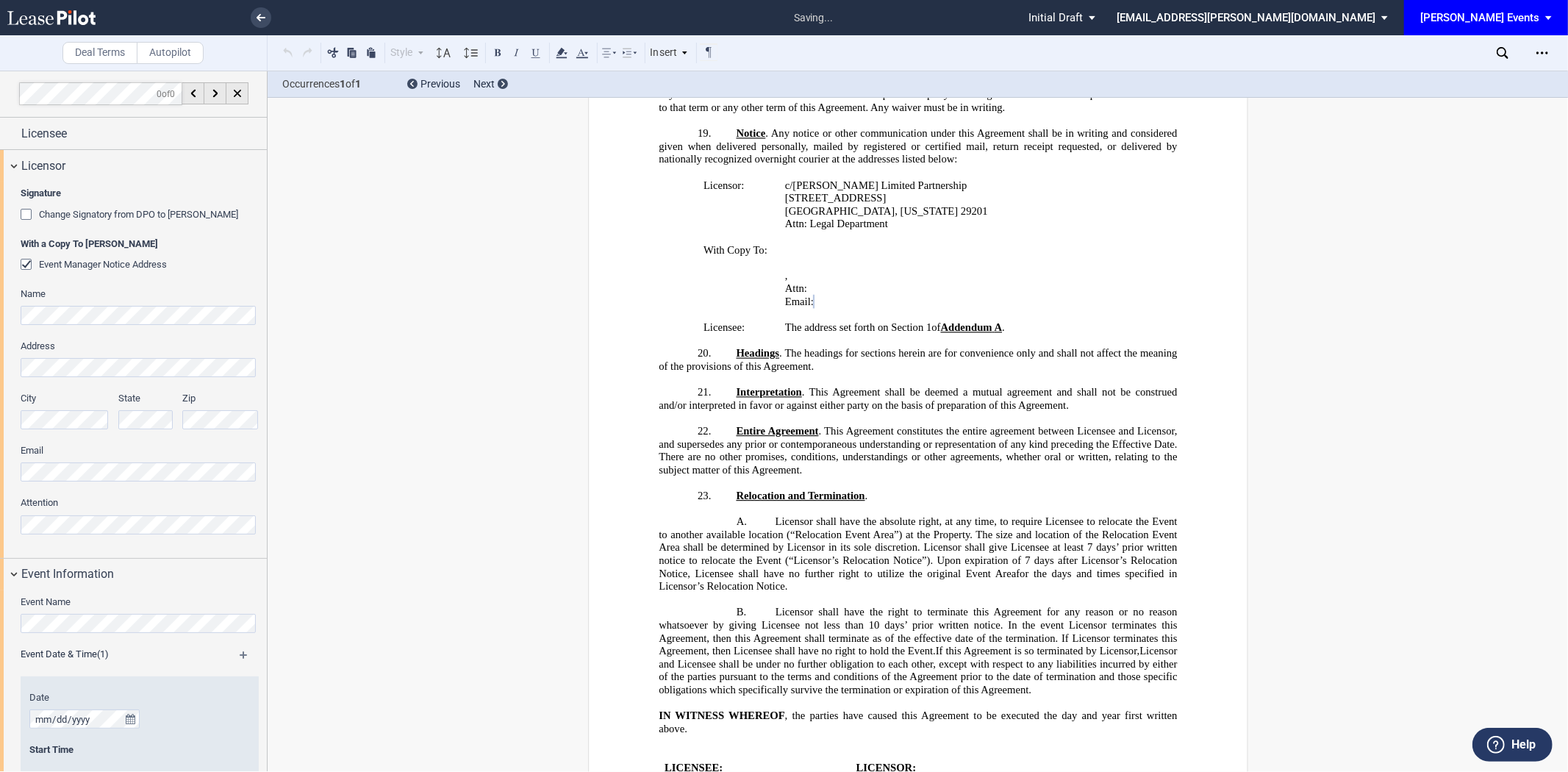
click at [0, 521] on html ".bocls-1{fill:#26354a;fill-rule:evenodd} Loading... × saving... Pending... Pend…" at bounding box center [784, 386] width 1568 height 772
click at [100, 177] on div "Licensor" at bounding box center [133, 165] width 267 height 32
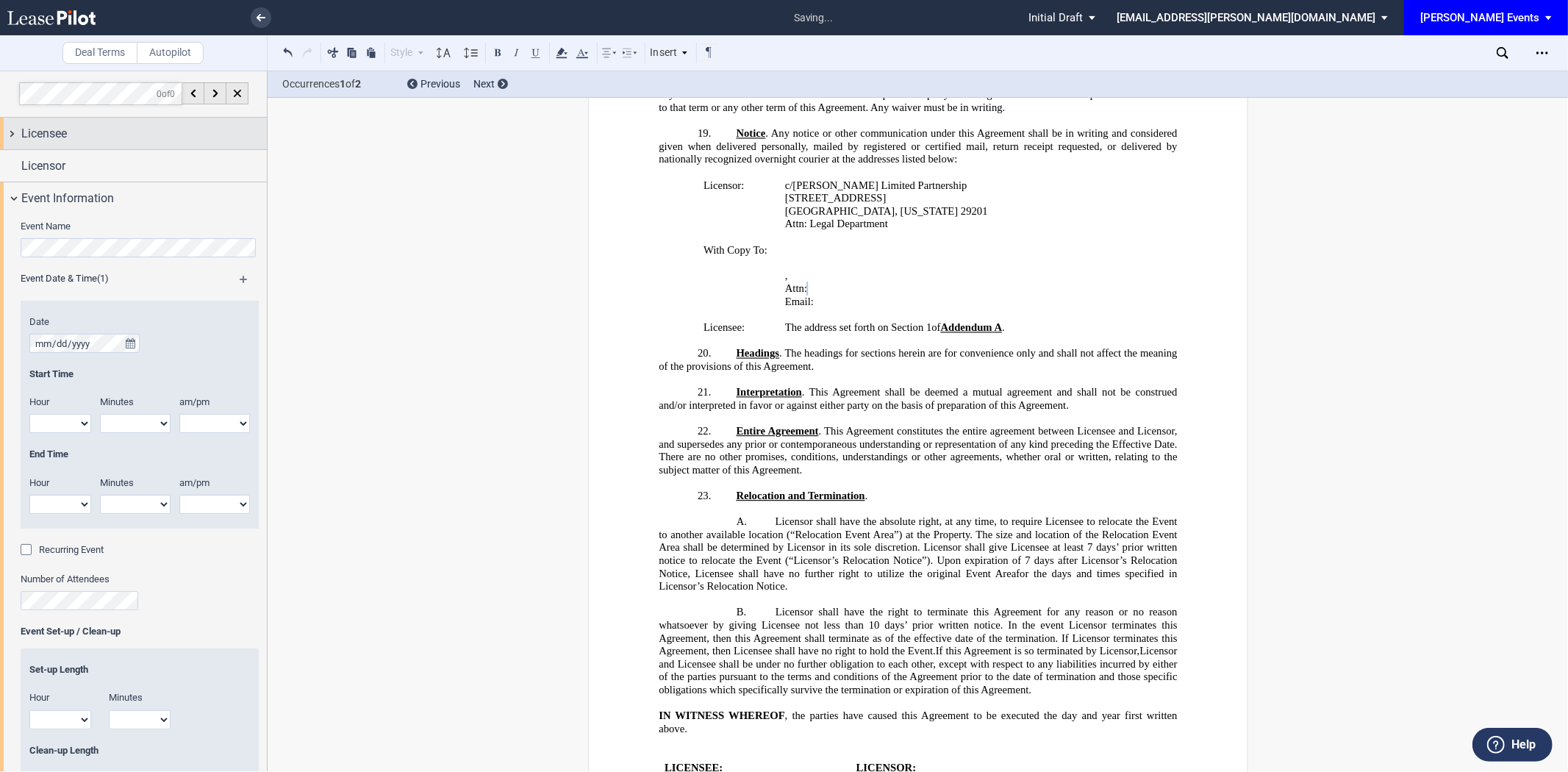
click at [64, 138] on span "Licensee" at bounding box center [44, 134] width 45 height 17
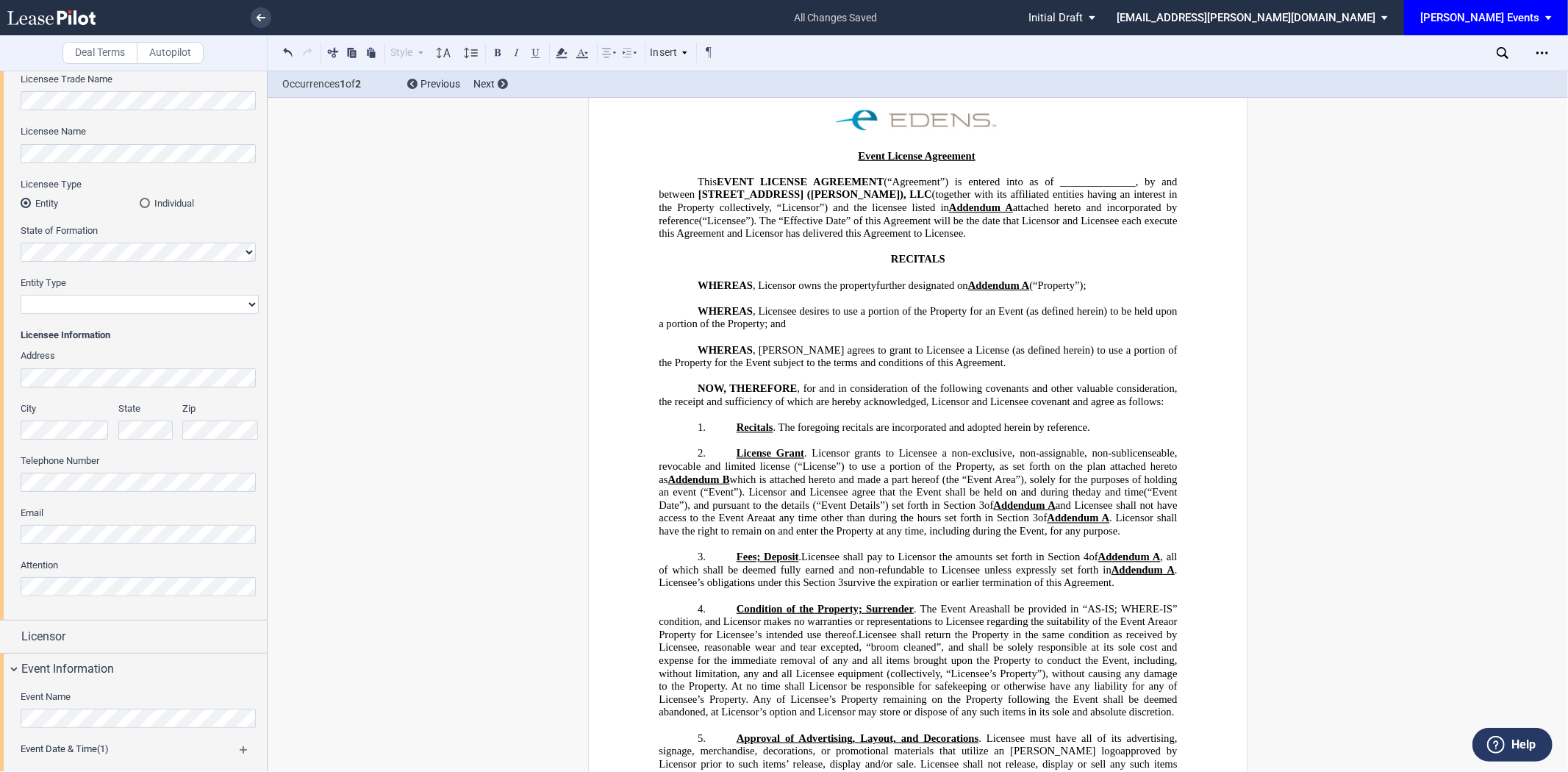
scroll to position [0, 0]
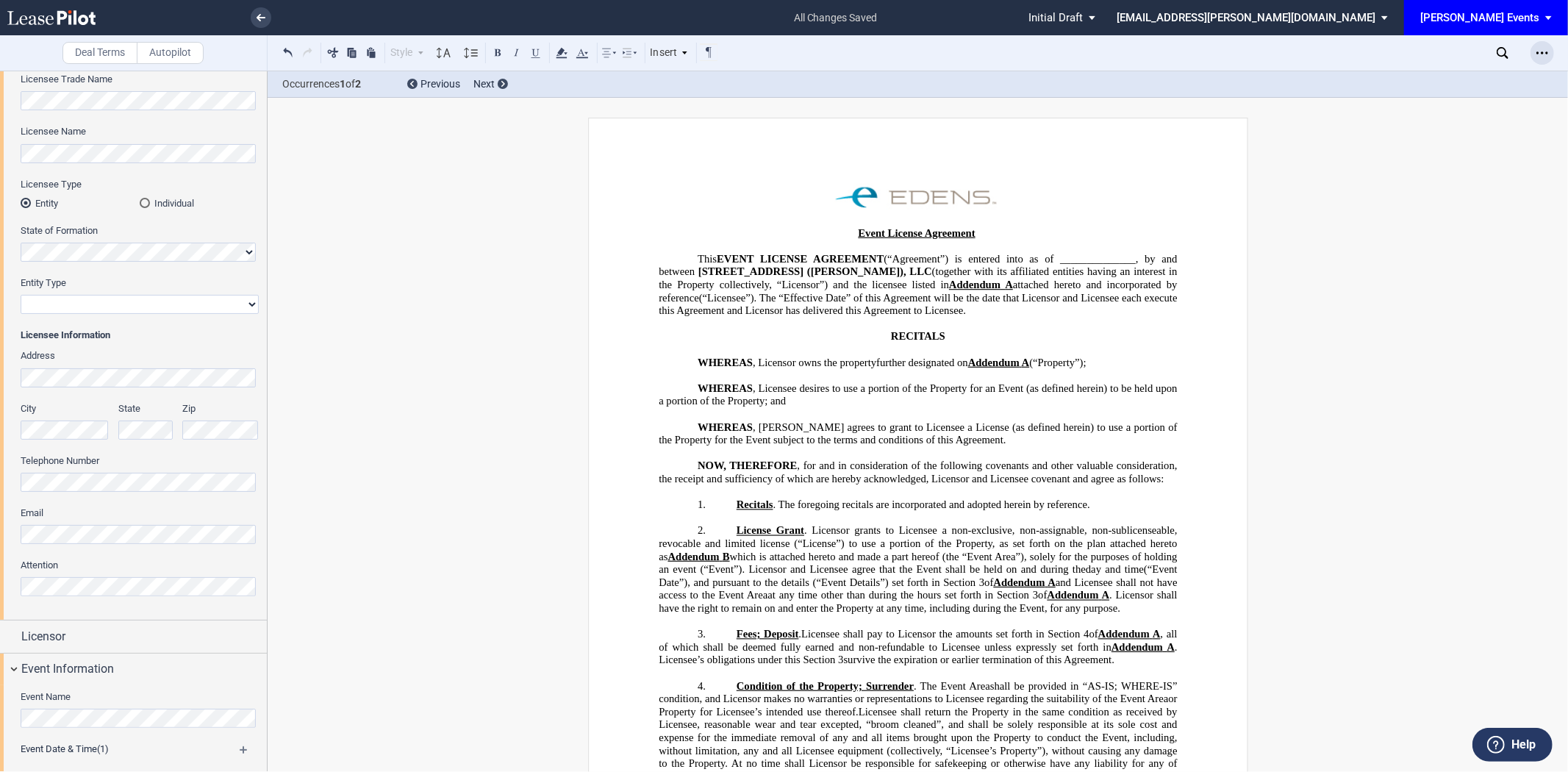
click at [1538, 53] on icon "Open Lease options menu" at bounding box center [1542, 53] width 12 height 12
click at [1416, 75] on div "Download" at bounding box center [1456, 78] width 179 height 13
